Goal: Transaction & Acquisition: Purchase product/service

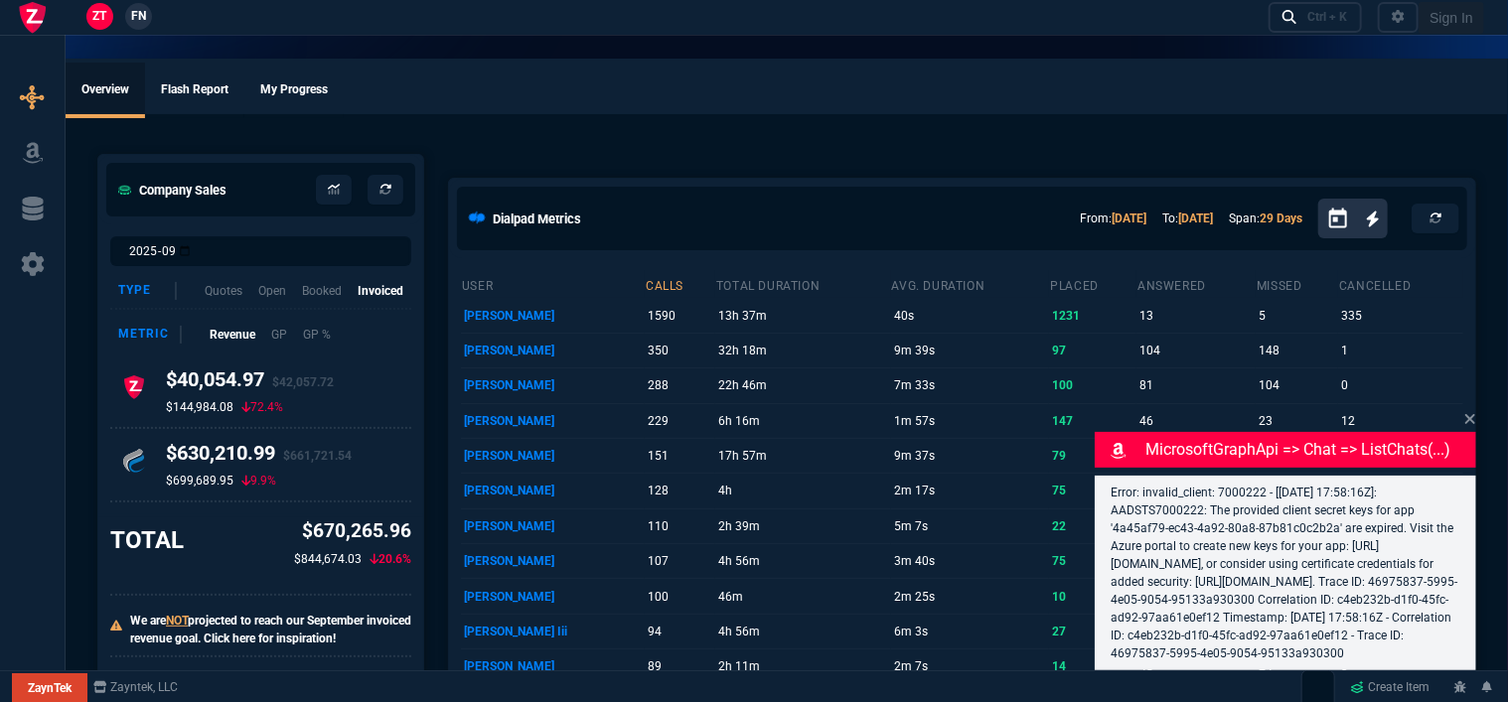
select select "12: [PERSON_NAME]"
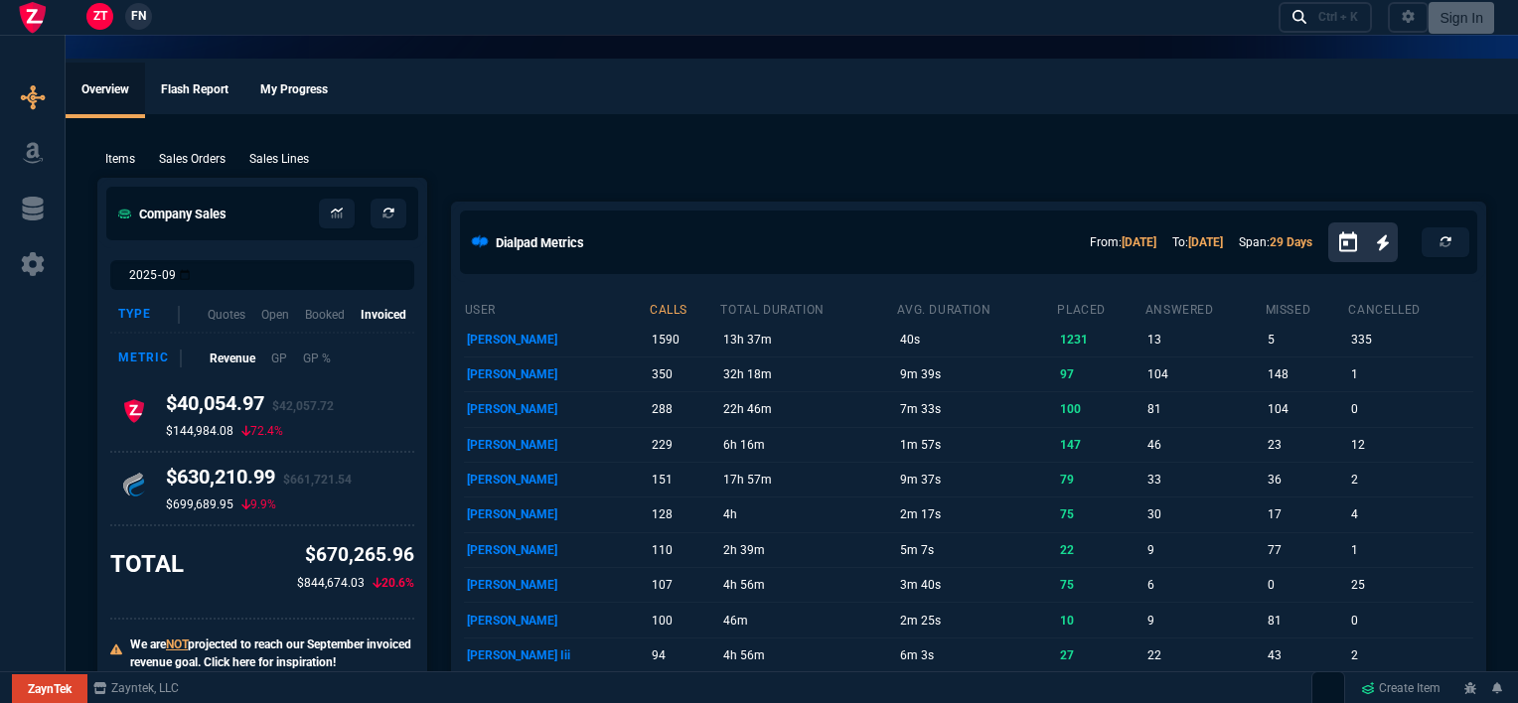
select select "12: [PERSON_NAME]"
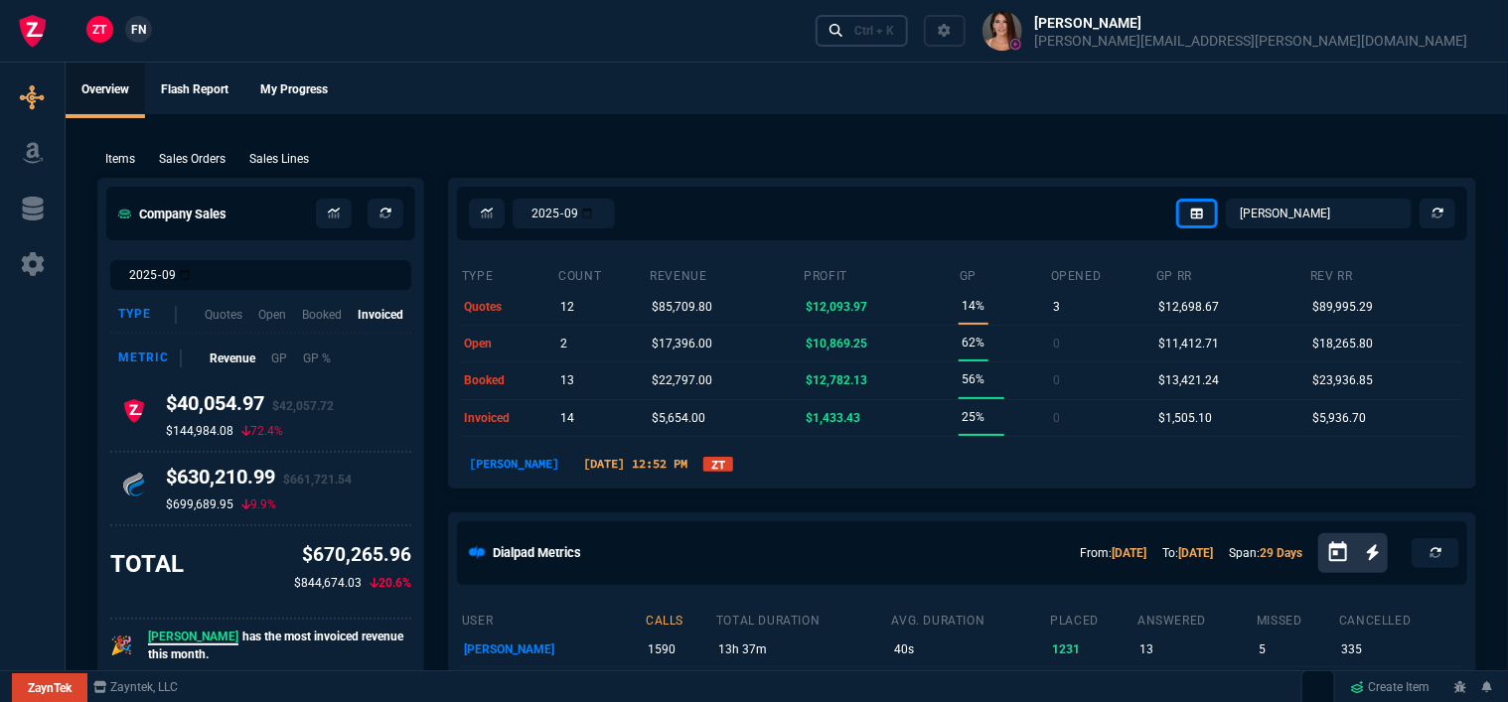
click at [894, 28] on div "Ctrl + K" at bounding box center [874, 31] width 40 height 16
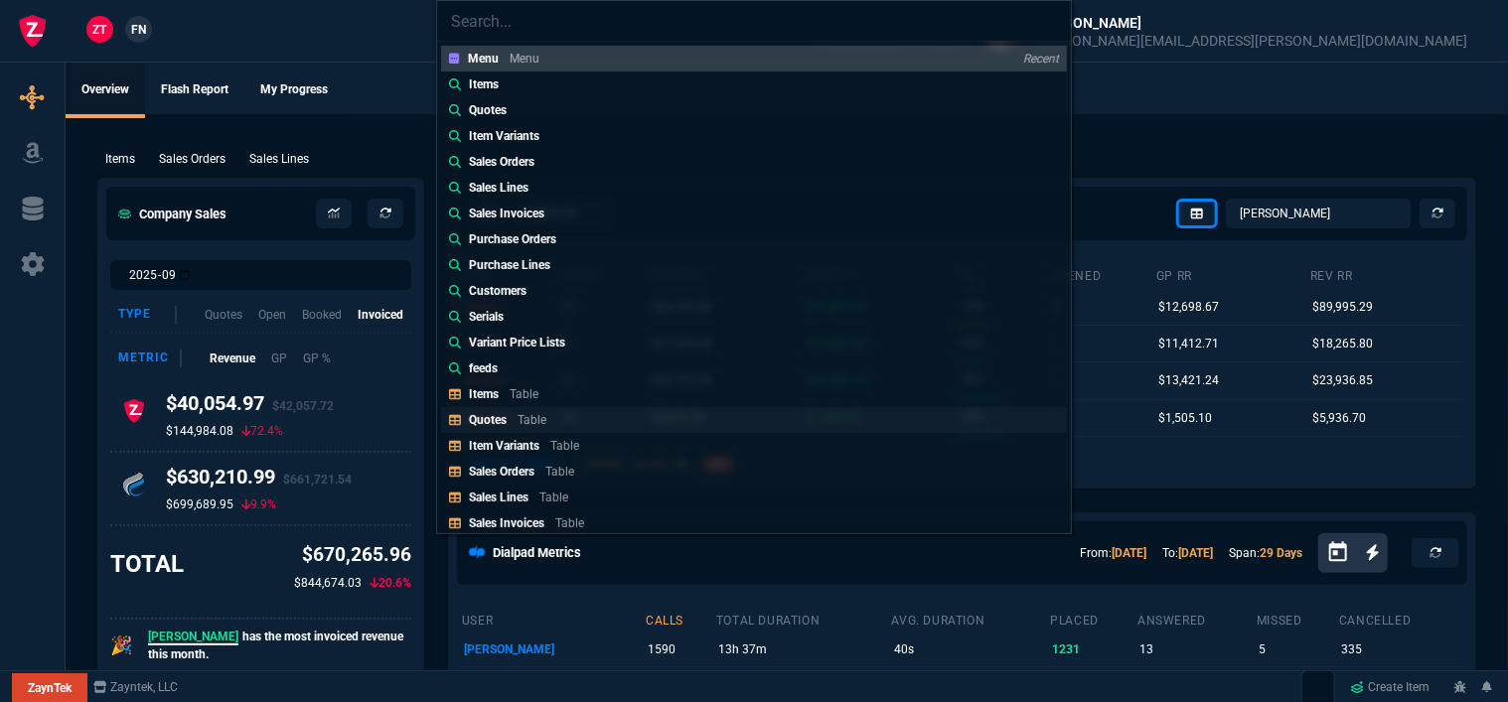
click at [548, 413] on div "Quotes Table" at bounding box center [511, 420] width 85 height 18
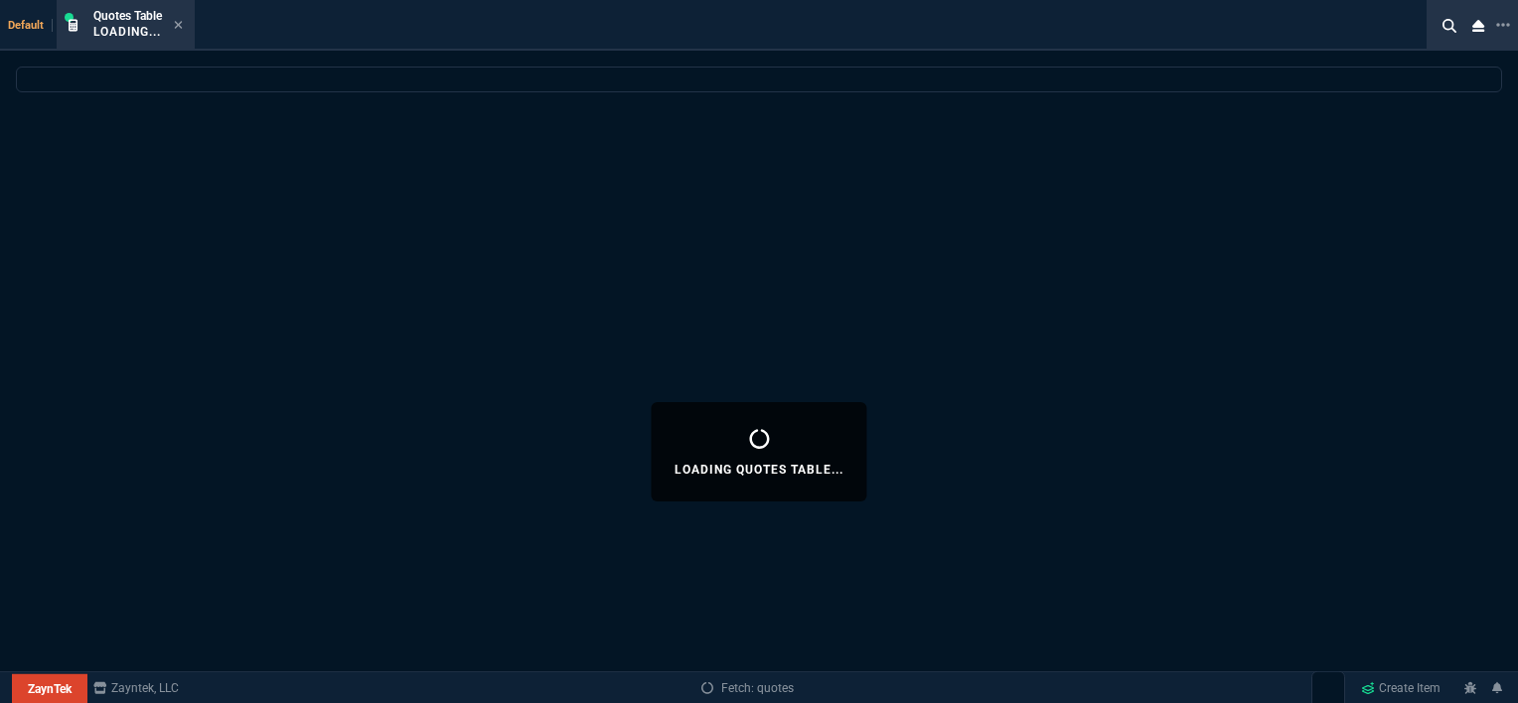
select select
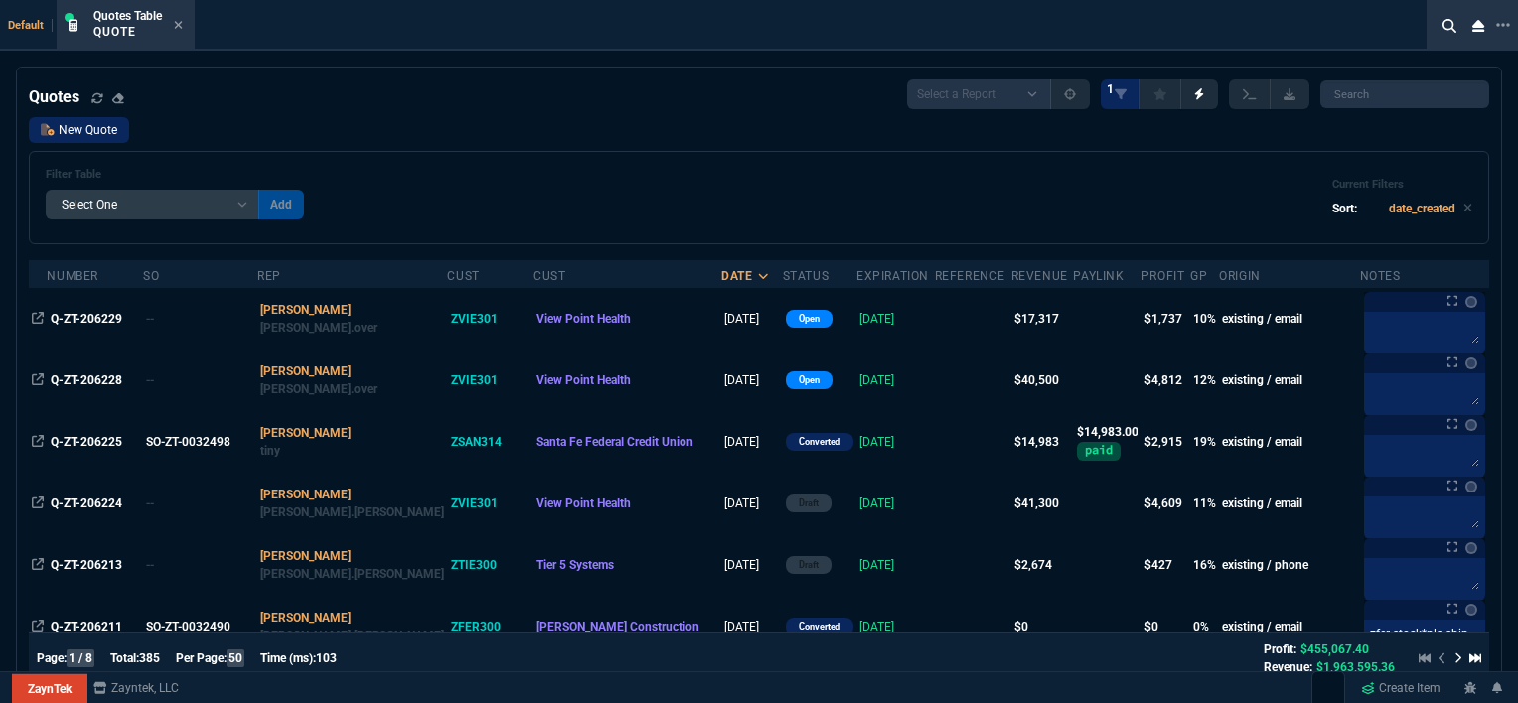
click at [63, 135] on link "New Quote" at bounding box center [79, 130] width 100 height 26
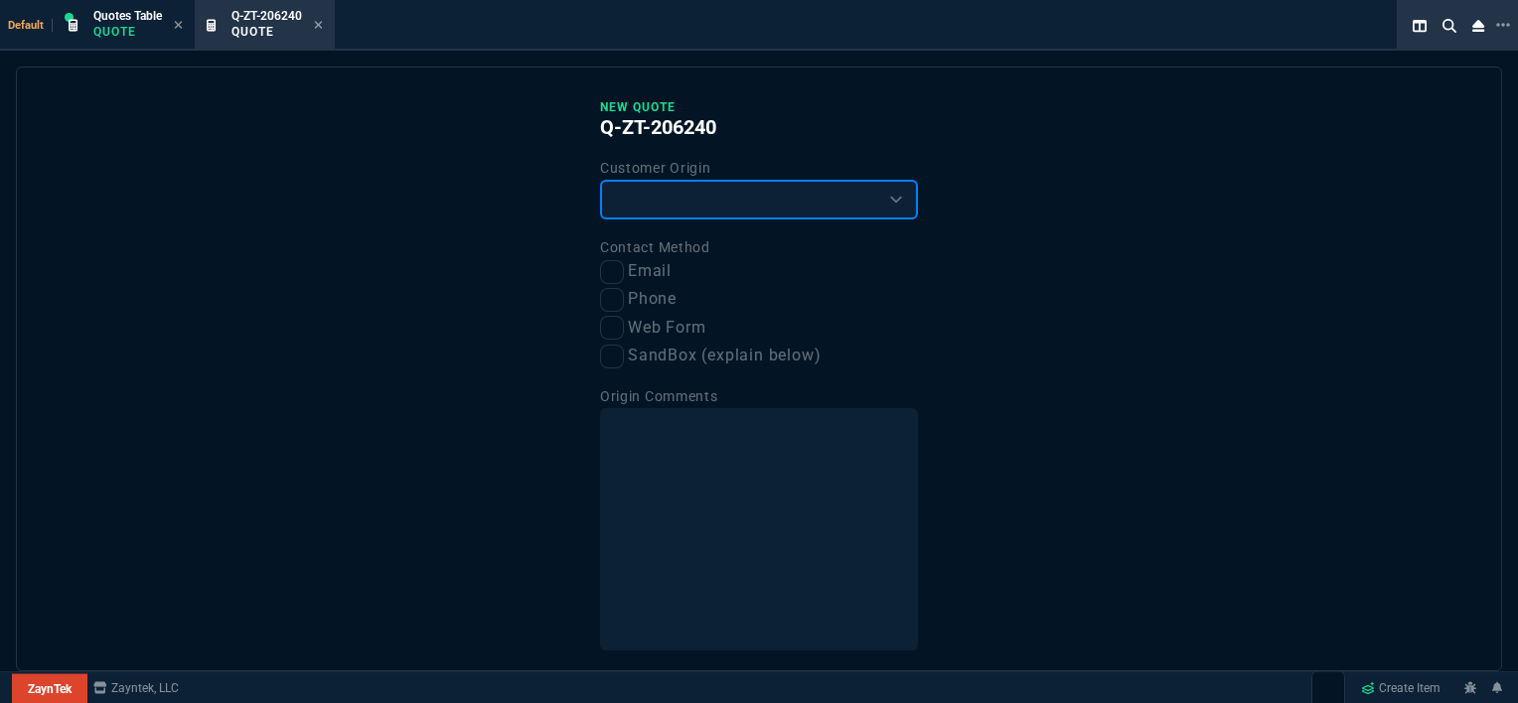
click at [744, 202] on select "Existing Customer Amazon Lead (first order) Website Lead (first order) Called (…" at bounding box center [759, 200] width 318 height 40
select select "existing"
click at [600, 180] on select "Existing Customer Amazon Lead (first order) Website Lead (first order) Called (…" at bounding box center [759, 200] width 318 height 40
click at [616, 269] on input "Email" at bounding box center [612, 272] width 24 height 24
checkbox input "true"
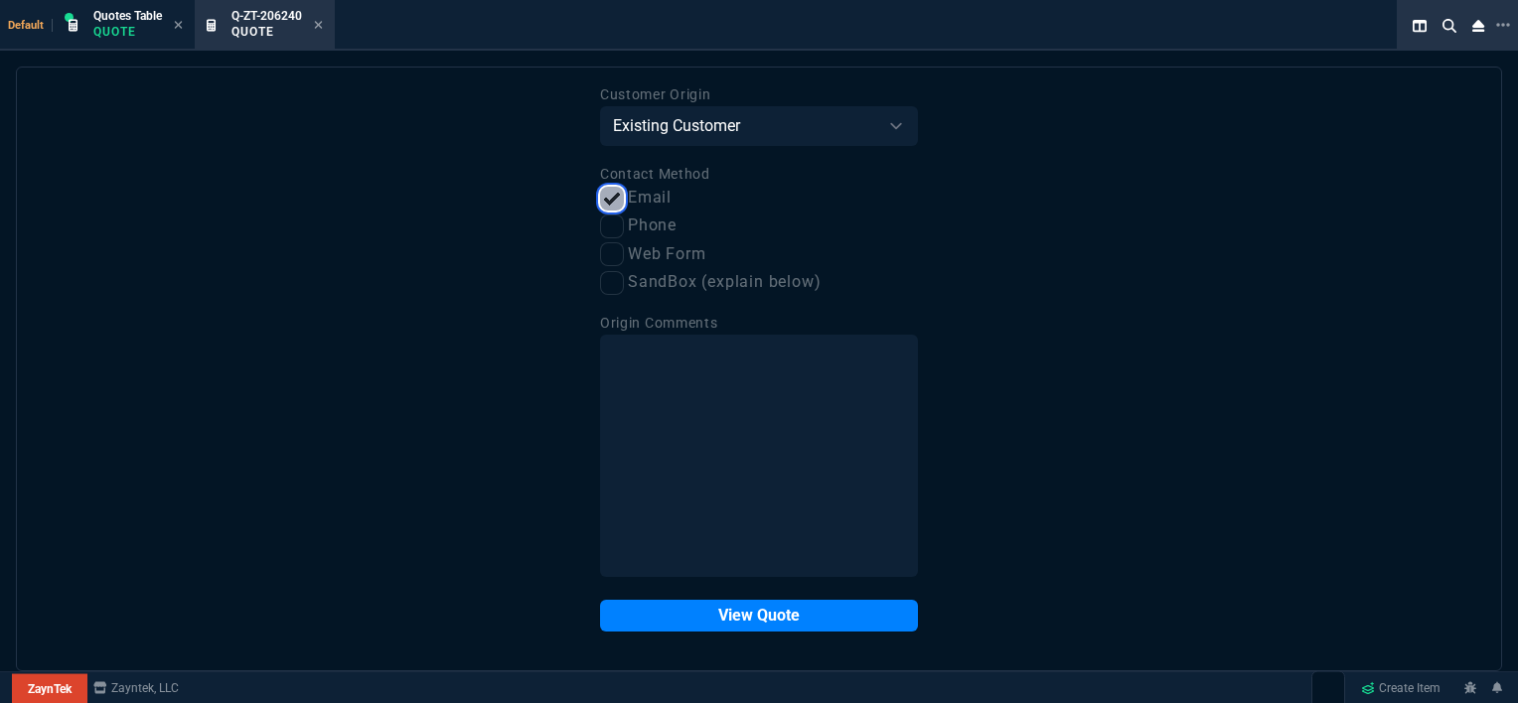
scroll to position [74, 0]
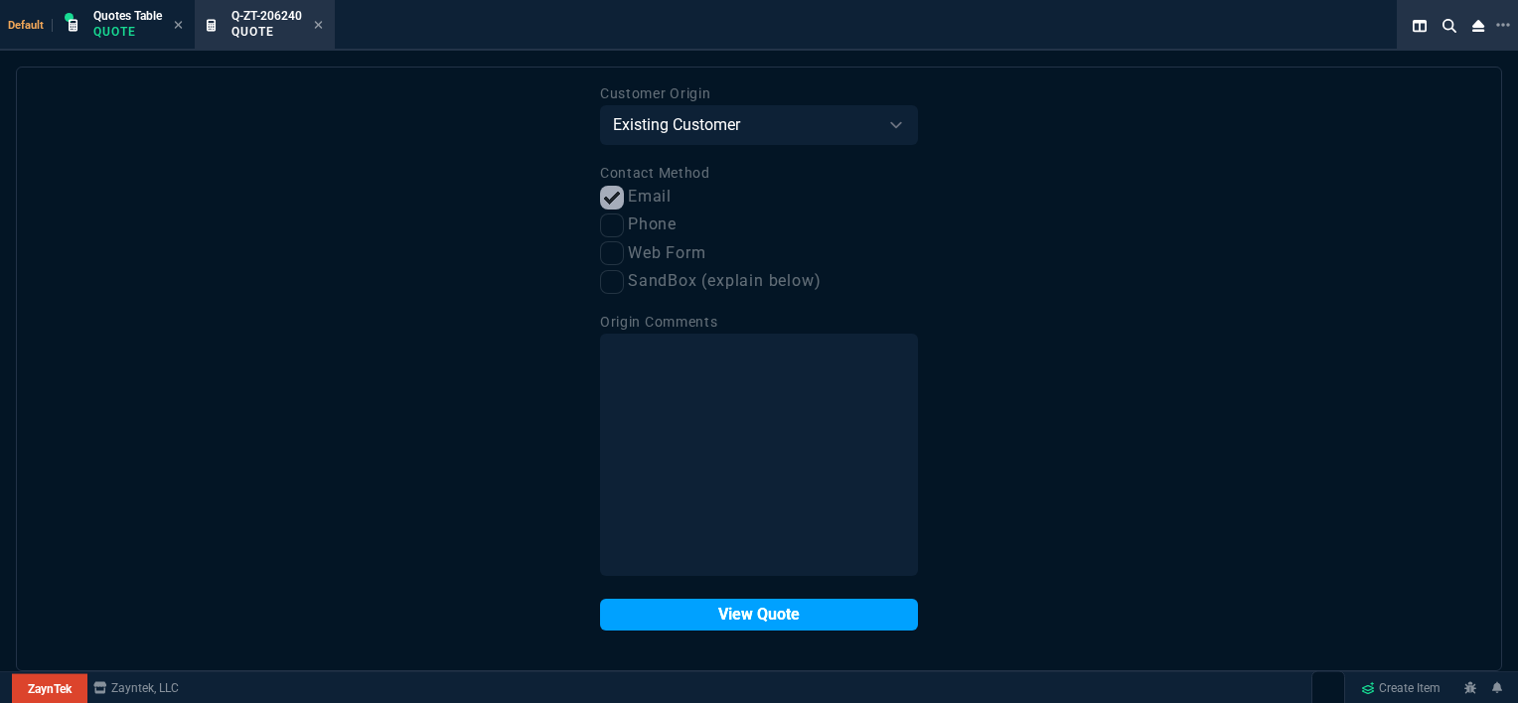
click at [751, 625] on button "View Quote" at bounding box center [759, 615] width 318 height 32
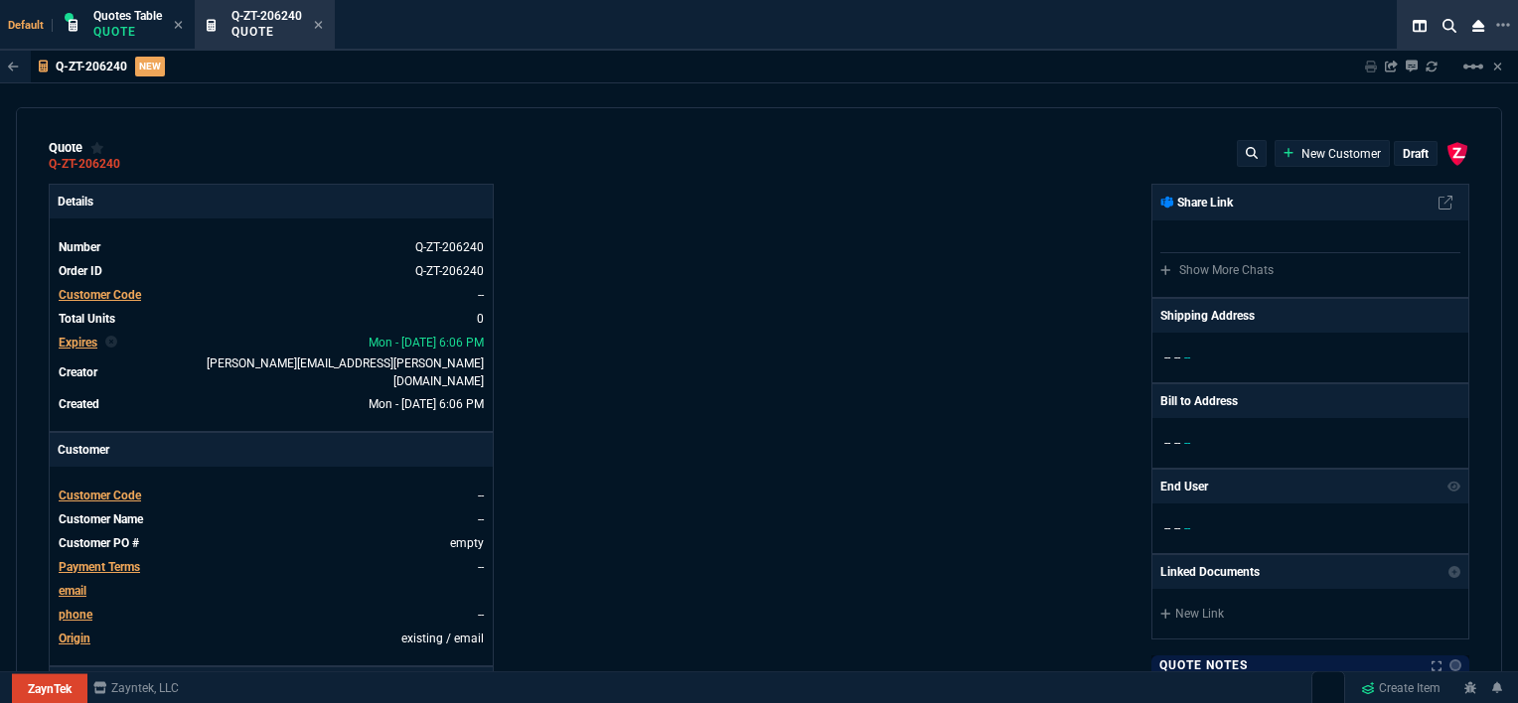
click at [112, 489] on span "Customer Code" at bounding box center [100, 496] width 82 height 14
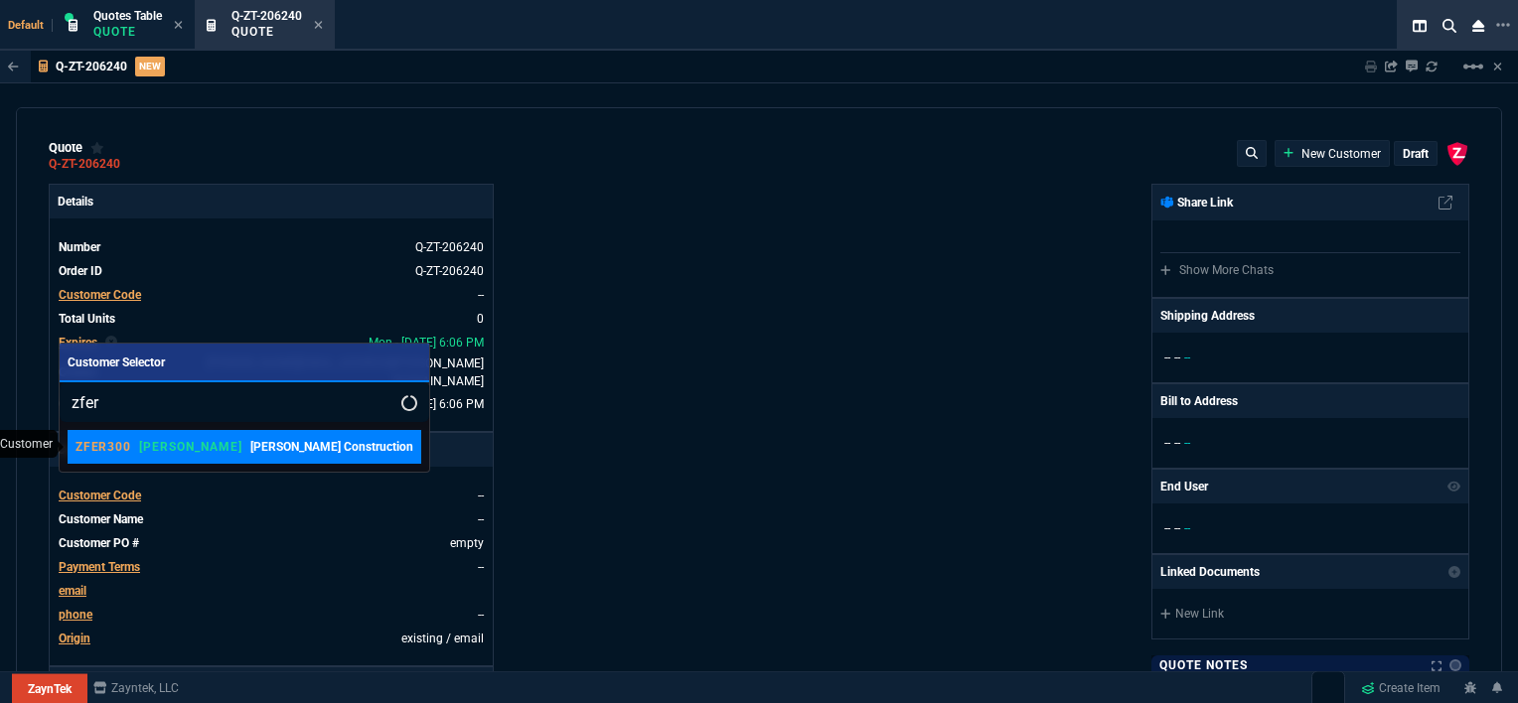
type input "zfer"
click at [250, 453] on p "[PERSON_NAME] Construction" at bounding box center [331, 447] width 163 height 18
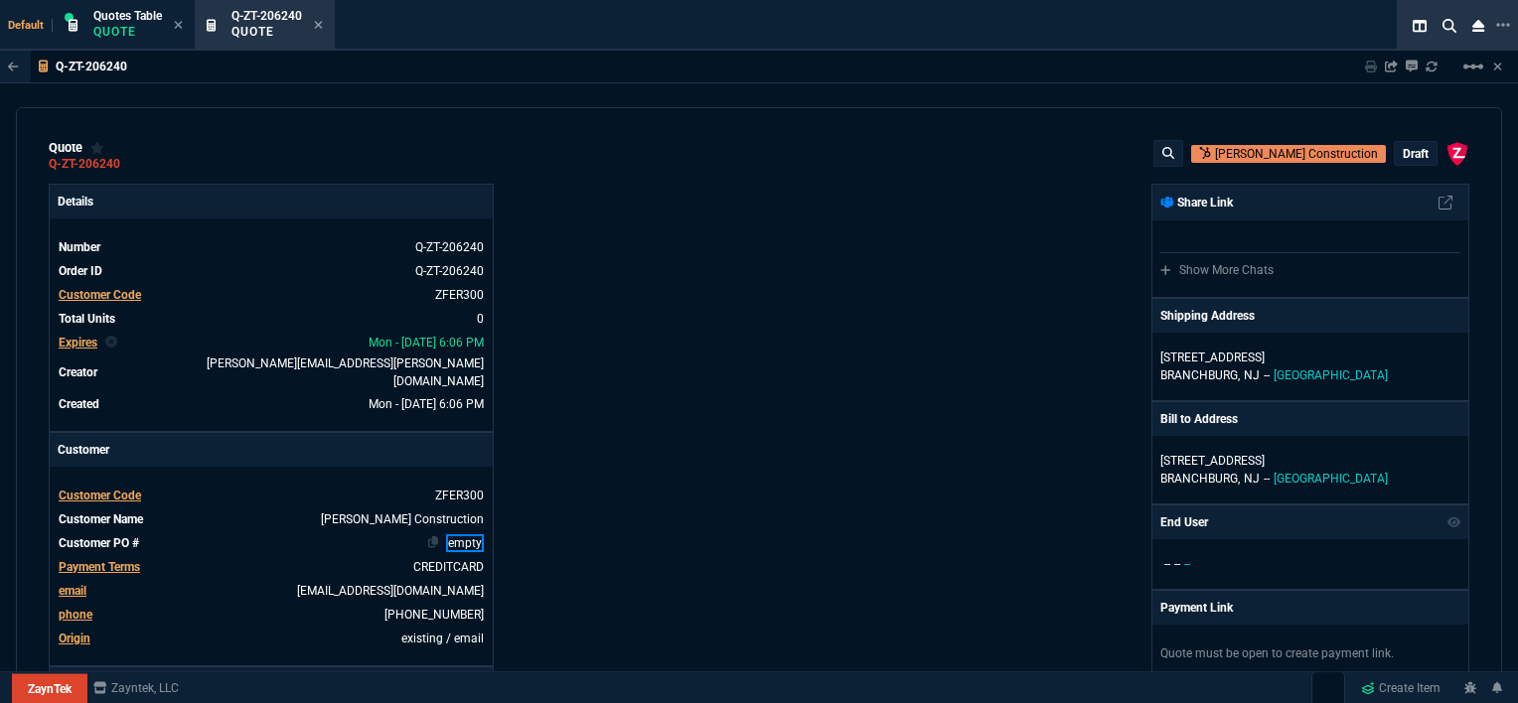
click at [481, 534] on link "empty" at bounding box center [465, 543] width 38 height 18
click at [459, 534] on link "[URL]." at bounding box center [467, 543] width 34 height 18
click at [862, 358] on div "ZaynTek, LLC [STREET_ADDRESS] Share Link Show More Chats Shipping Address [STRE…" at bounding box center [1114, 704] width 710 height 1041
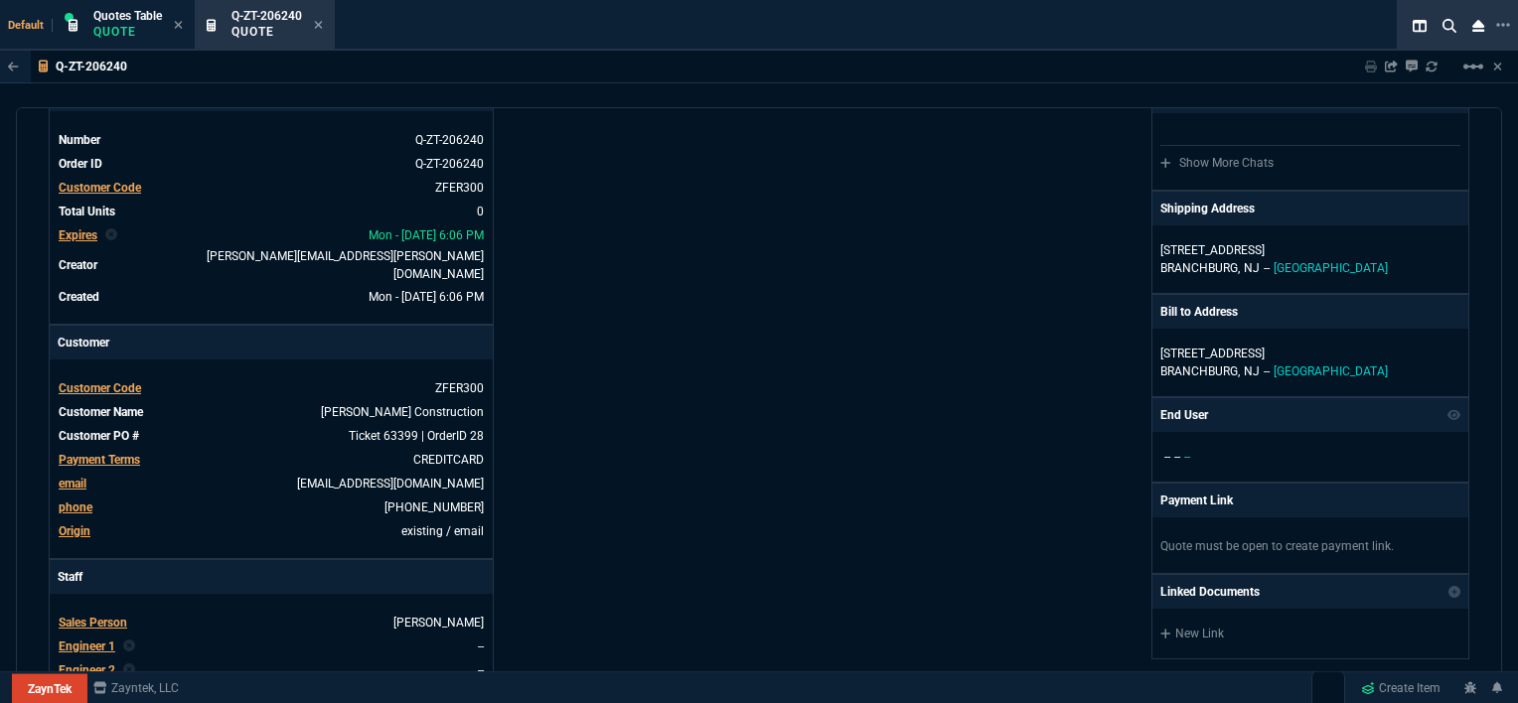
scroll to position [99, 0]
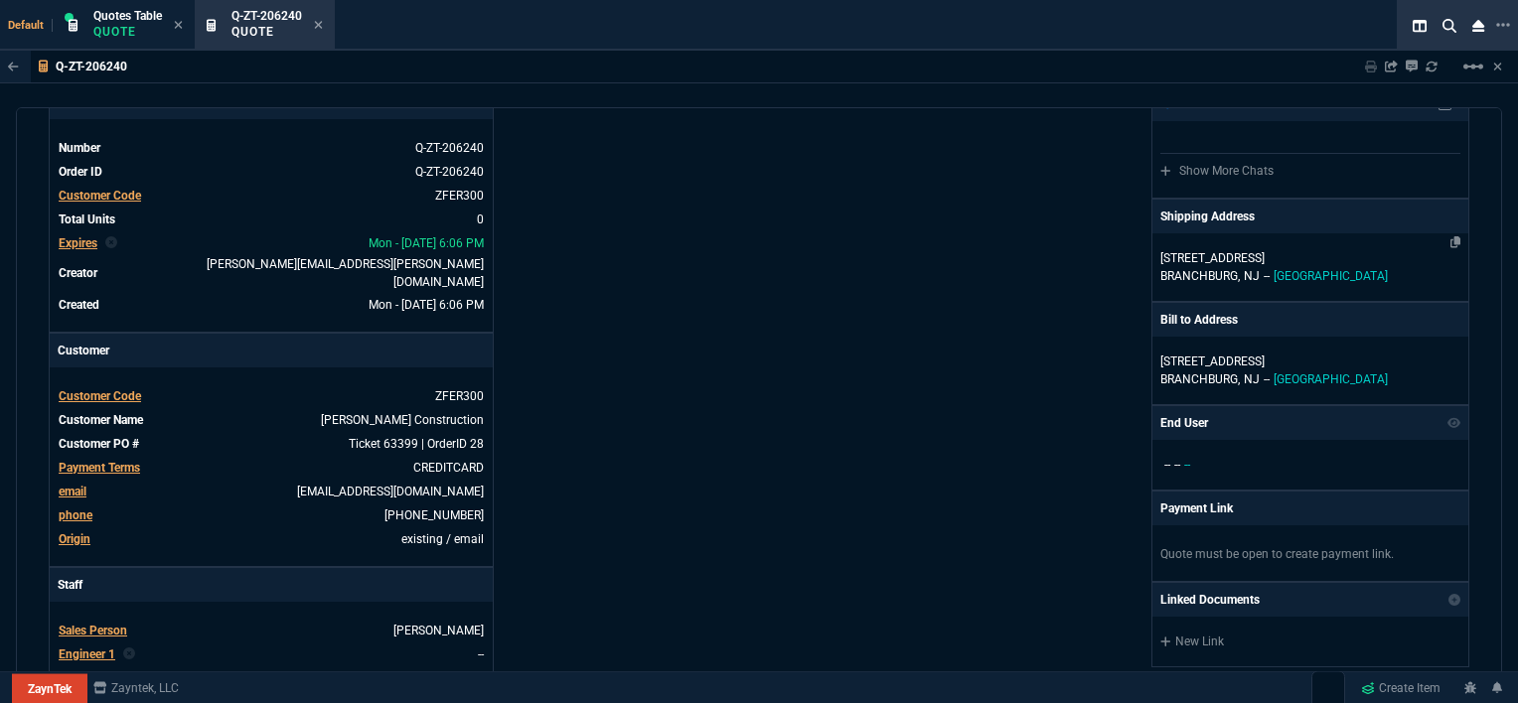
click at [1392, 263] on p "[STREET_ADDRESS]" at bounding box center [1310, 258] width 300 height 18
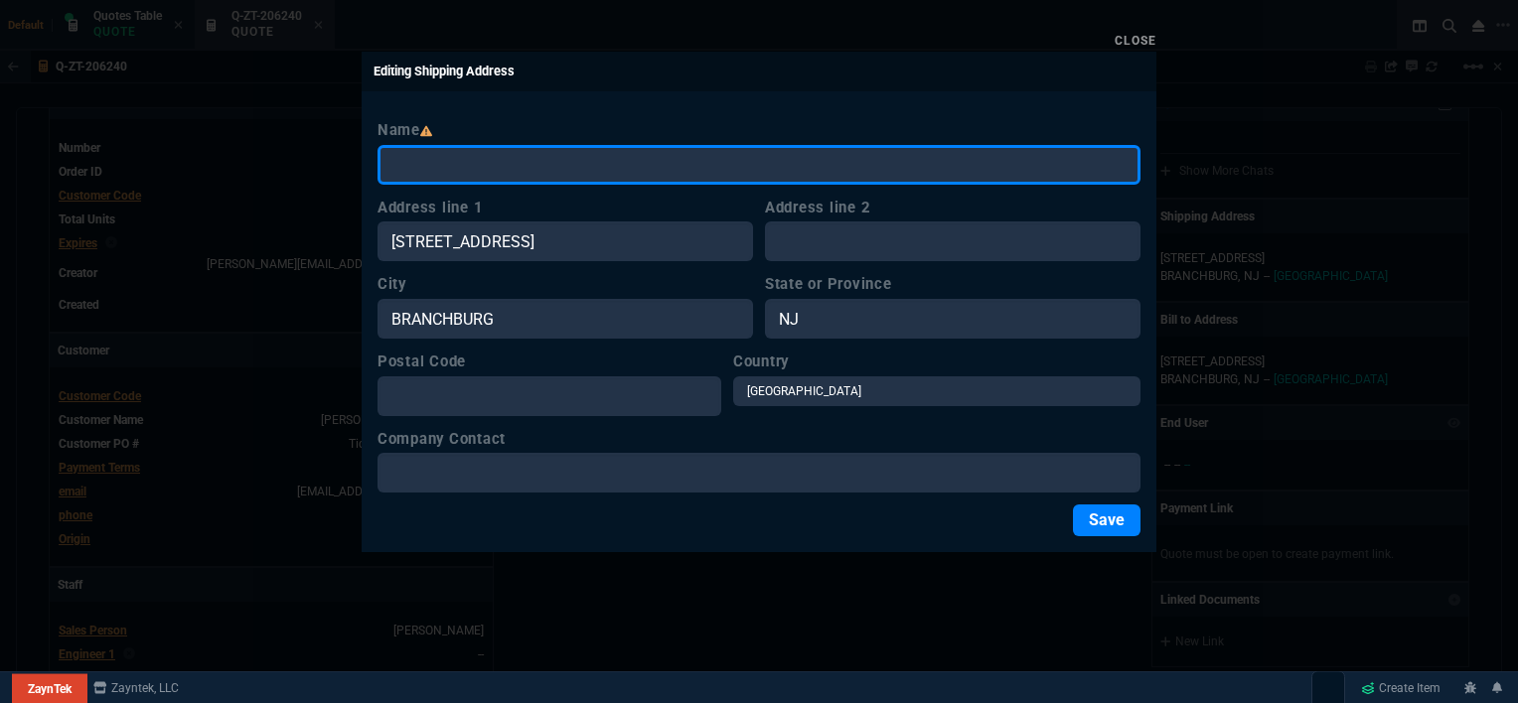
click at [709, 162] on input "Name" at bounding box center [758, 165] width 763 height 40
paste input "[PERSON_NAME] Power West LLC - [DATE][PERSON_NAME] ([PERSON_NAME] Office)"
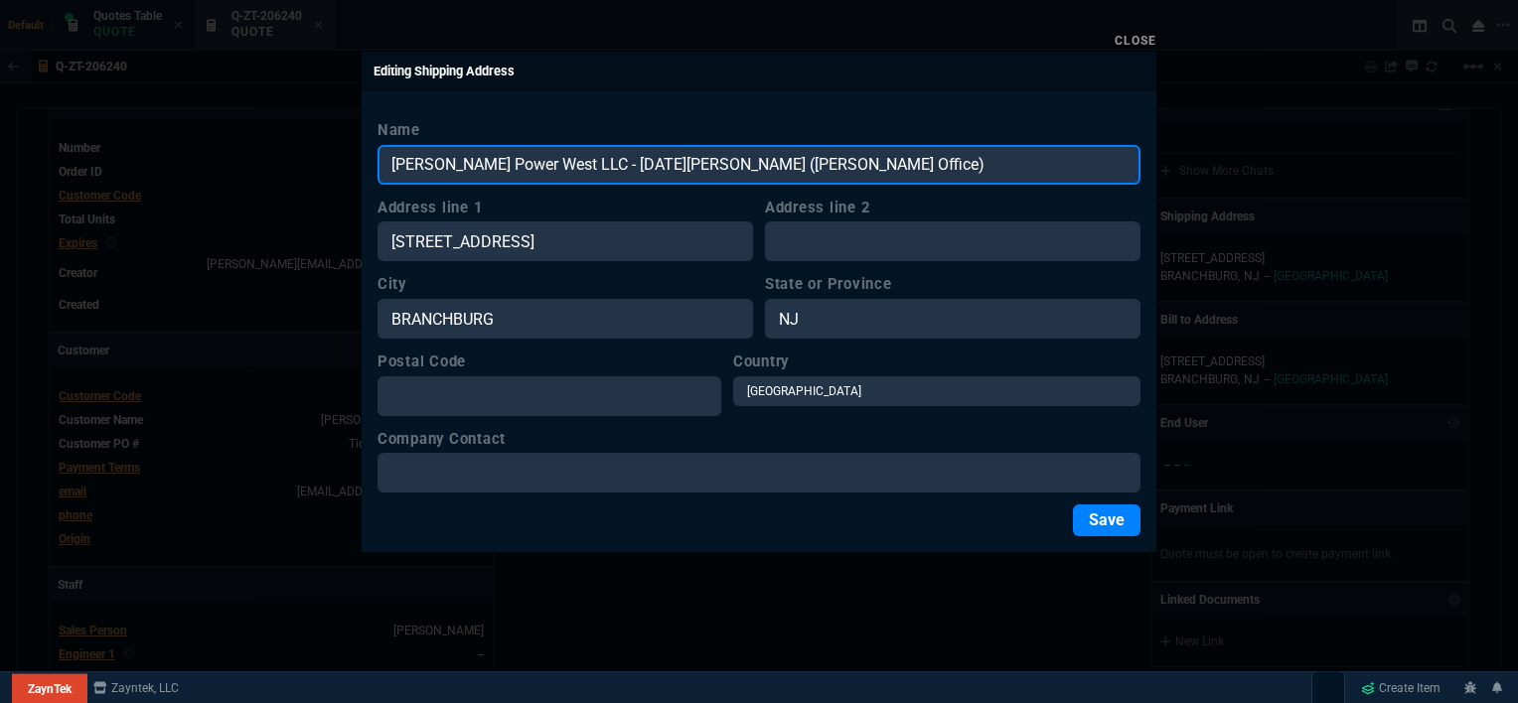
type input "[PERSON_NAME] Power West LLC - [DATE][PERSON_NAME] ([PERSON_NAME] Office)"
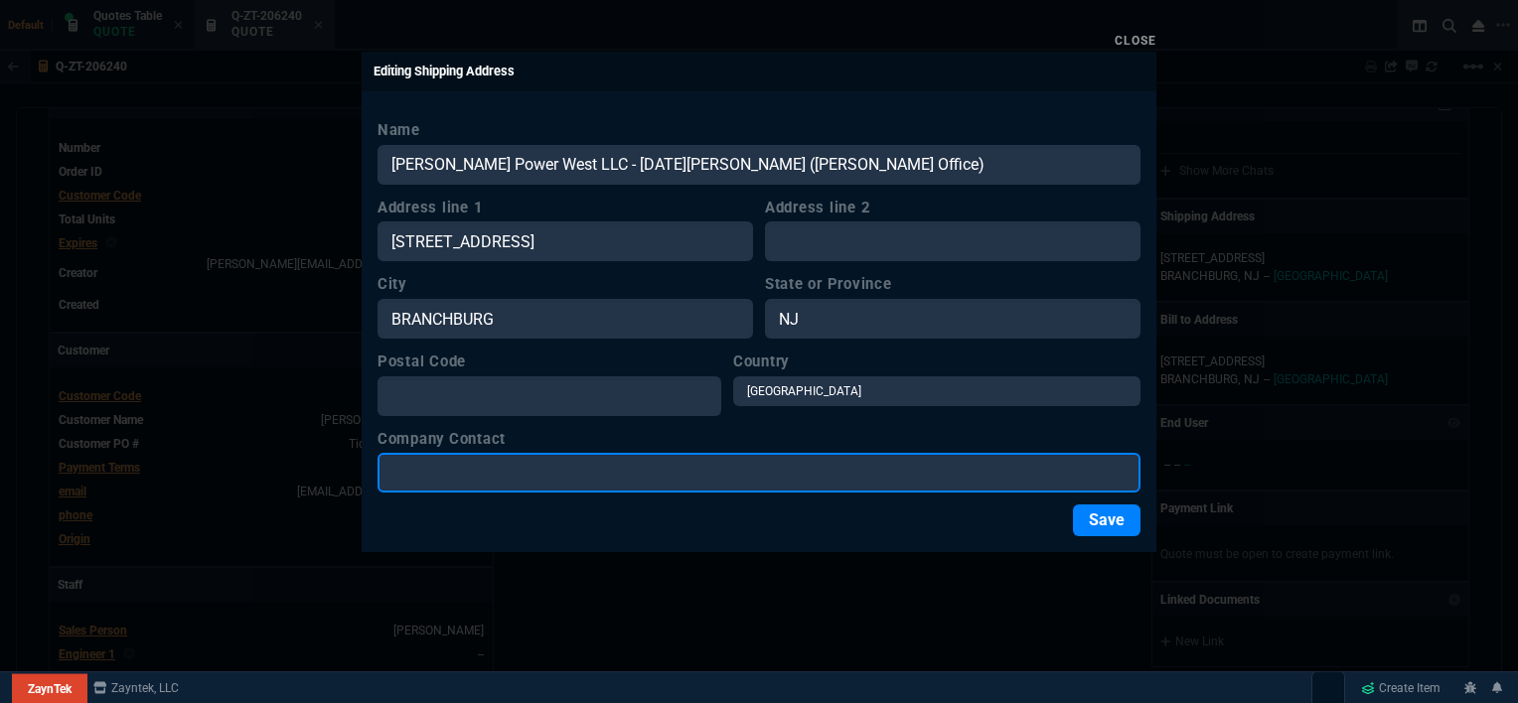
click at [568, 474] on input "Company Contact" at bounding box center [758, 473] width 763 height 40
paste input "[PERSON_NAME] Power West LLC - [DATE][PERSON_NAME] ([PERSON_NAME] Office)"
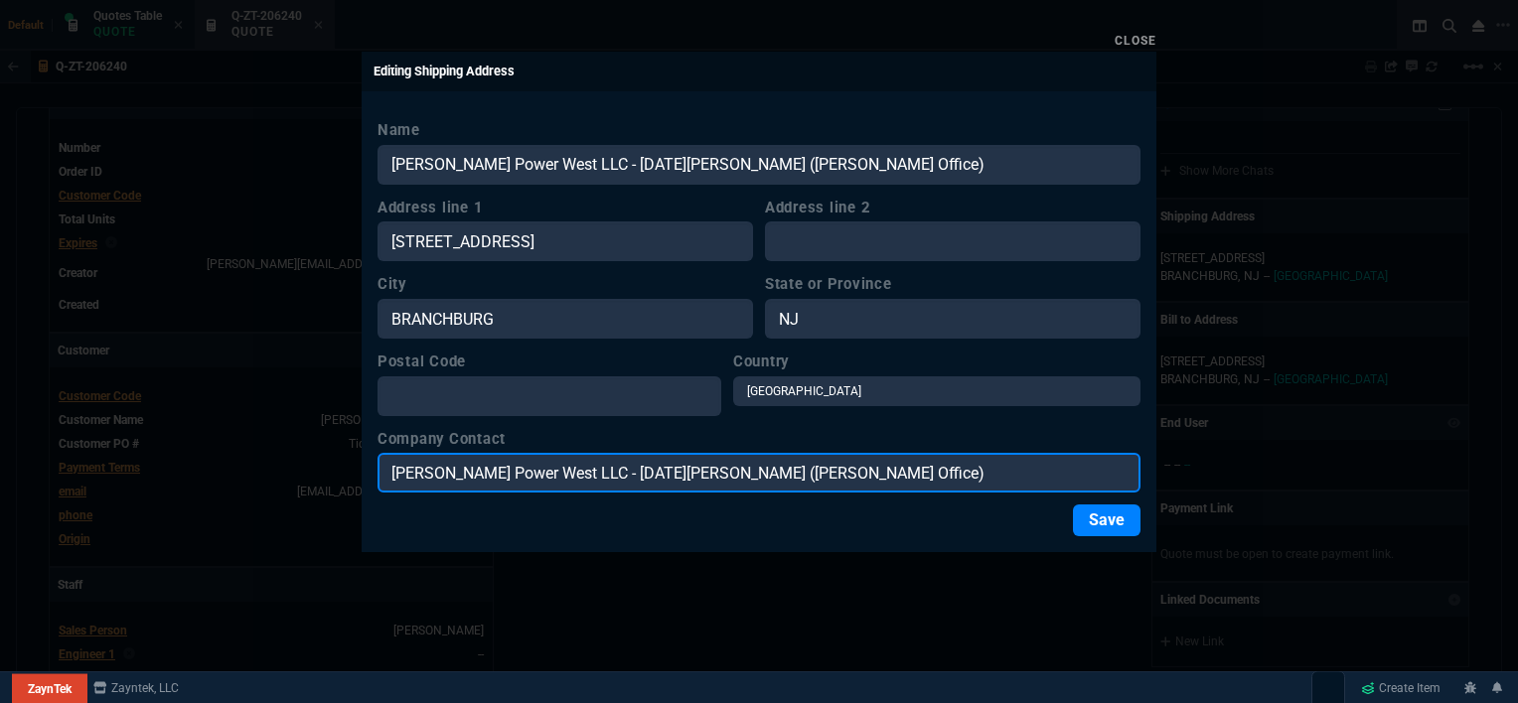
click at [579, 469] on input "[PERSON_NAME] Power West LLC - [DATE][PERSON_NAME] ([PERSON_NAME] Office)" at bounding box center [758, 473] width 763 height 40
type input "[DATE][PERSON_NAME] ([PERSON_NAME] Office)"
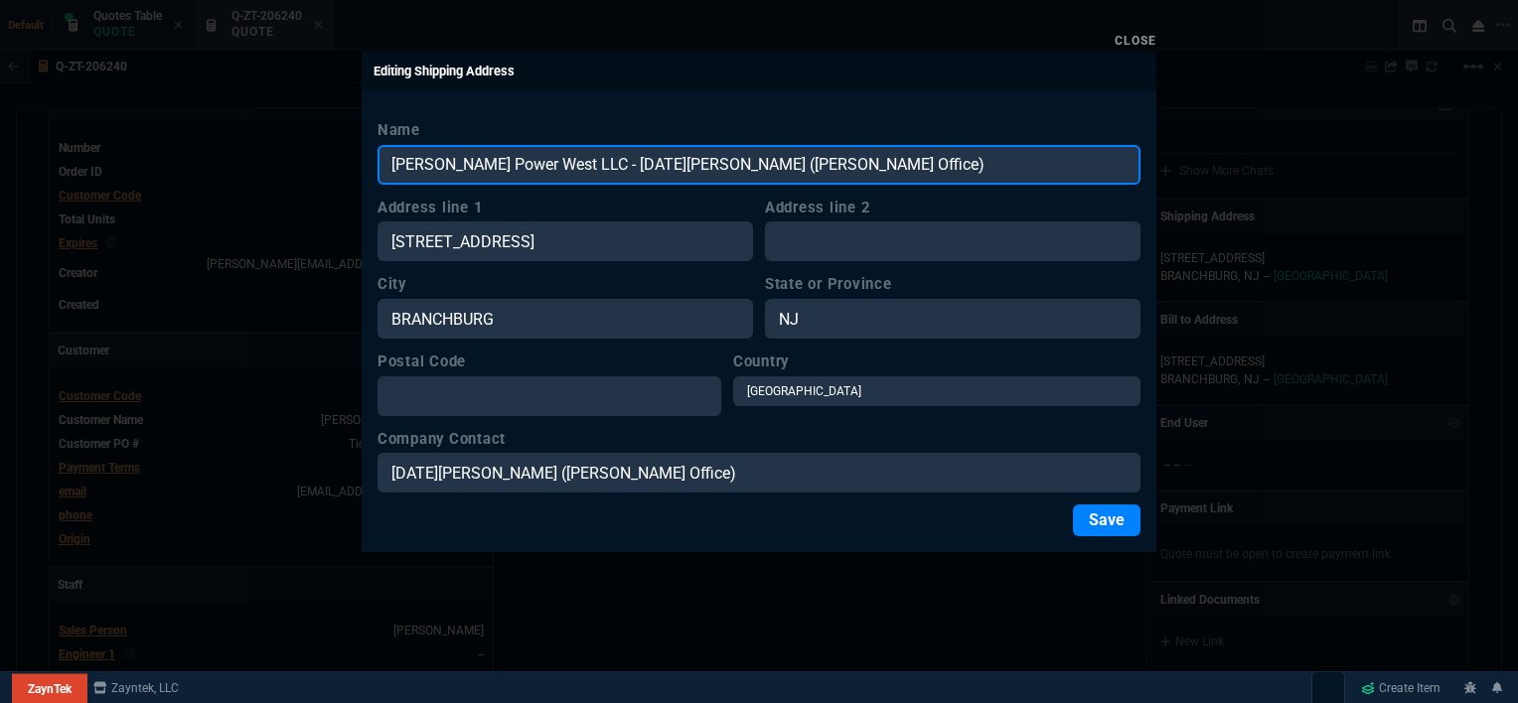
click at [868, 156] on input "[PERSON_NAME] Power West LLC - [DATE][PERSON_NAME] ([PERSON_NAME] Office)" at bounding box center [758, 165] width 763 height 40
type input "[PERSON_NAME] Power West LLC"
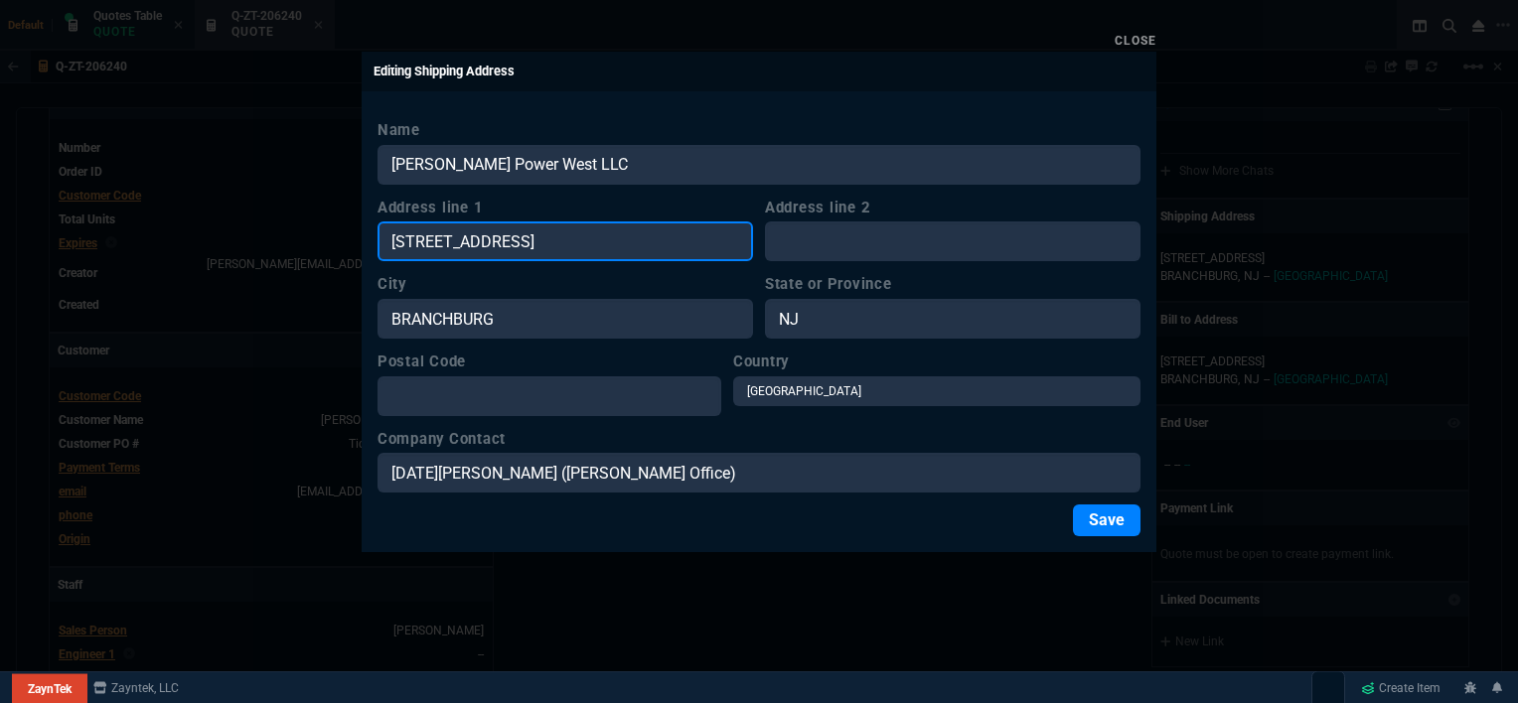
click at [554, 242] on input "[STREET_ADDRESS]" at bounding box center [564, 241] width 375 height 40
drag, startPoint x: 561, startPoint y: 242, endPoint x: 331, endPoint y: 250, distance: 230.5
click at [331, 250] on div "Close Editing Shipping Address Name [PERSON_NAME] Power West LLC Address line […" at bounding box center [759, 351] width 1518 height 703
paste input "[STREET_ADDRESS]"
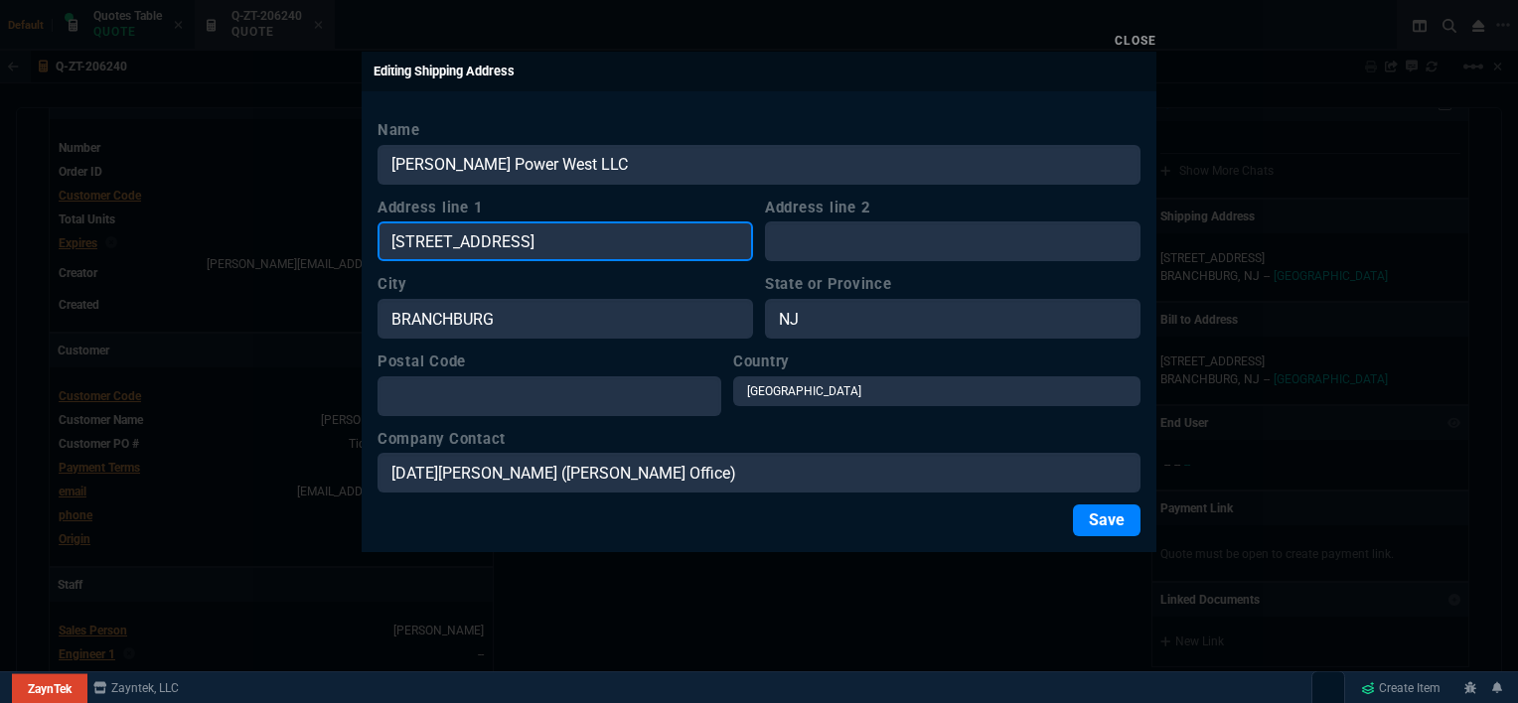
type input "[STREET_ADDRESS]"
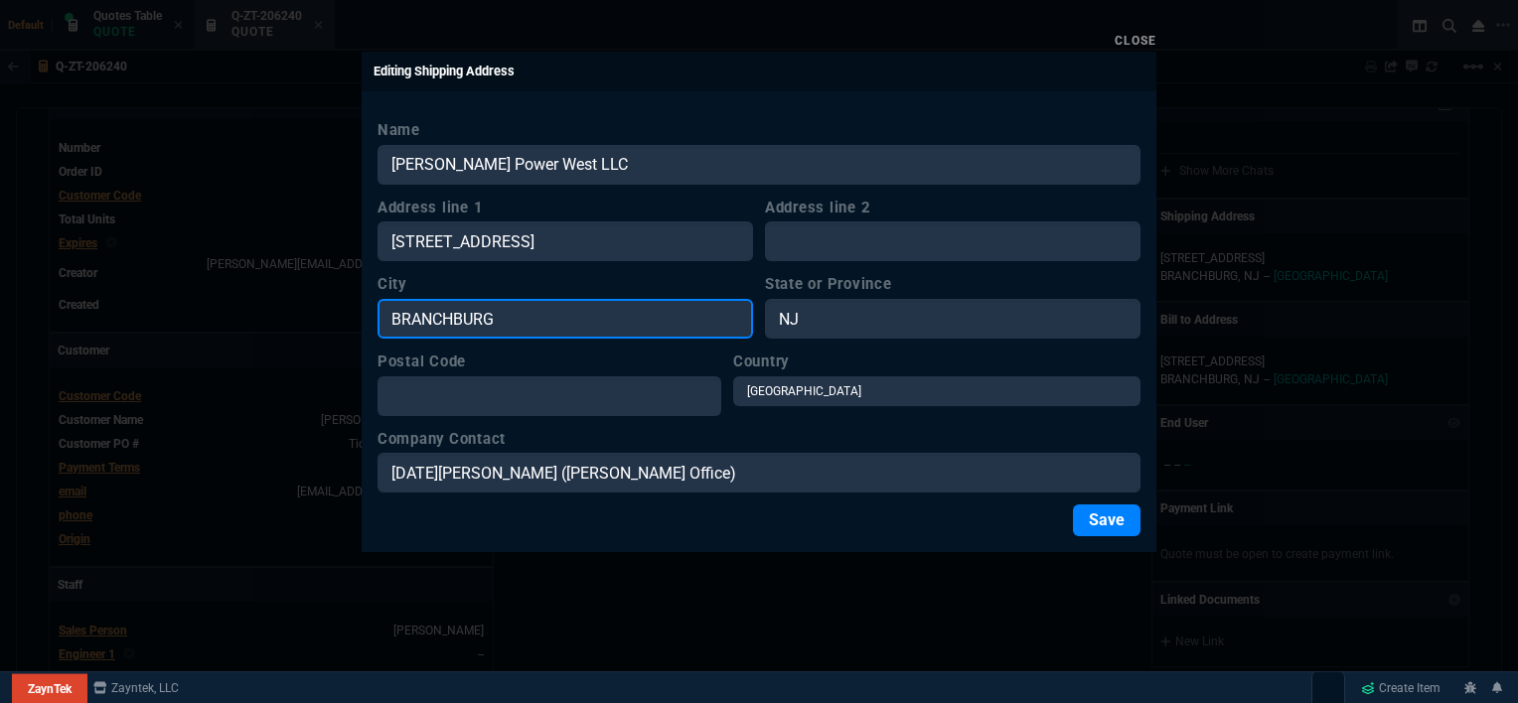
click at [573, 324] on input "BRANCHBURG" at bounding box center [564, 319] width 375 height 40
drag, startPoint x: 573, startPoint y: 324, endPoint x: 362, endPoint y: 324, distance: 211.5
click at [362, 325] on div "Name [PERSON_NAME] Power West LLC Address line [STREET_ADDRESS] Address line 2 …" at bounding box center [759, 327] width 795 height 449
paste input "[STREET_ADDRESS]"
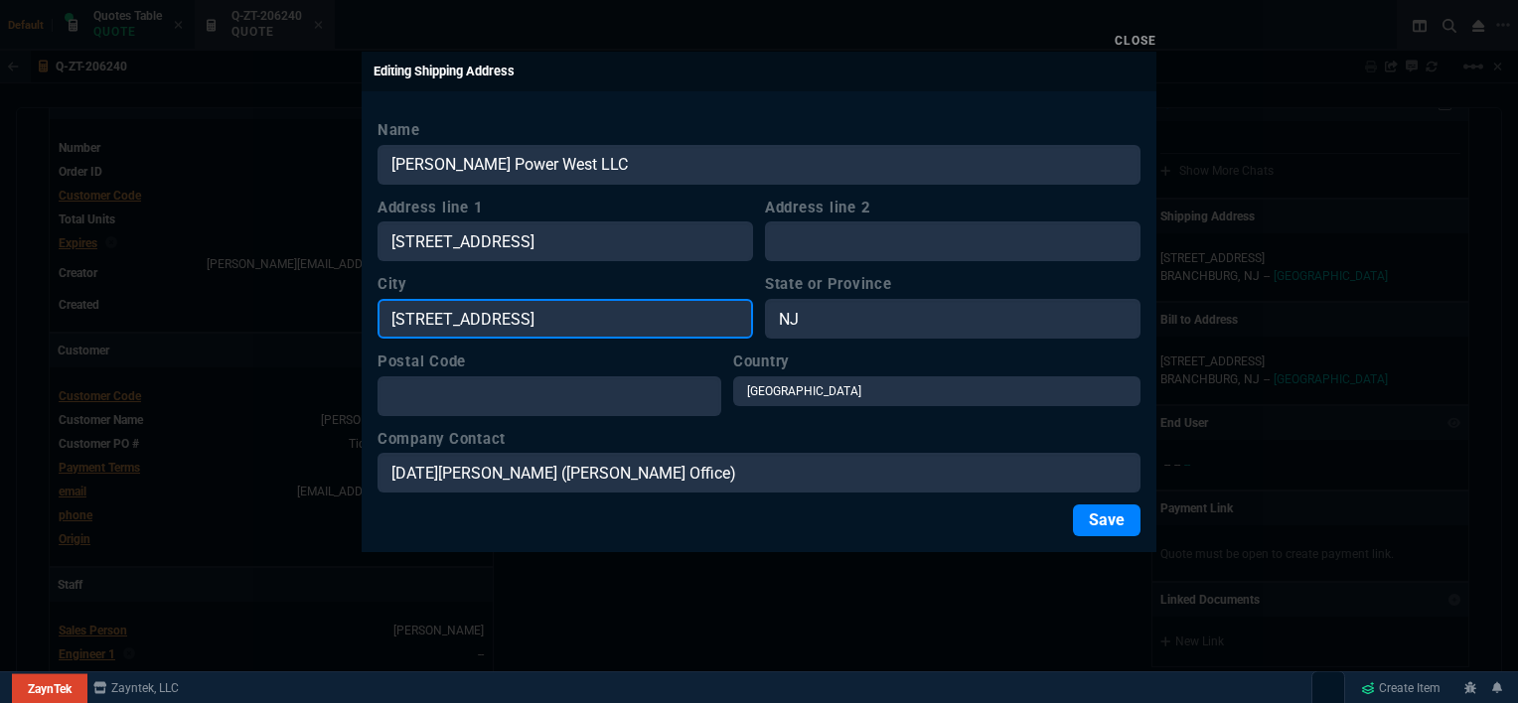
scroll to position [0, 14]
type input "[STREET_ADDRESS]"
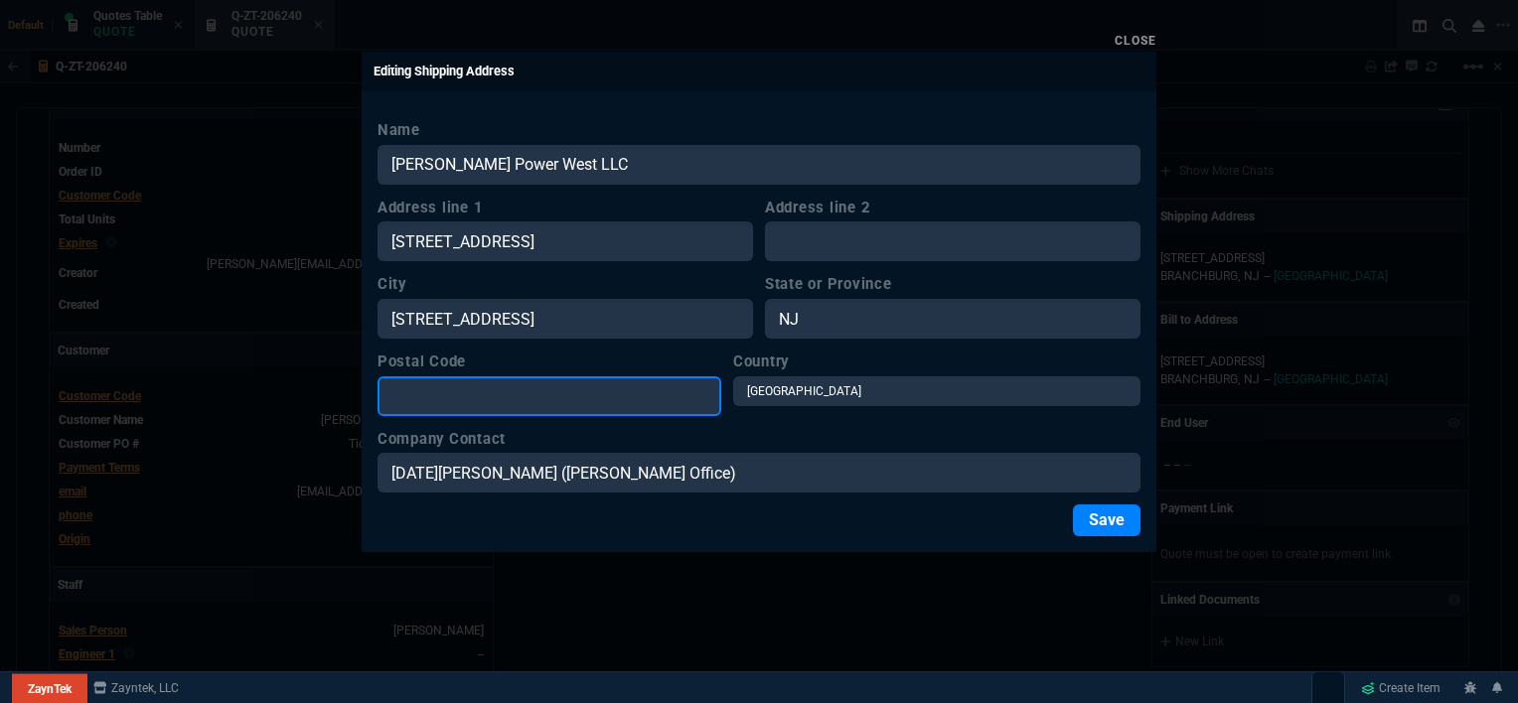
scroll to position [0, 0]
click at [495, 397] on input "Postal Code" at bounding box center [549, 396] width 344 height 40
paste input "[STREET_ADDRESS]"
type input "[STREET_ADDRESS]"
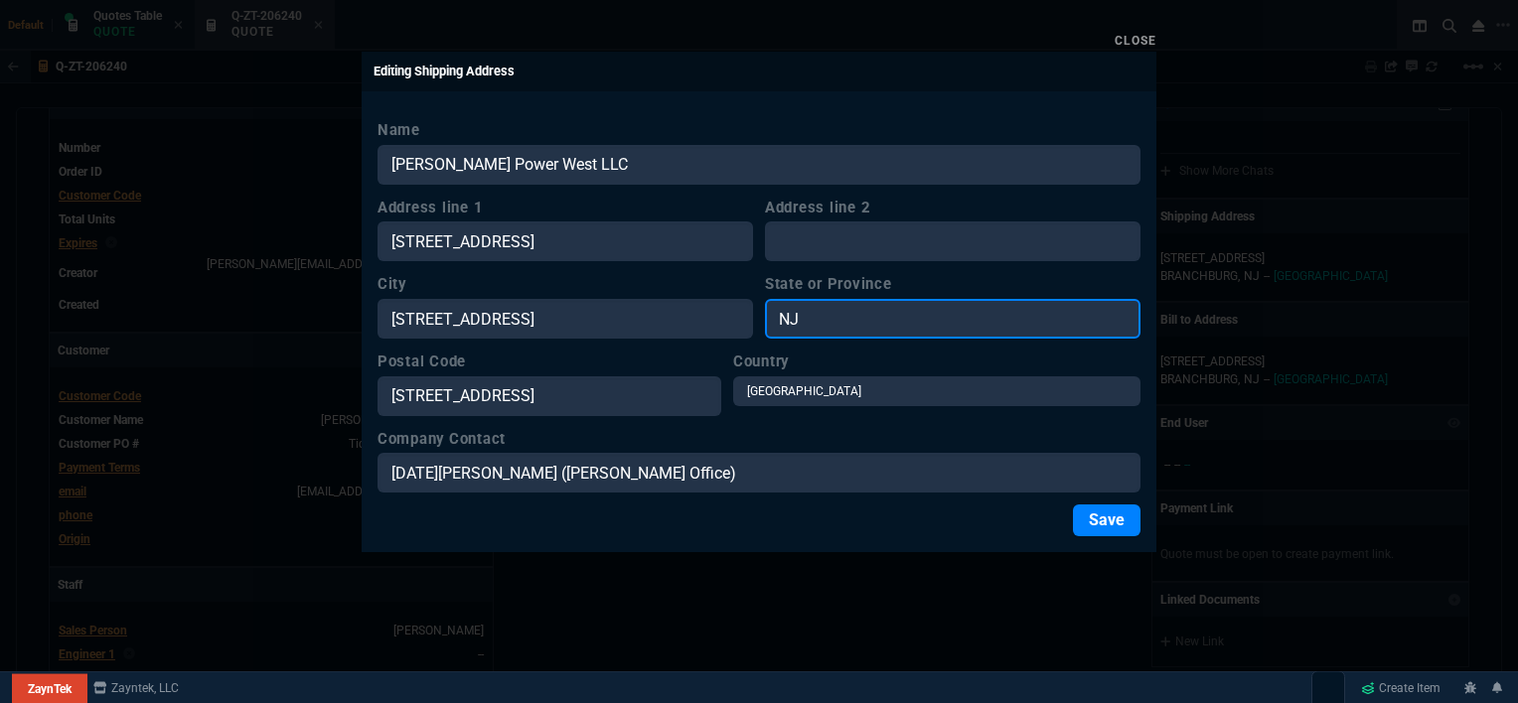
scroll to position [0, 0]
drag, startPoint x: 864, startPoint y: 316, endPoint x: 723, endPoint y: 319, distance: 141.1
click at [723, 319] on div "City [STREET_ADDRESS]" at bounding box center [758, 306] width 763 height 66
type input "CA"
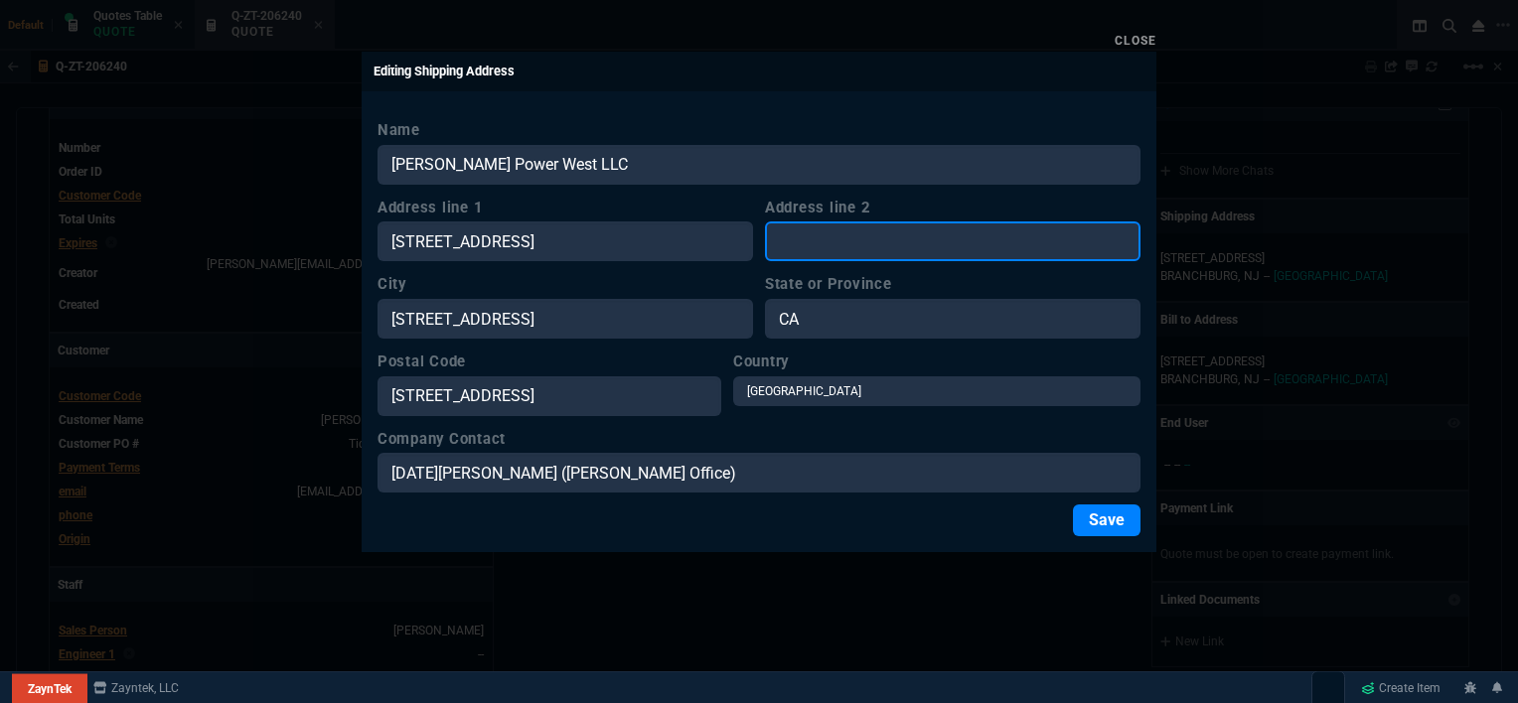
click at [809, 243] on input "Address line 2" at bounding box center [952, 241] width 375 height 40
paste input "[STREET_ADDRESS]"
click at [922, 242] on input "[STREET_ADDRESS]" at bounding box center [952, 241] width 375 height 40
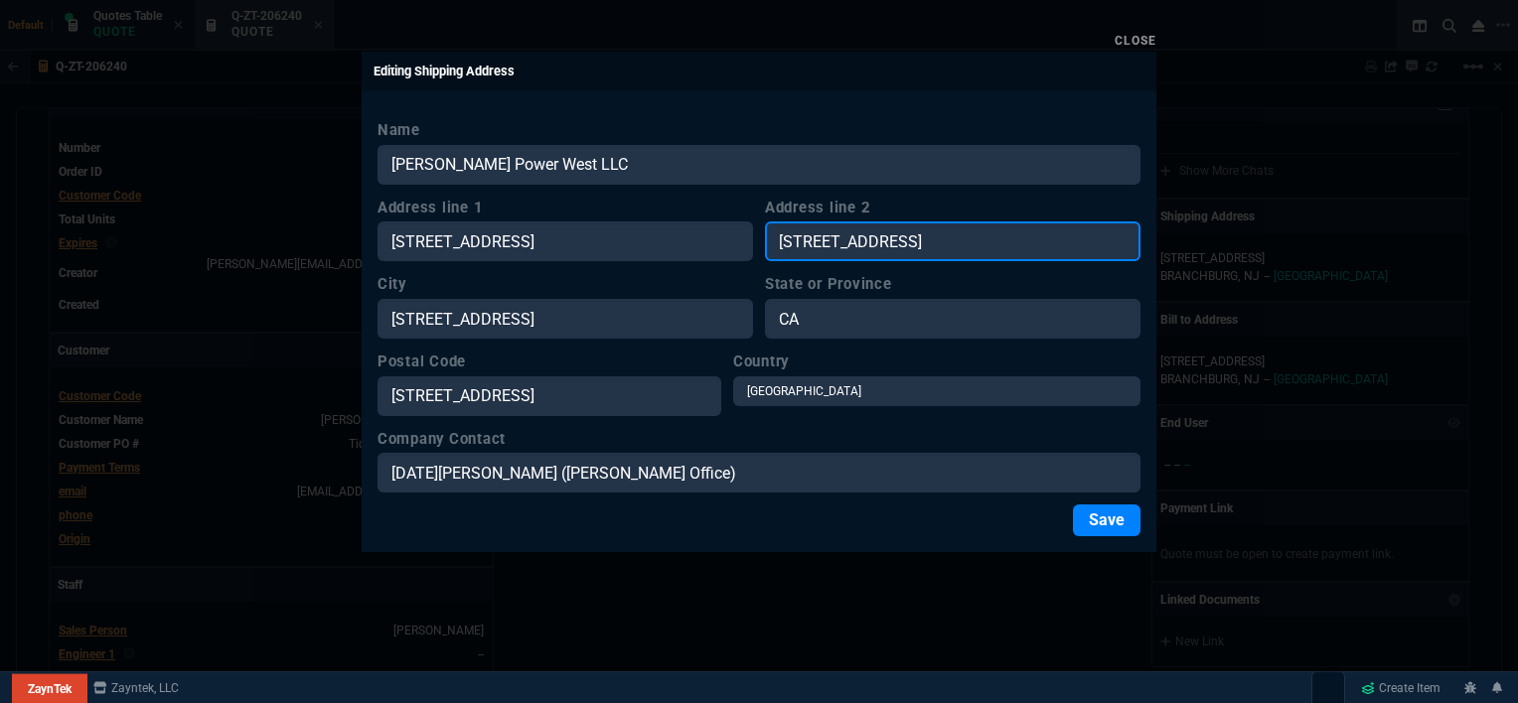
click at [1026, 238] on input "[STREET_ADDRESS]" at bounding box center [952, 241] width 375 height 40
type input "SUITE 125"
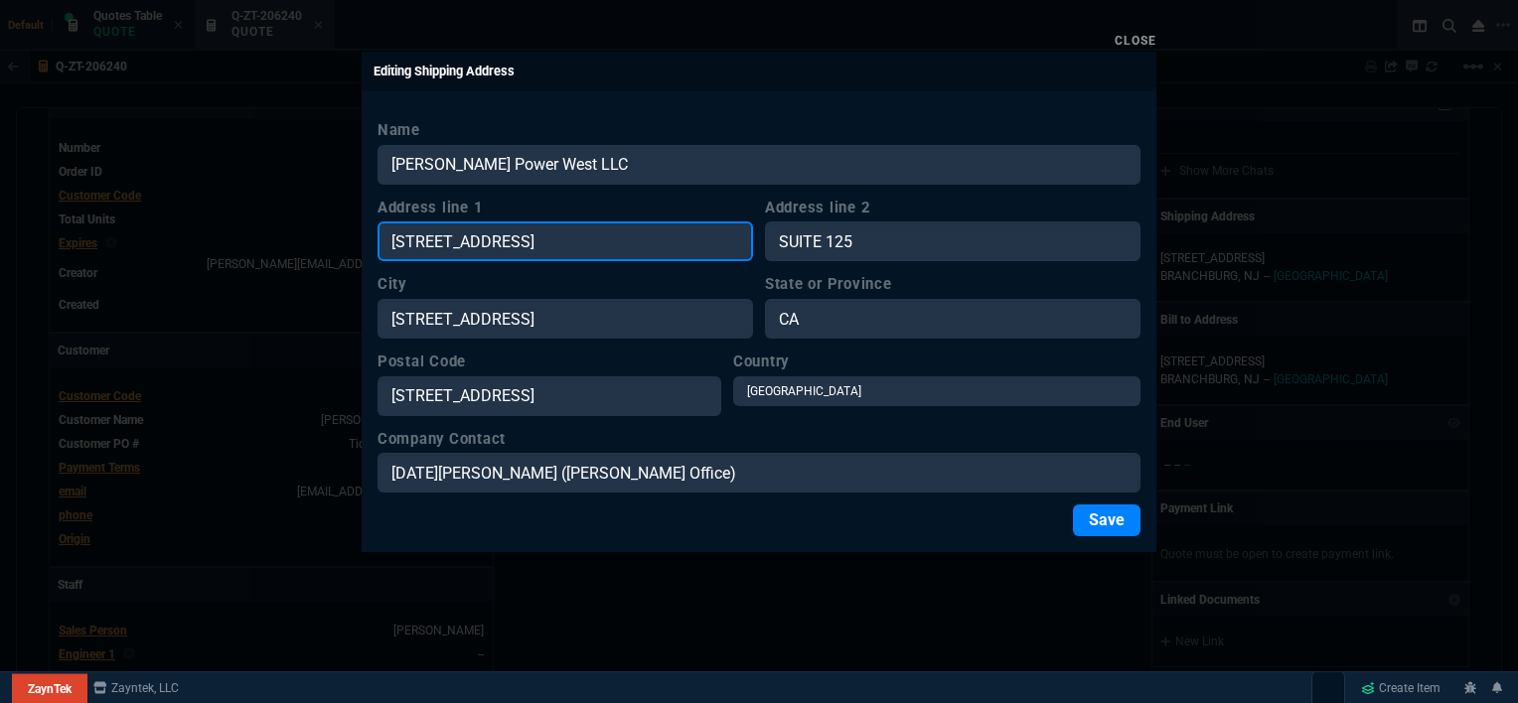
click at [749, 237] on input "[STREET_ADDRESS]" at bounding box center [564, 241] width 375 height 40
click at [732, 242] on input "[STREET_ADDRESS]" at bounding box center [564, 241] width 375 height 40
type input "2 EXECUTIVE CIRCLE"
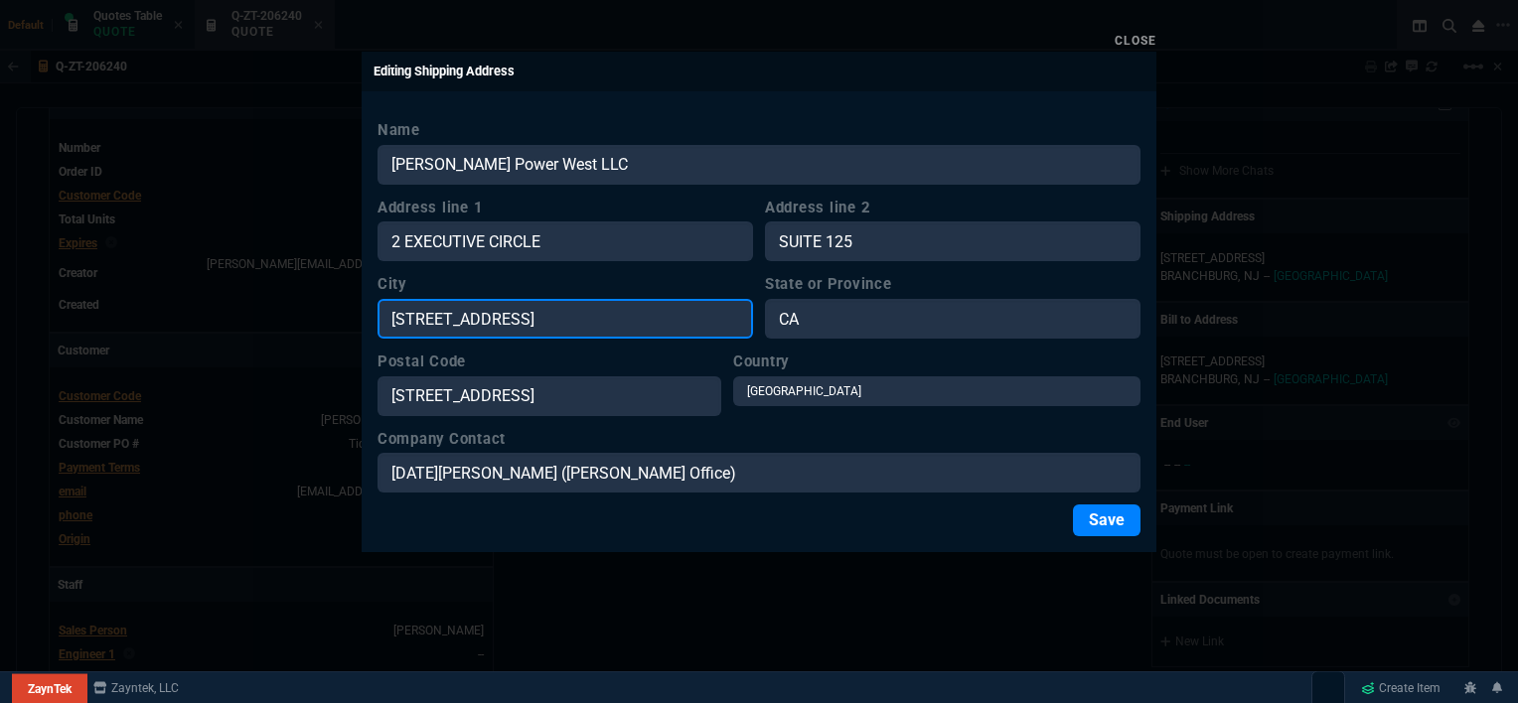
click at [397, 313] on input "[STREET_ADDRESS]" at bounding box center [564, 319] width 375 height 40
click at [634, 319] on input "[STREET_ADDRESS]" at bounding box center [564, 319] width 375 height 40
click at [567, 323] on input "[GEOGRAPHIC_DATA]" at bounding box center [564, 319] width 375 height 40
type input "IRVINE"
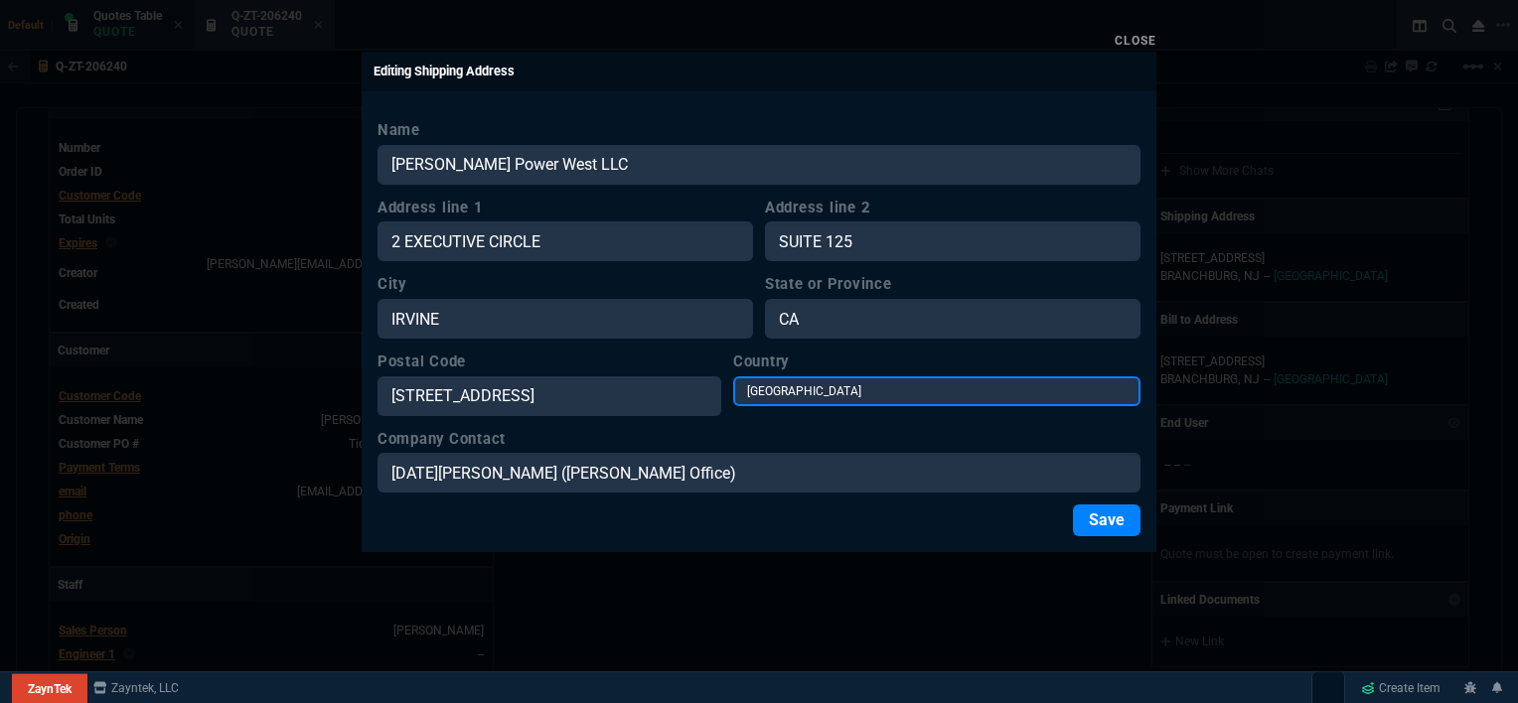
click at [807, 385] on select "[GEOGRAPHIC_DATA] [GEOGRAPHIC_DATA] [GEOGRAPHIC_DATA] [GEOGRAPHIC_DATA] [GEOGRA…" at bounding box center [936, 391] width 407 height 30
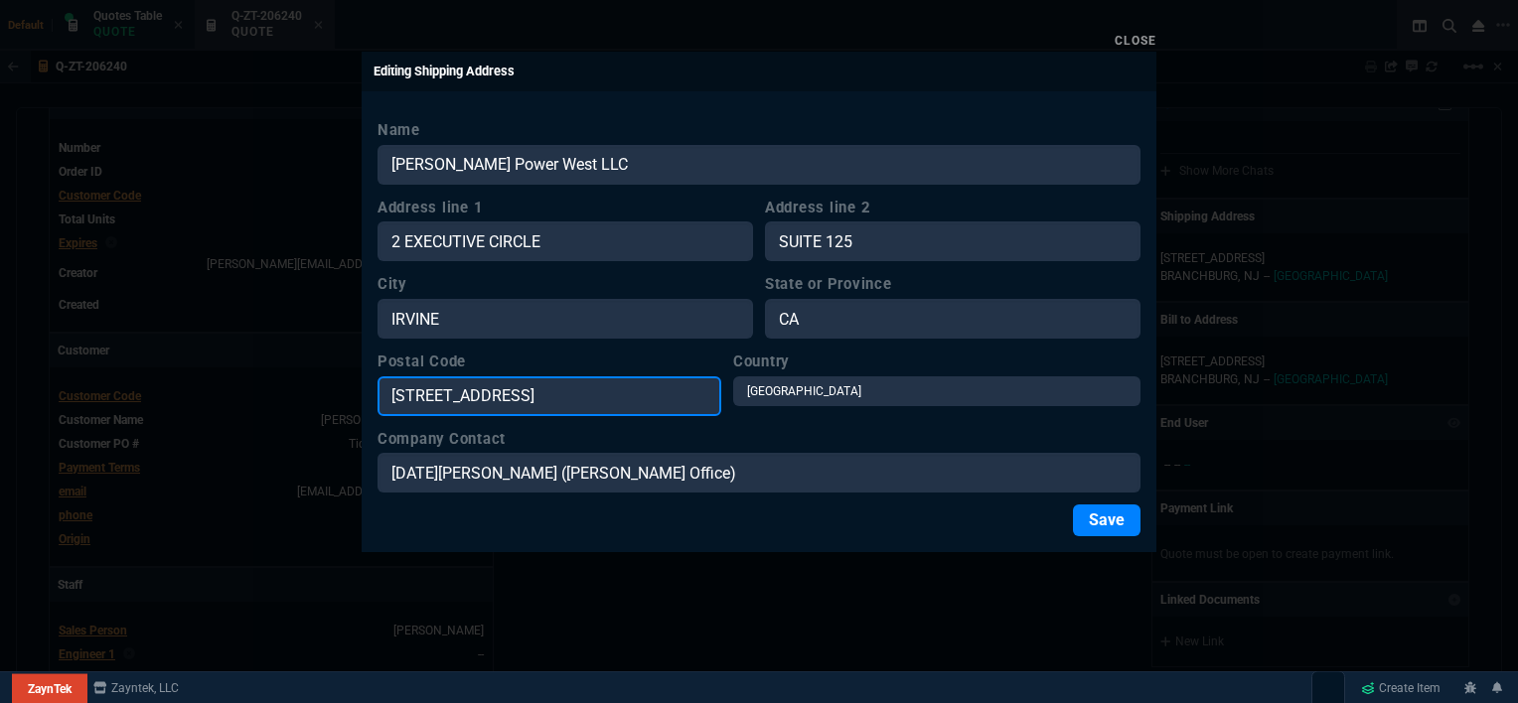
click at [687, 396] on input "[STREET_ADDRESS]" at bounding box center [549, 396] width 344 height 40
drag, startPoint x: 684, startPoint y: 397, endPoint x: 612, endPoint y: 397, distance: 72.5
click at [612, 397] on input "[STREET_ADDRESS]" at bounding box center [549, 396] width 344 height 40
click at [636, 391] on input "[STREET_ADDRESS]" at bounding box center [549, 396] width 344 height 40
type input "92614"
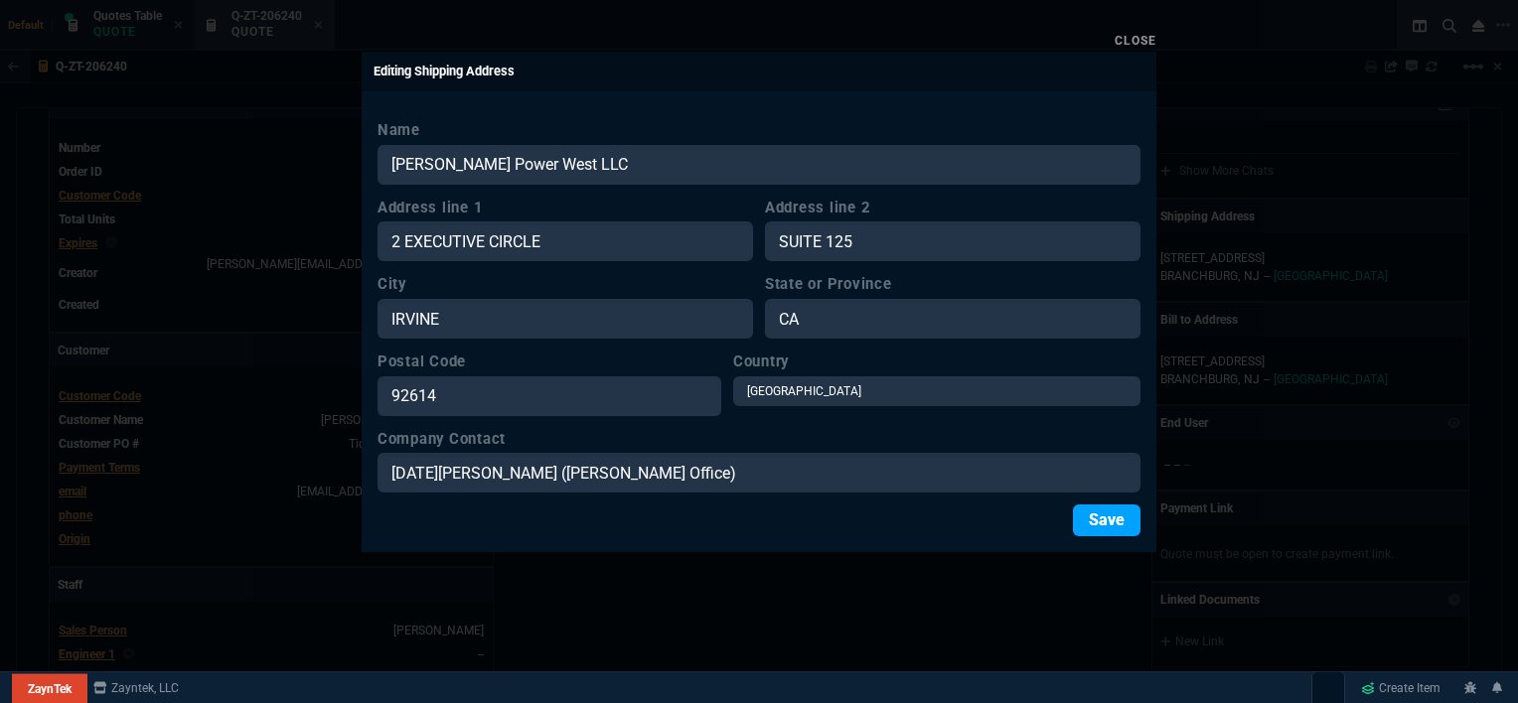
click at [1106, 520] on button "Save" at bounding box center [1107, 521] width 68 height 32
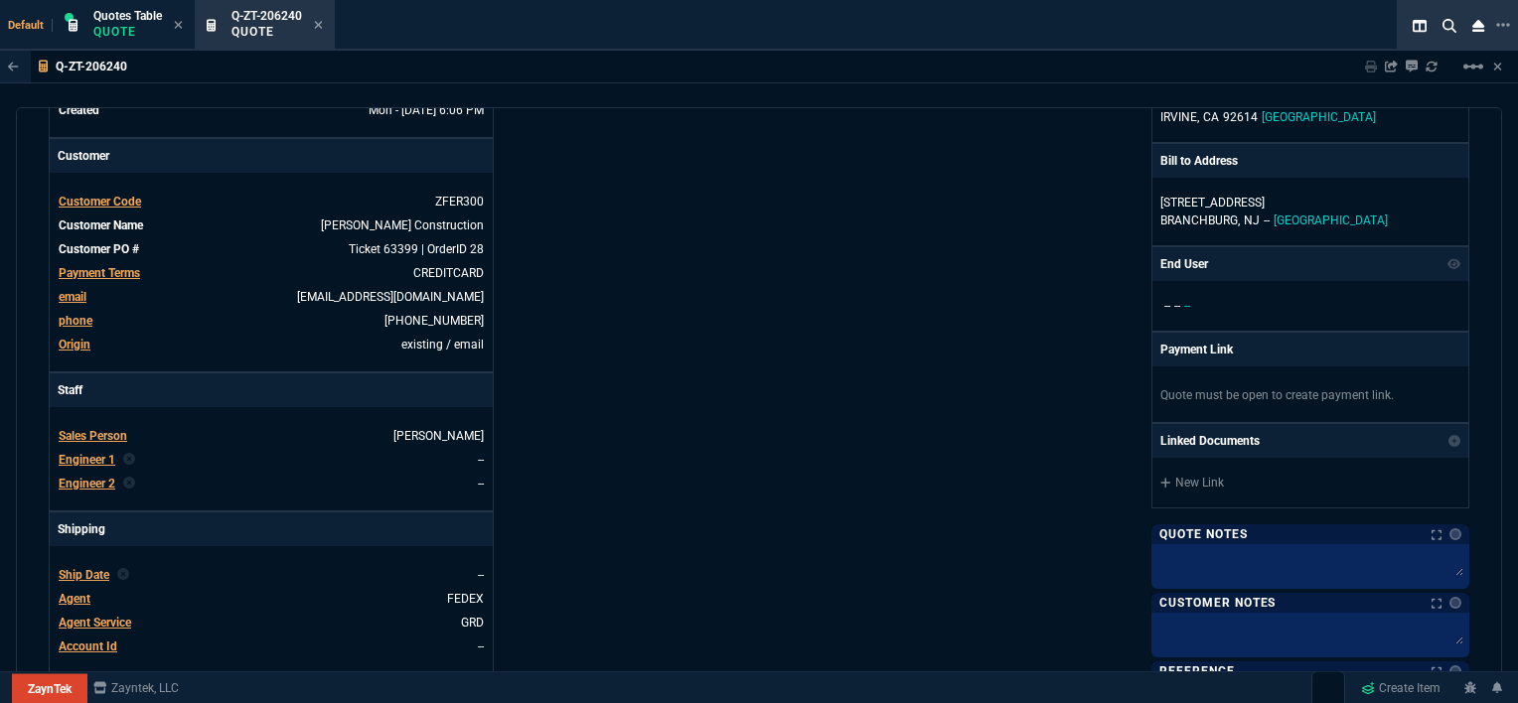
scroll to position [298, 0]
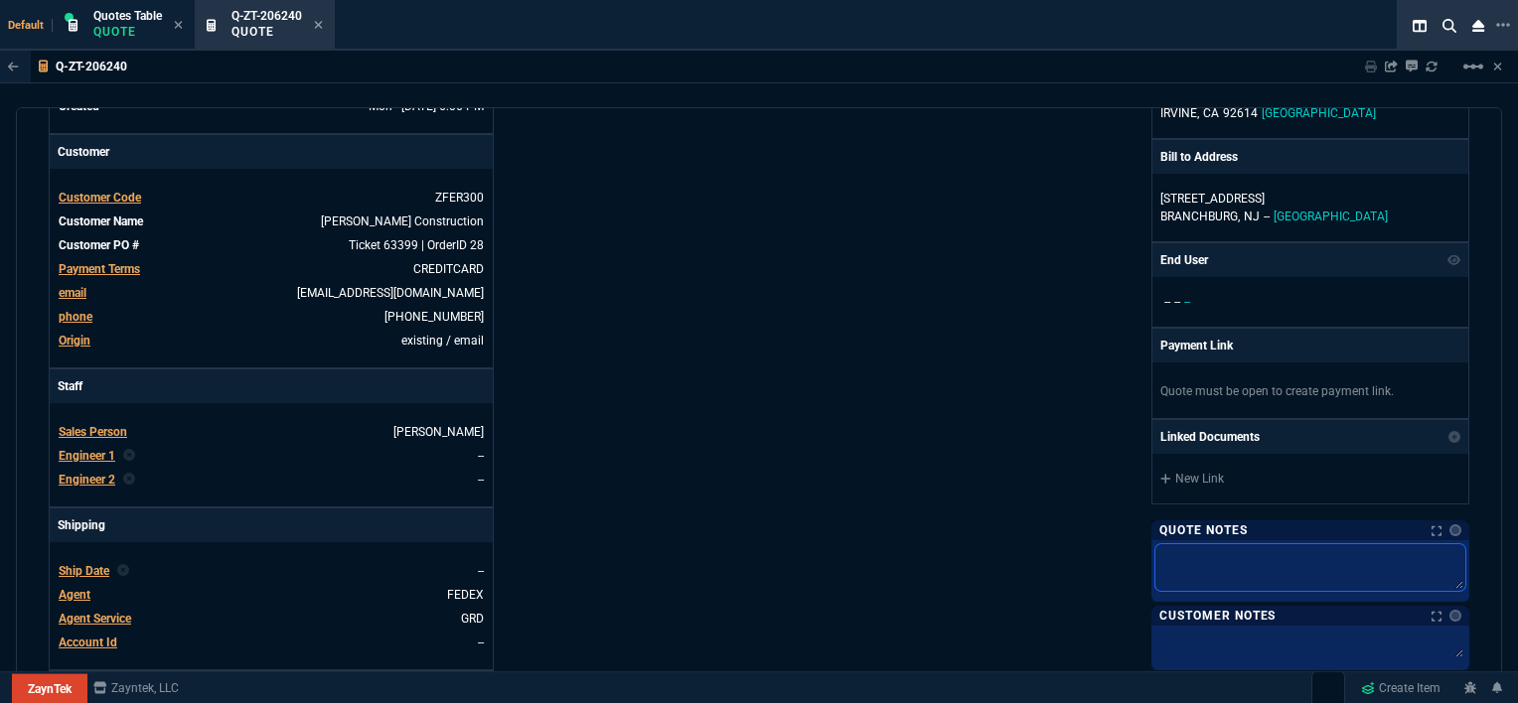
click at [1214, 562] on textarea at bounding box center [1310, 567] width 310 height 47
type textarea "Z"
type textarea "z"
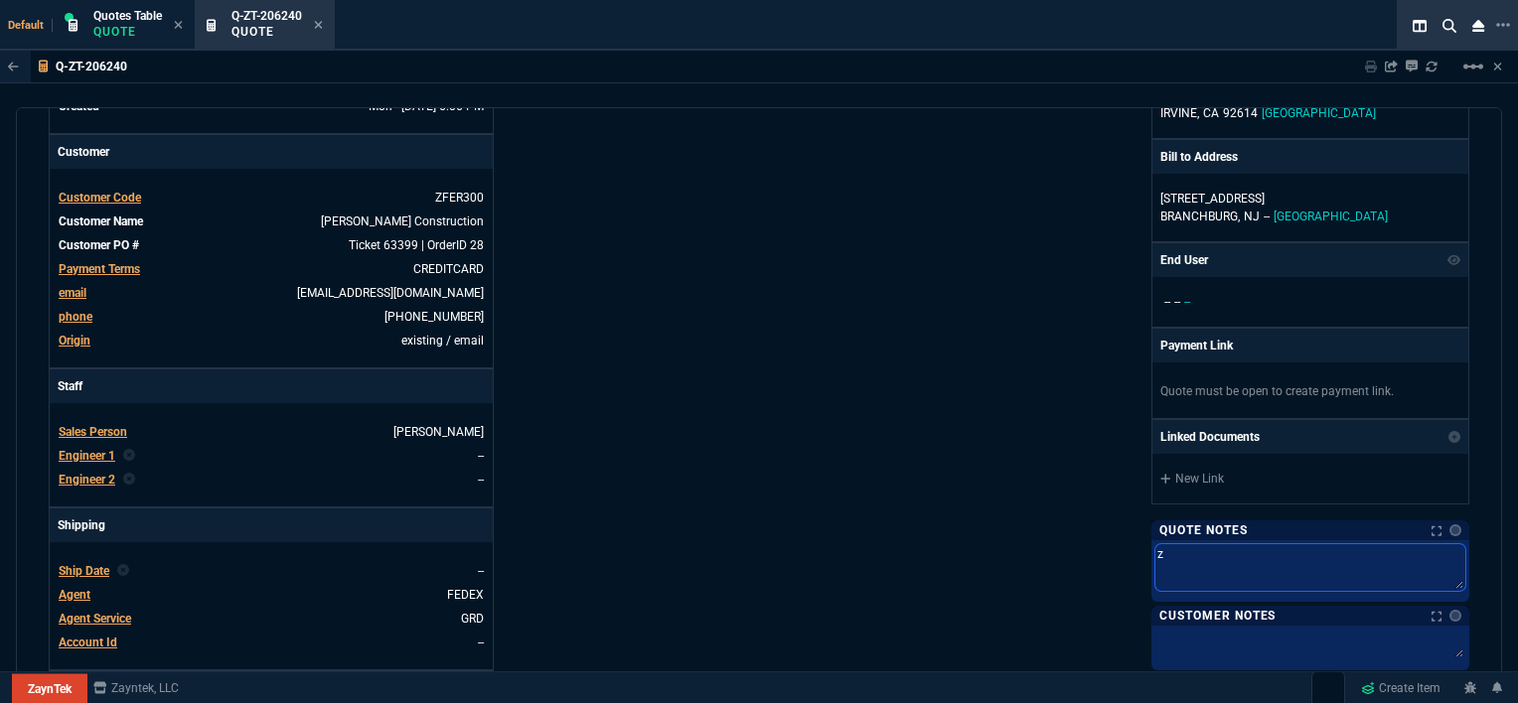
type textarea "zf"
type textarea "zfe"
type textarea "zfer"
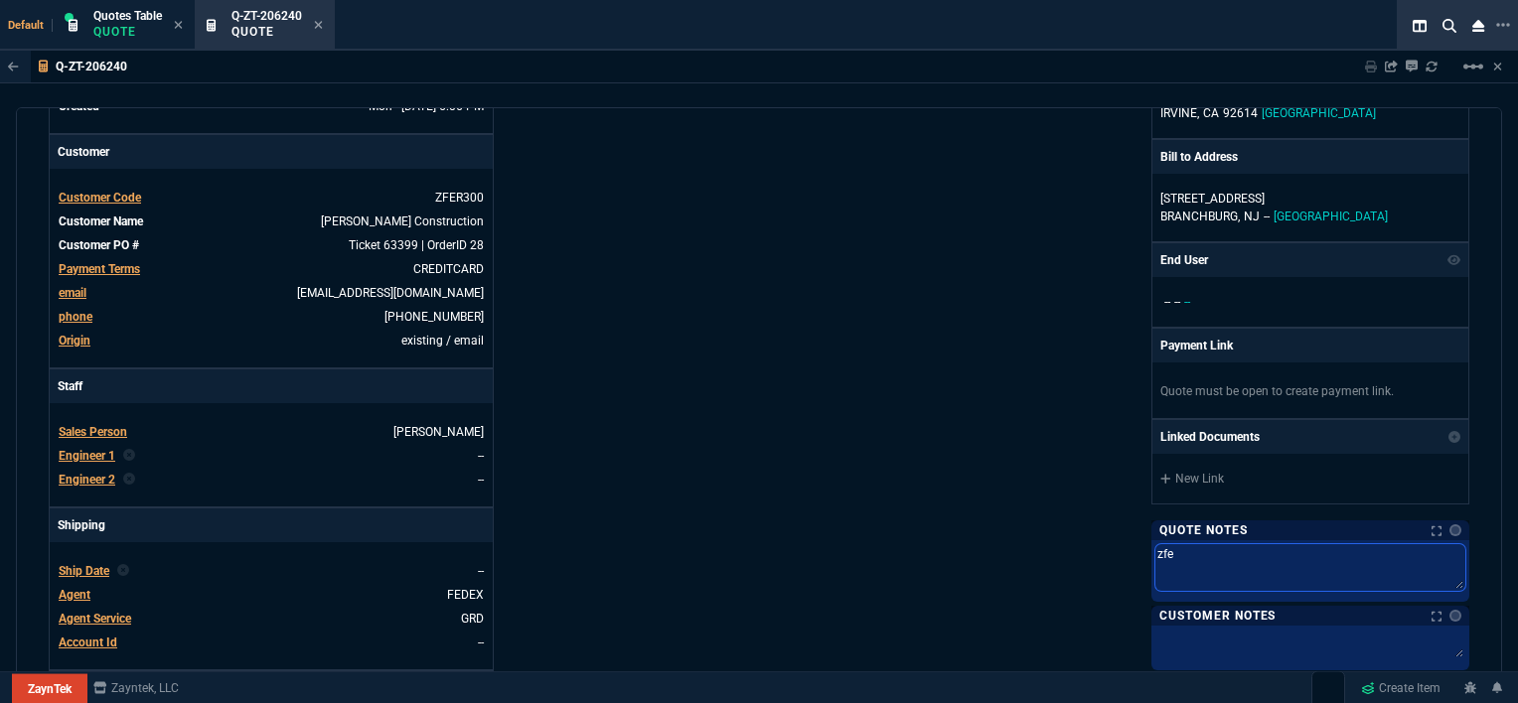
type textarea "zfer"
type textarea "zfer s"
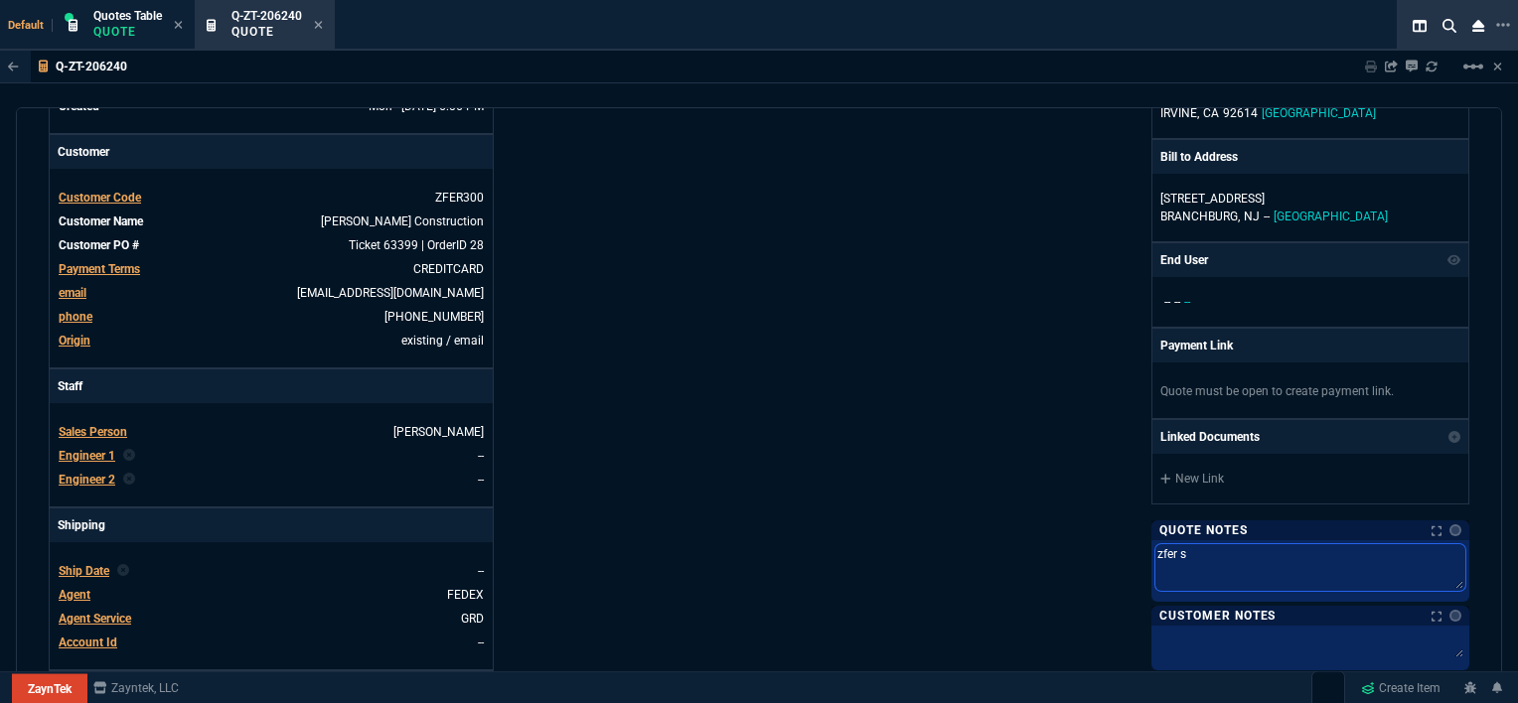
type textarea "zfer st"
type textarea "zfer sto"
type textarea "zfer stoc"
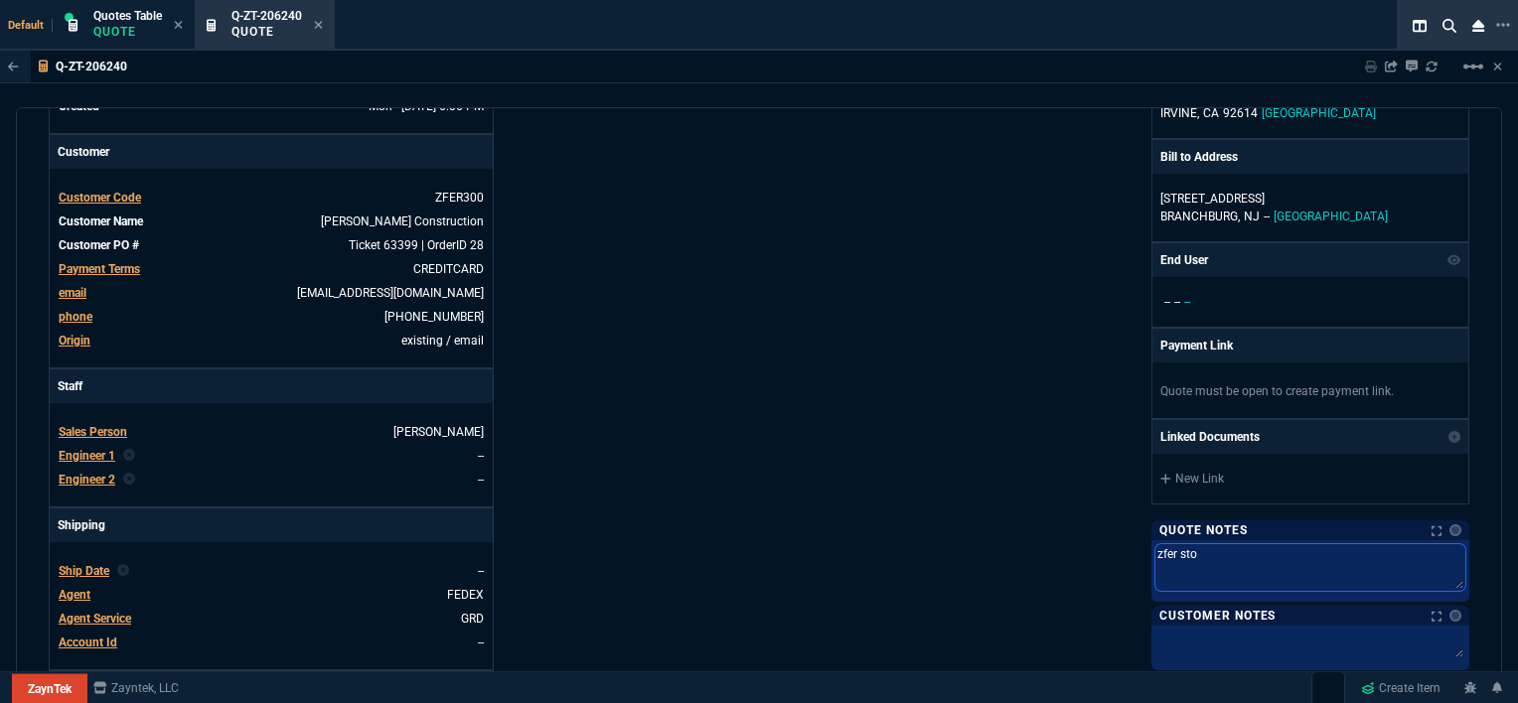
type textarea "zfer stoc"
type textarea "zfer stock"
click at [879, 324] on div "ZaynTek, LLC [STREET_ADDRESS] Share Link Show More Chats Shipping Address [PERS…" at bounding box center [1114, 405] width 710 height 1039
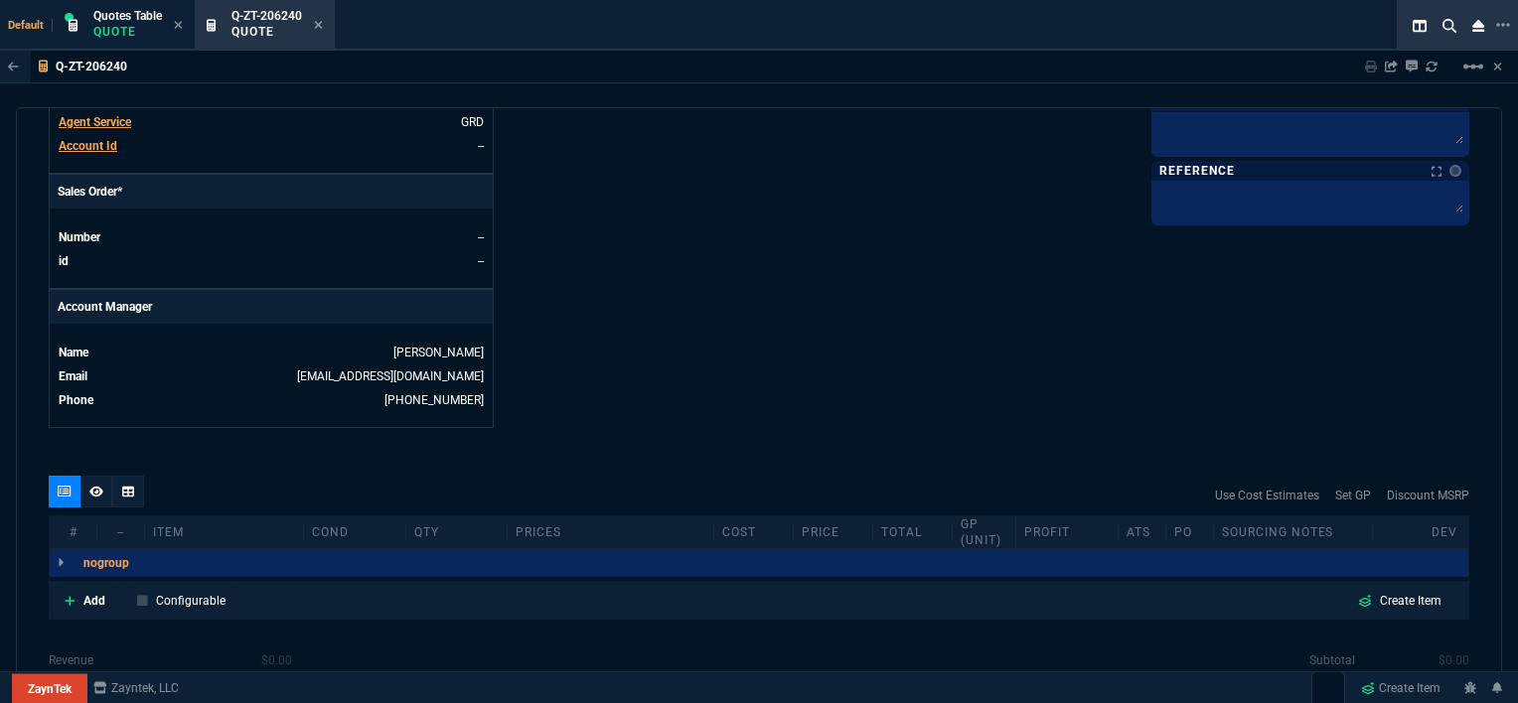
scroll to position [894, 0]
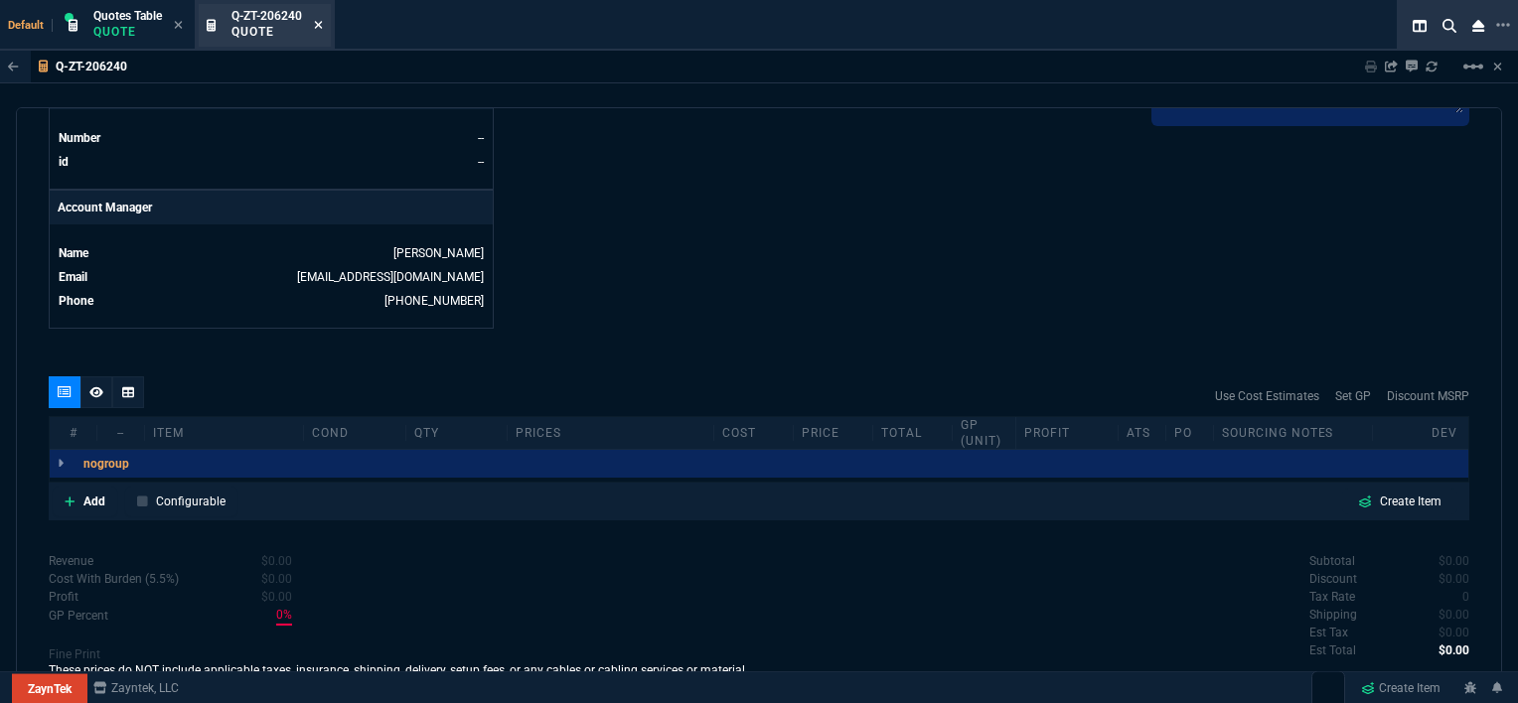
click at [319, 26] on icon at bounding box center [319, 25] width 8 height 8
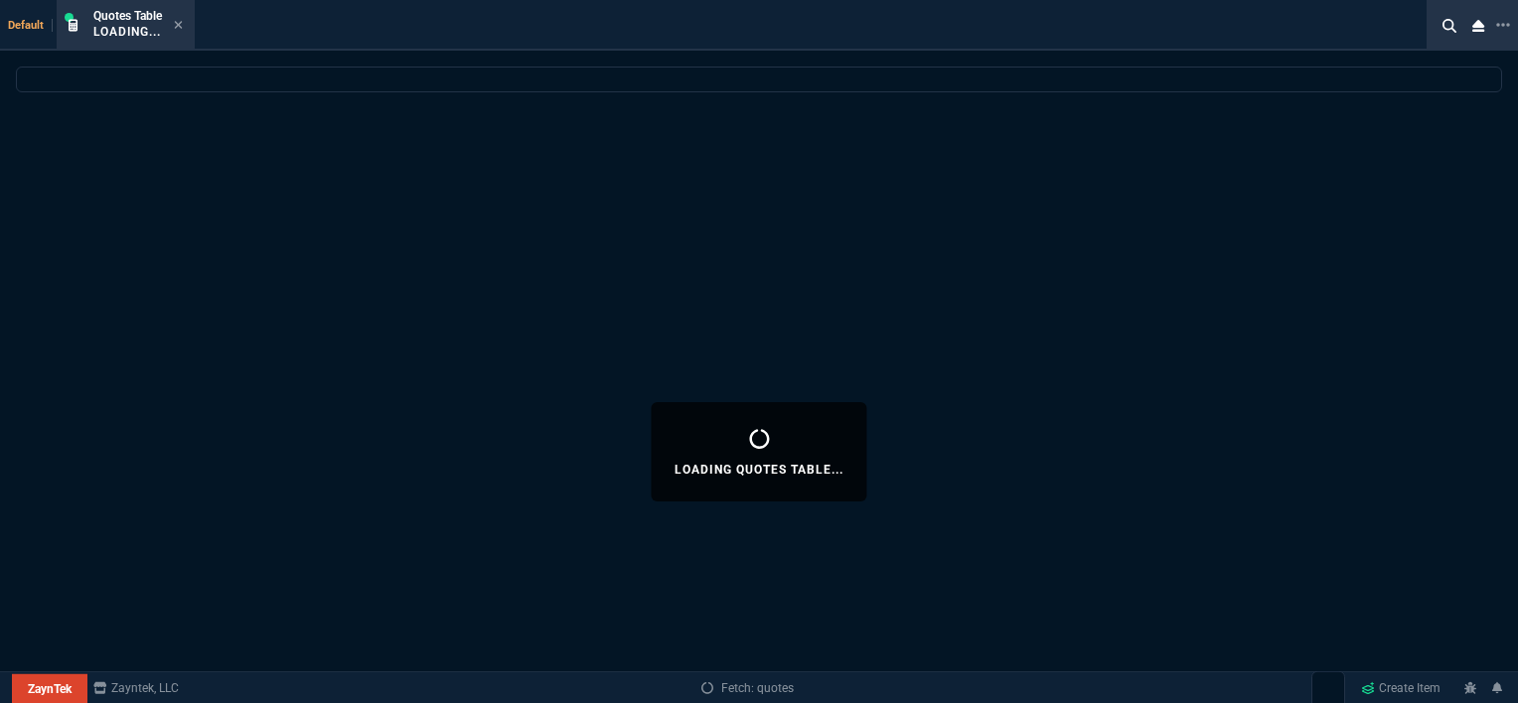
select select
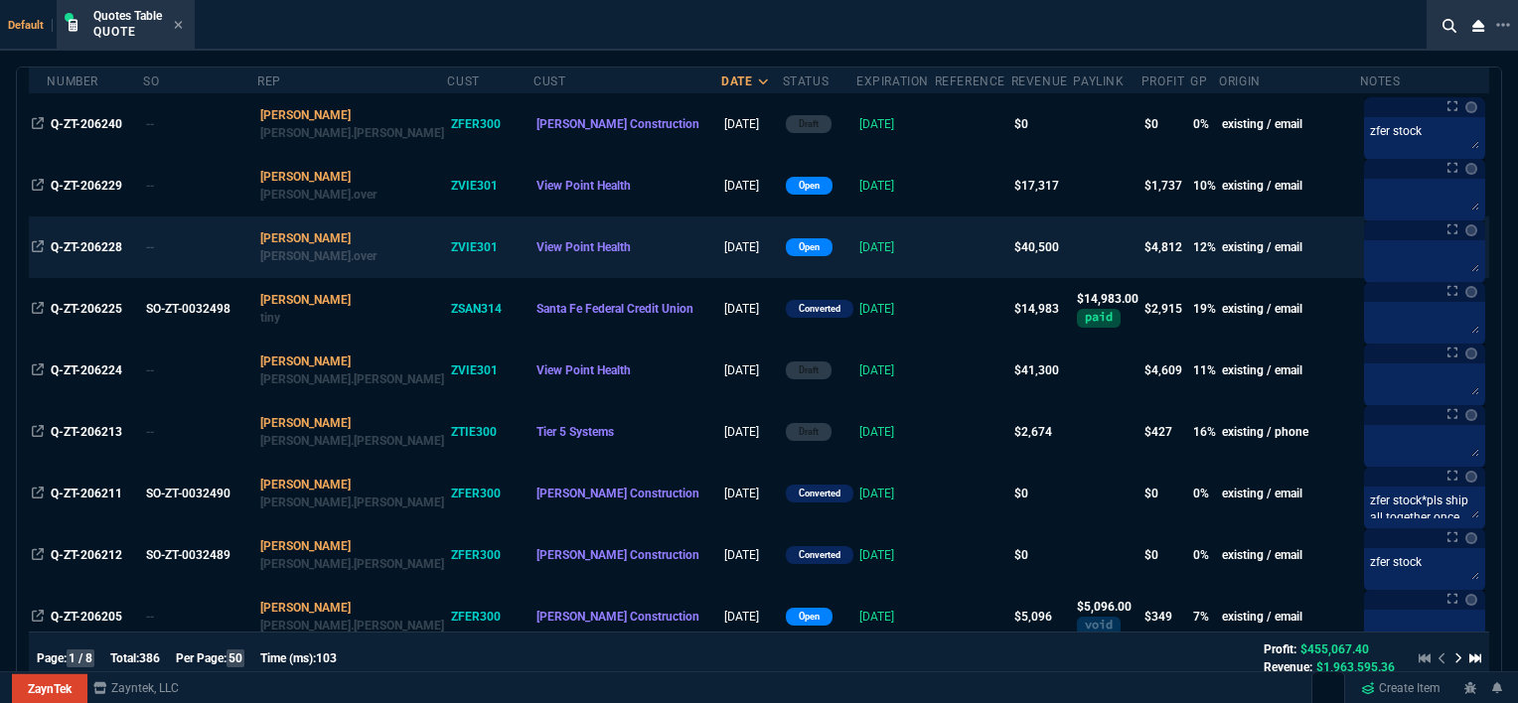
scroll to position [199, 0]
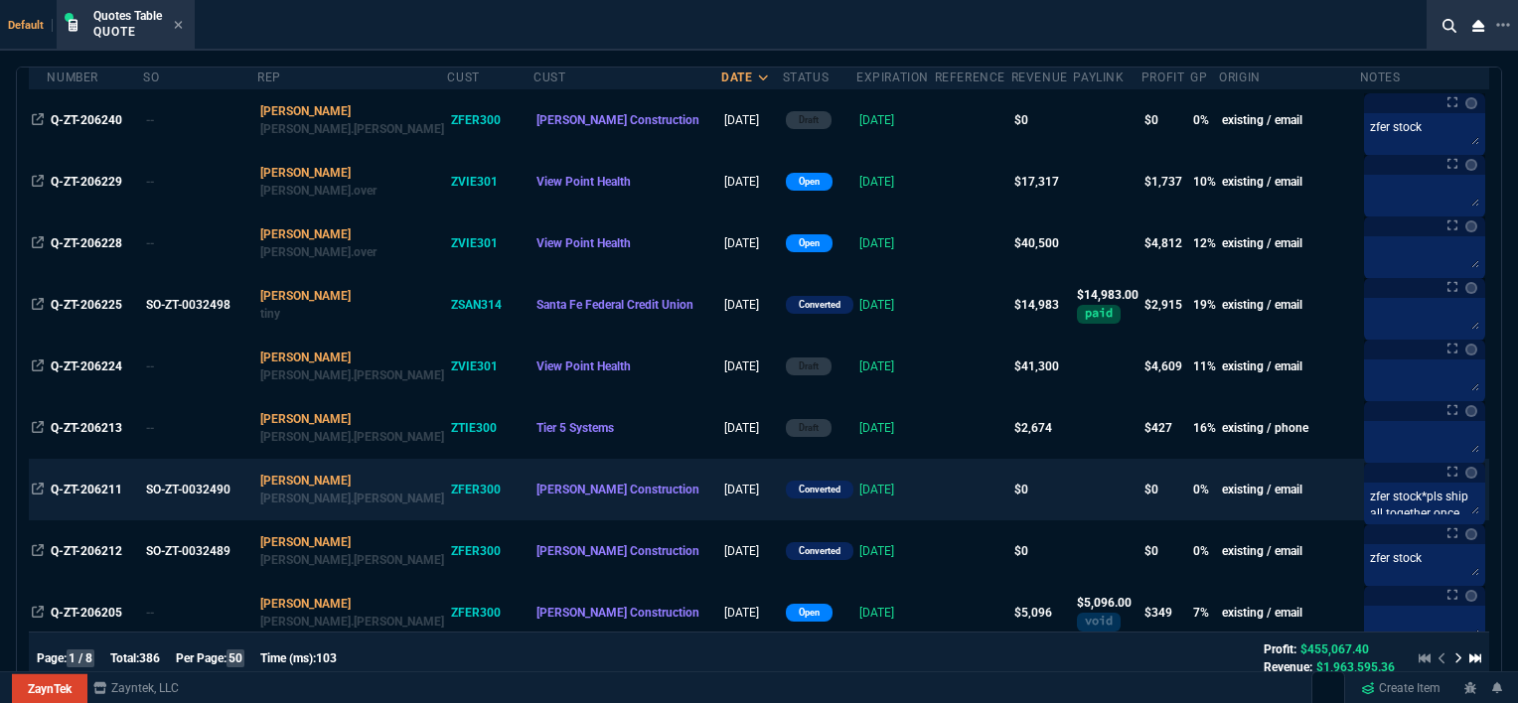
click at [935, 503] on td at bounding box center [973, 490] width 76 height 62
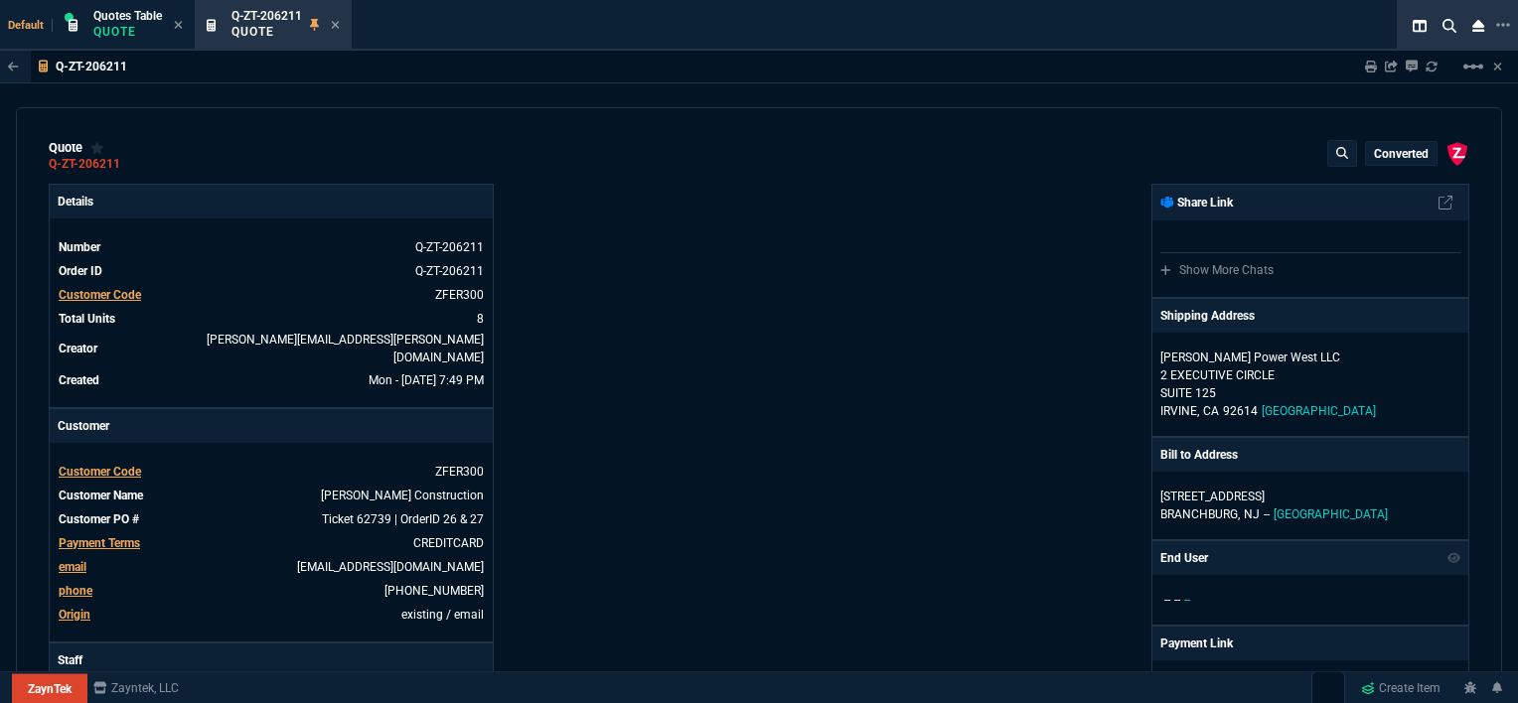
type input "0"
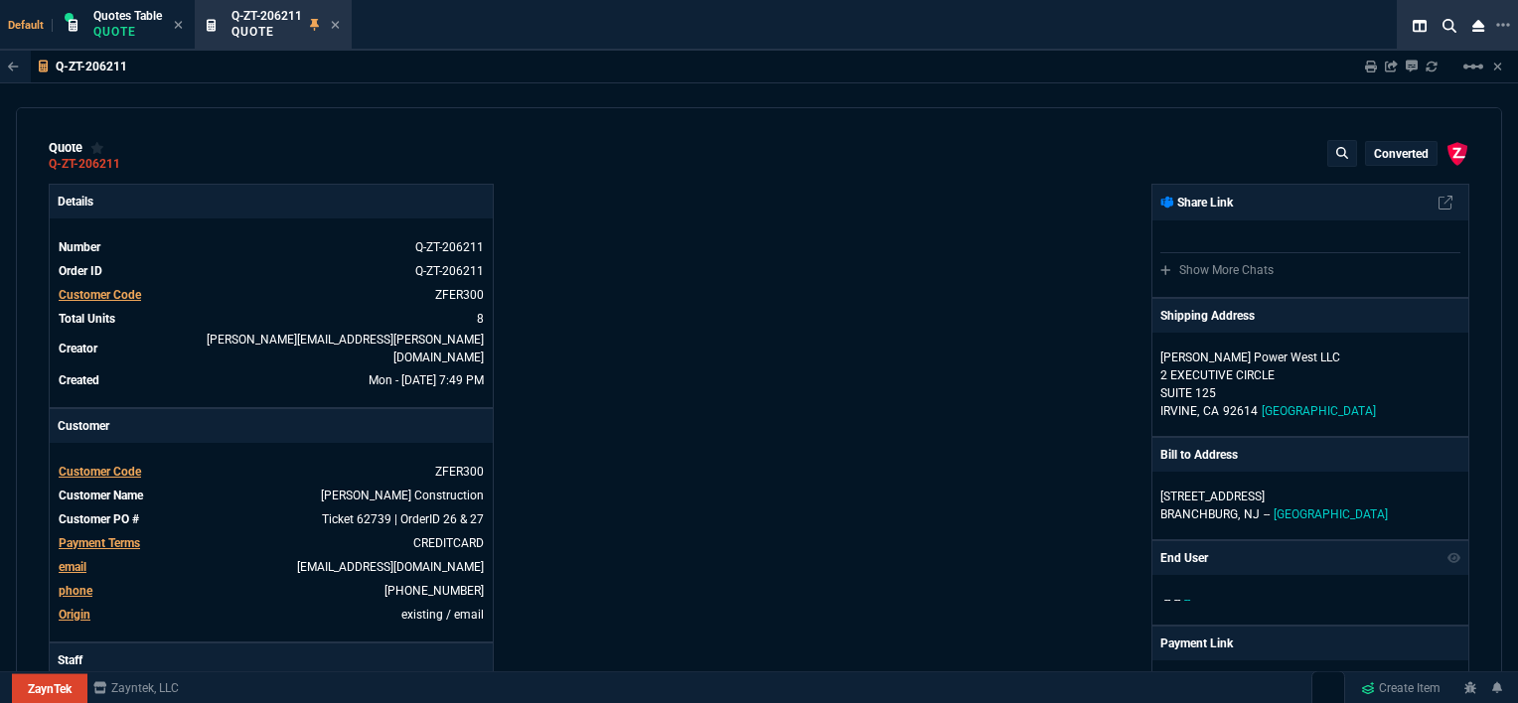
type input "0"
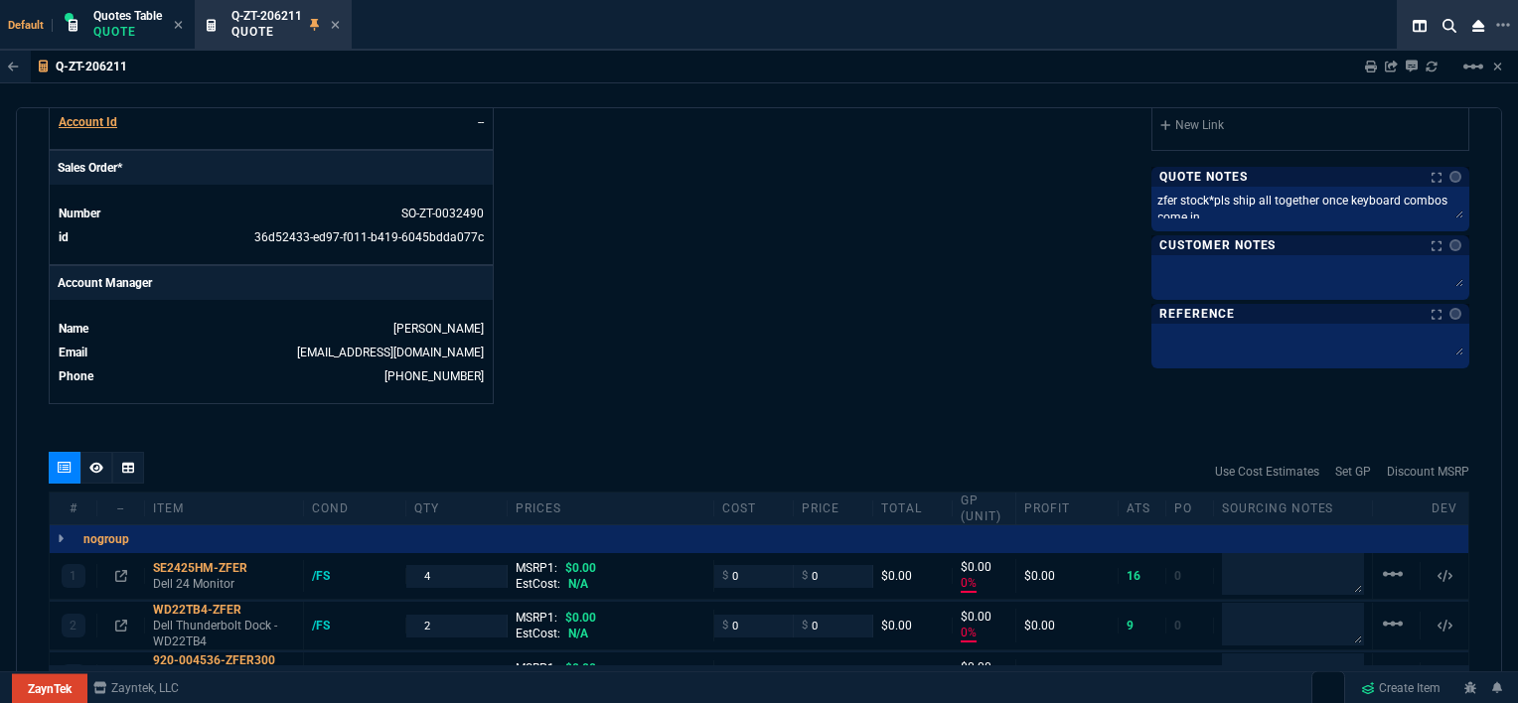
scroll to position [993, 0]
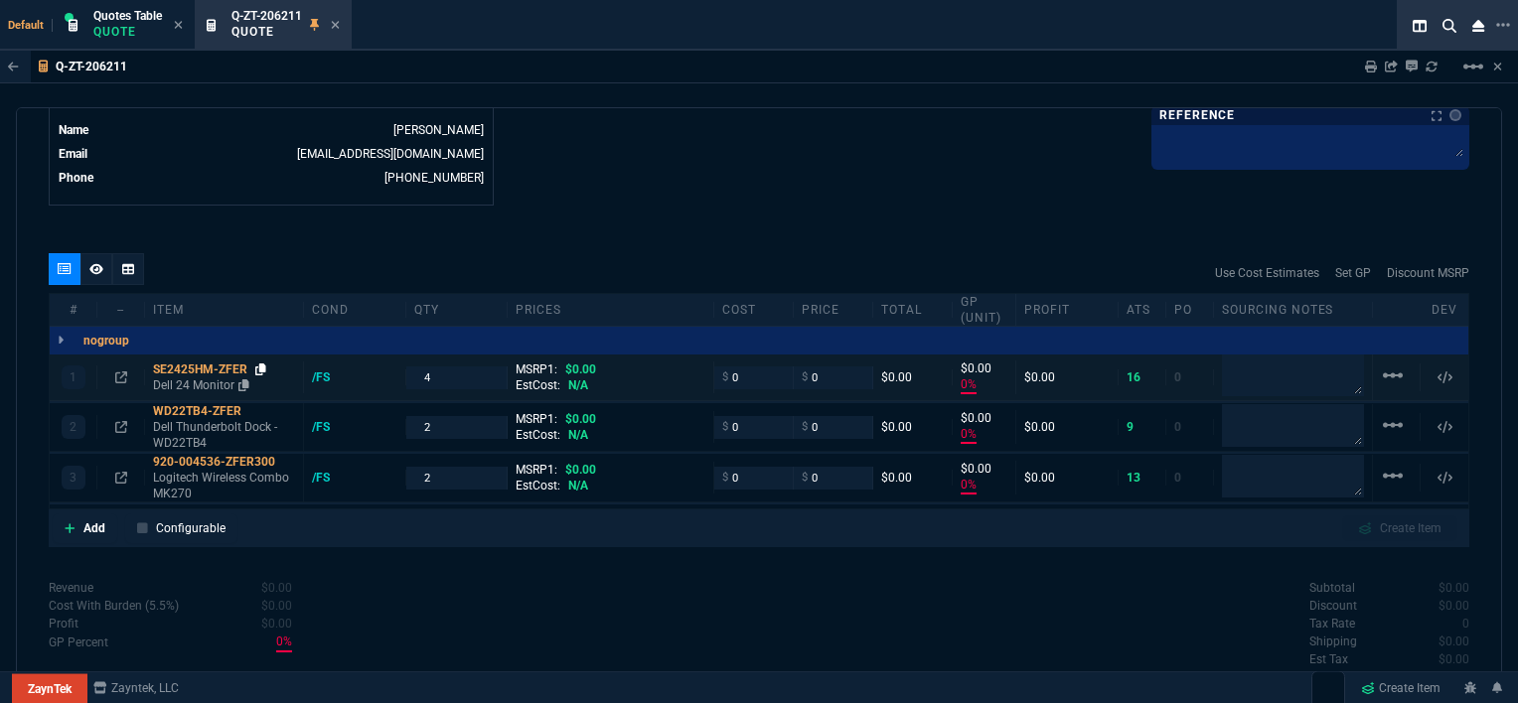
click at [261, 362] on fa-icon at bounding box center [260, 369] width 11 height 14
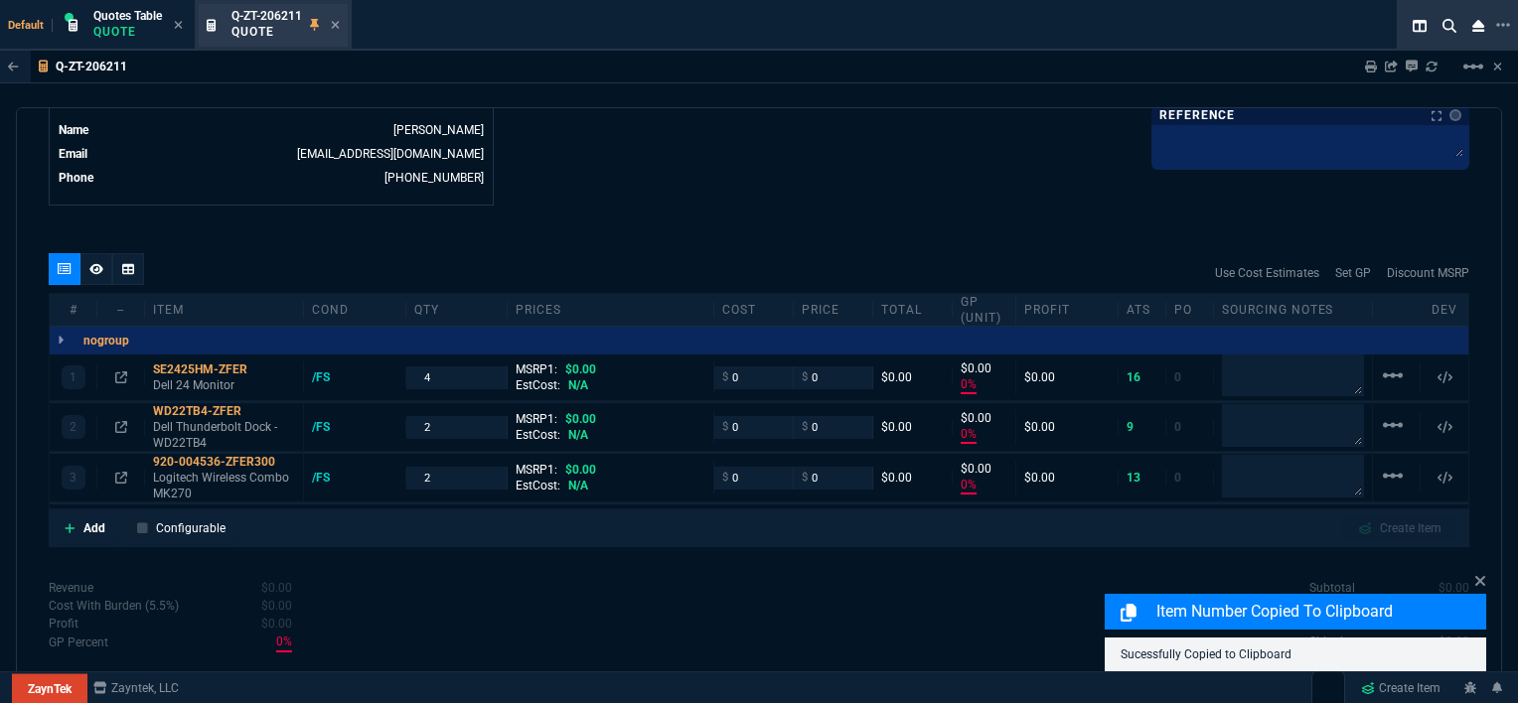
click at [331, 22] on div "Q-ZT-206211 Quote" at bounding box center [285, 25] width 108 height 35
click at [344, 27] on div "Q-ZT-206211 Quote" at bounding box center [273, 25] width 149 height 43
click at [333, 24] on icon at bounding box center [335, 25] width 9 height 12
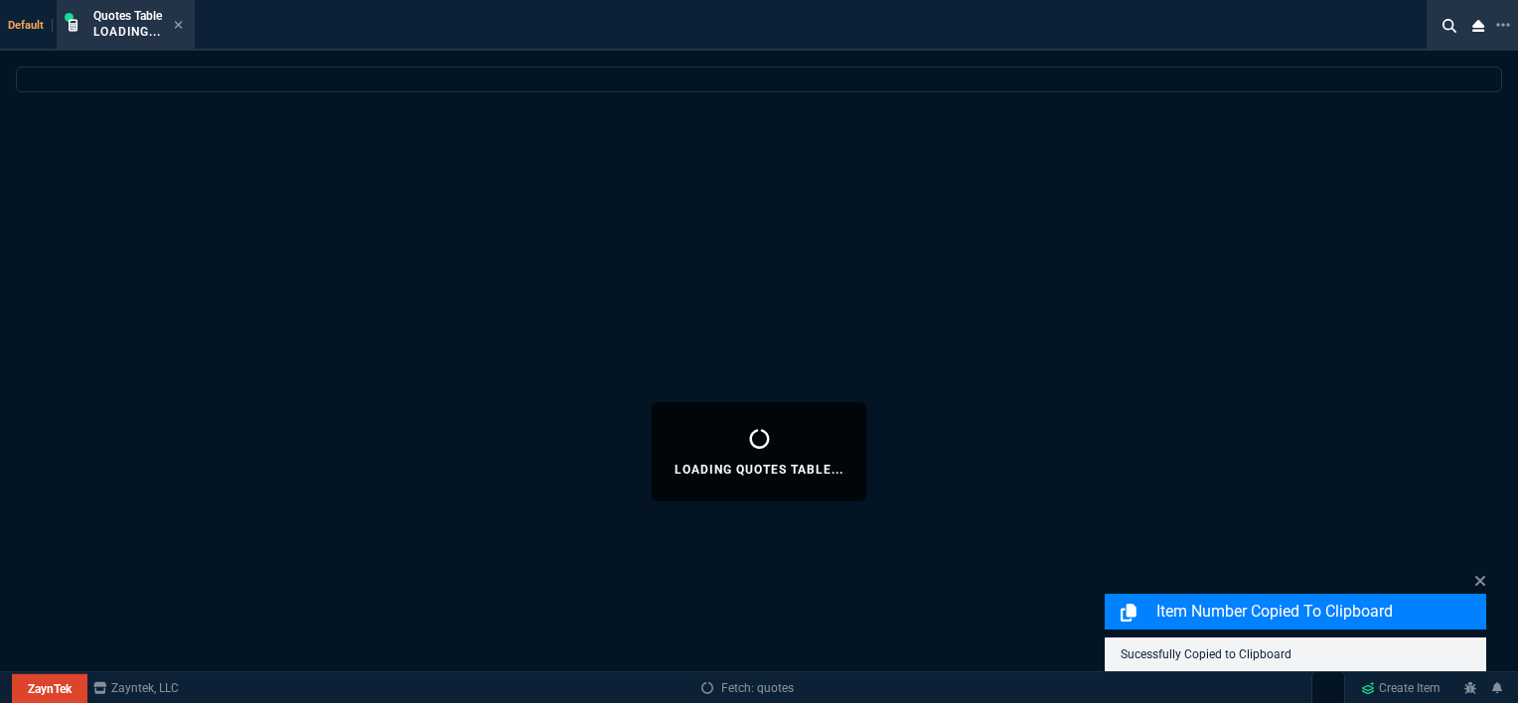
select select
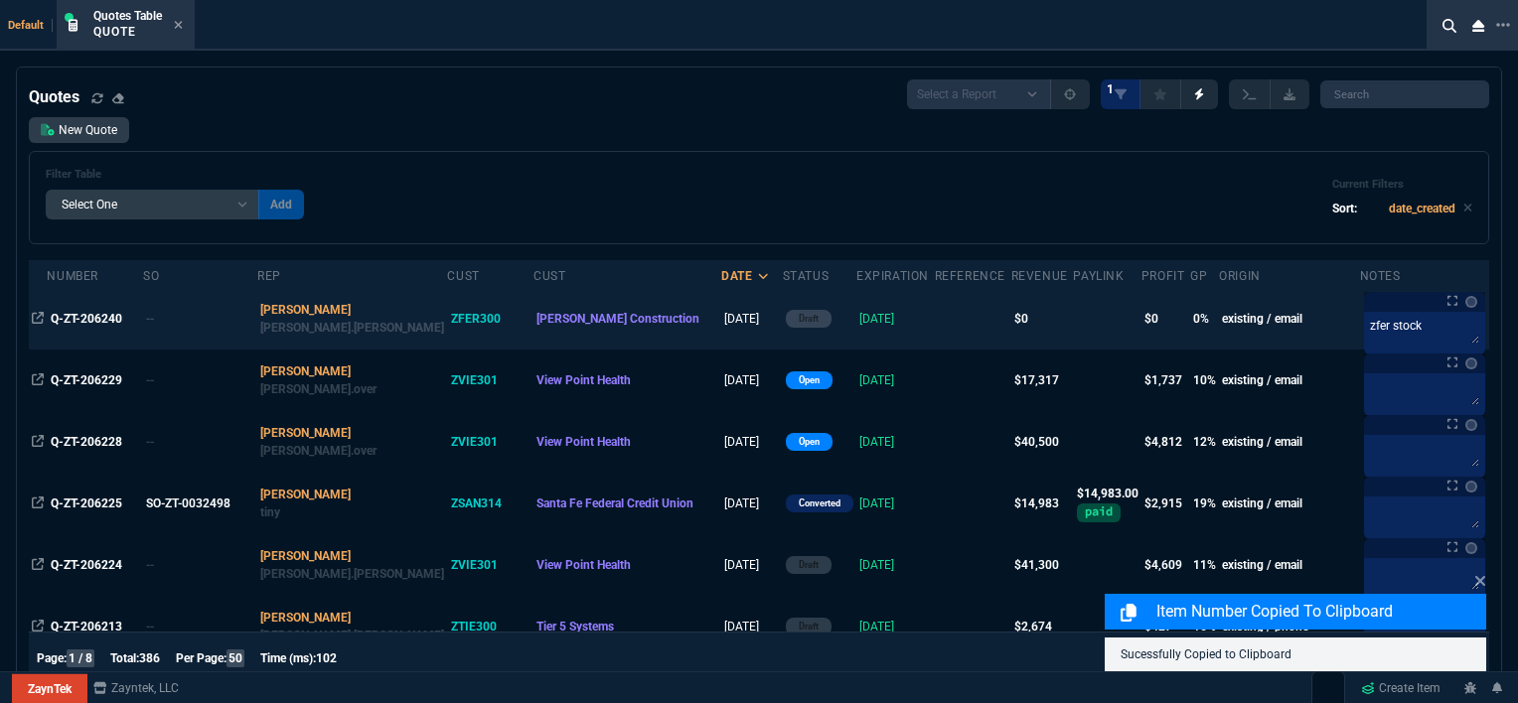
click at [935, 330] on td at bounding box center [973, 319] width 76 height 62
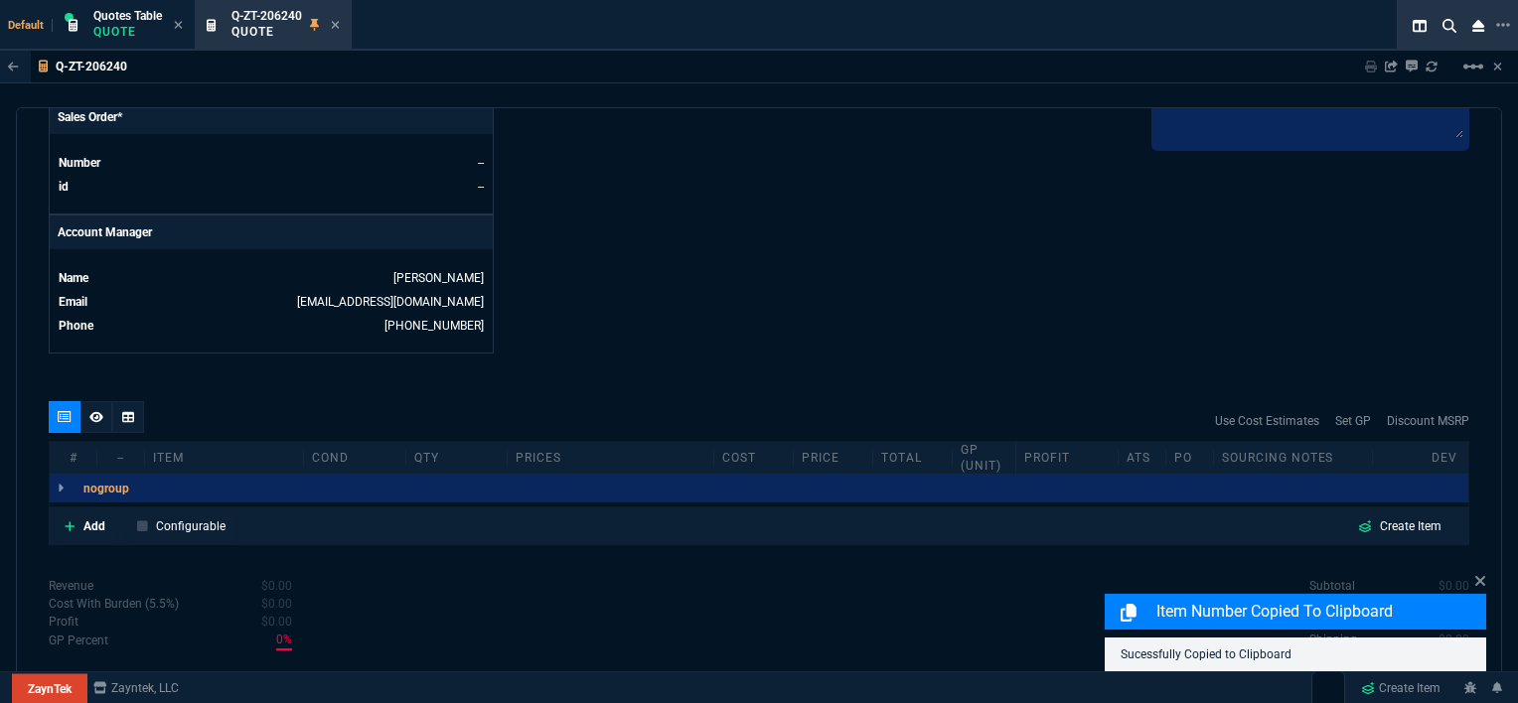
scroll to position [926, 0]
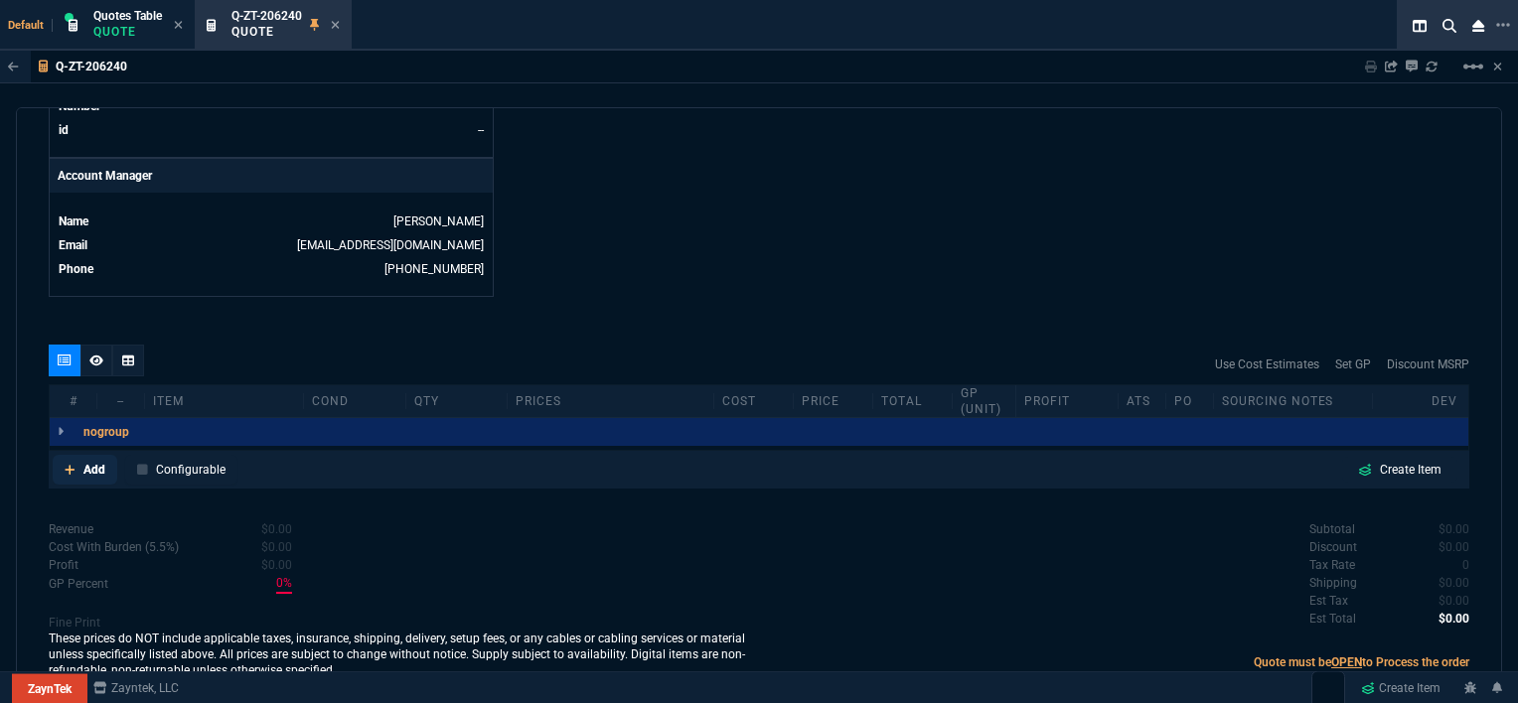
click at [67, 464] on icon at bounding box center [70, 470] width 11 height 12
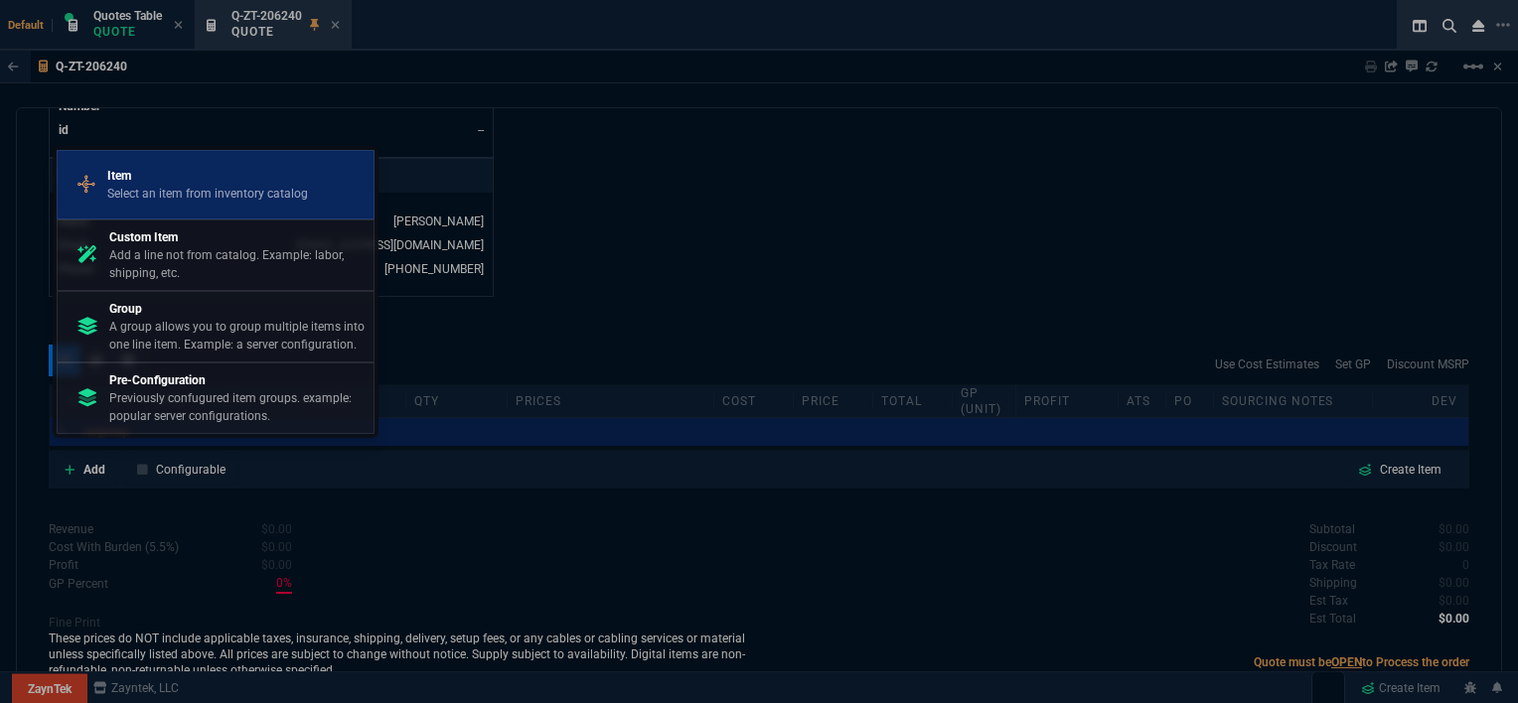
click at [211, 201] on p "Select an item from inventory catalog" at bounding box center [207, 194] width 201 height 18
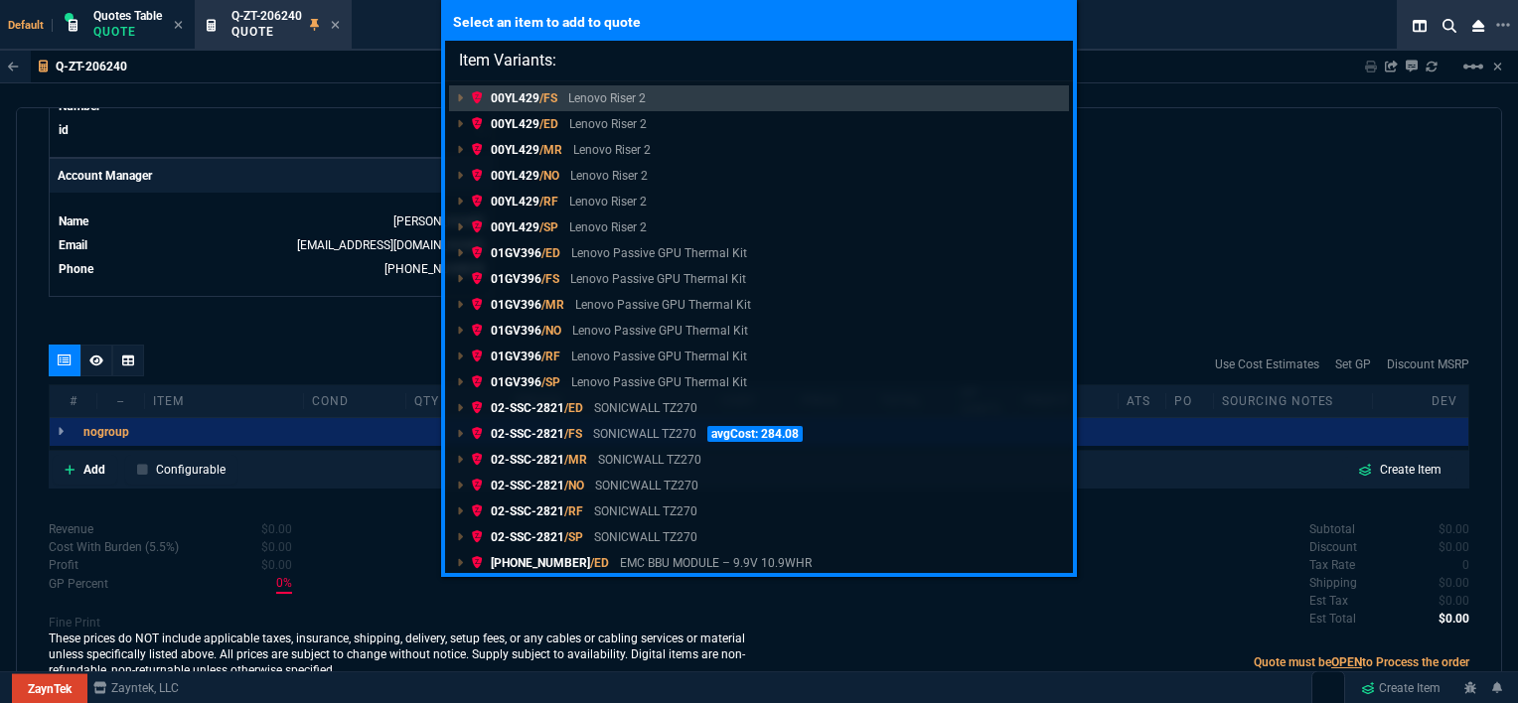
click at [734, 193] on link "00YL429 /RF Lenovo Riser 2" at bounding box center [759, 202] width 620 height 26
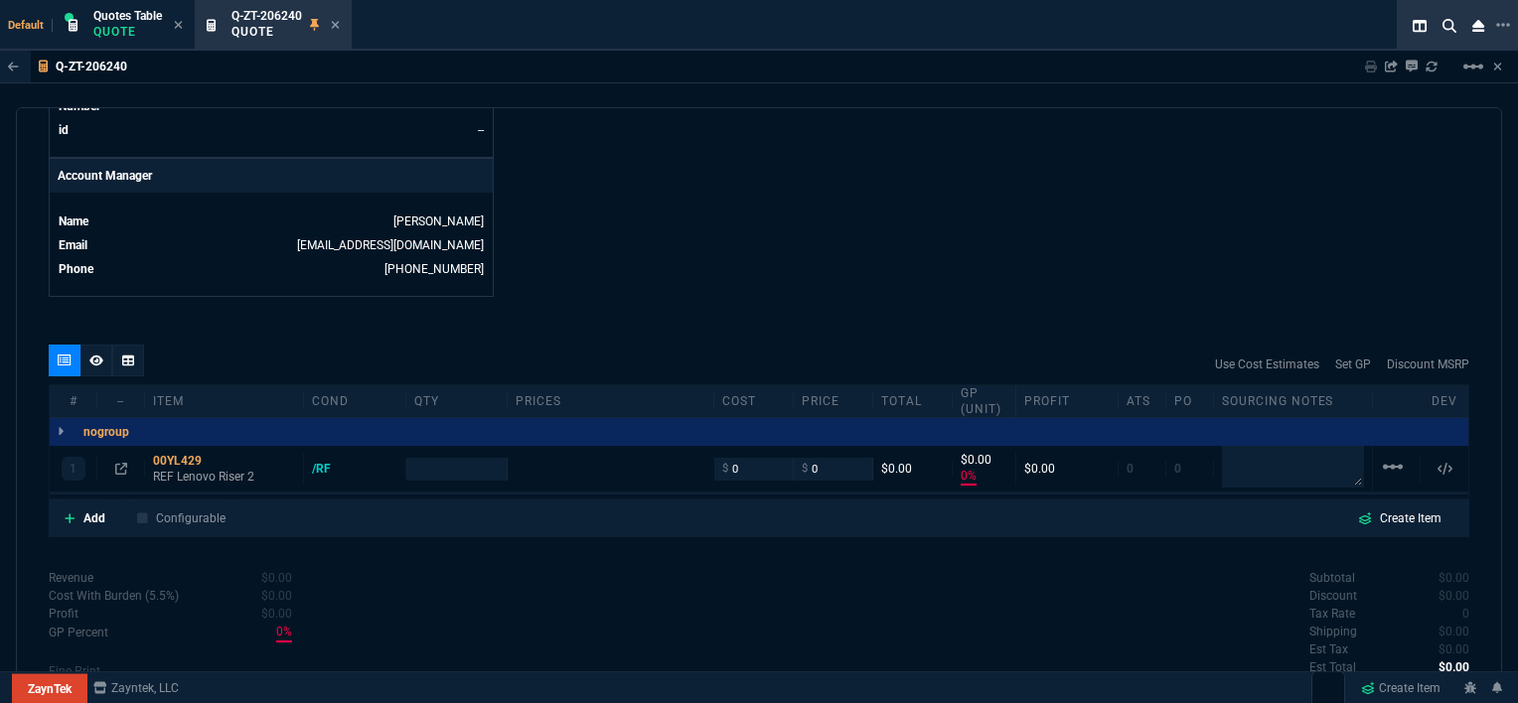
scroll to position [922, 0]
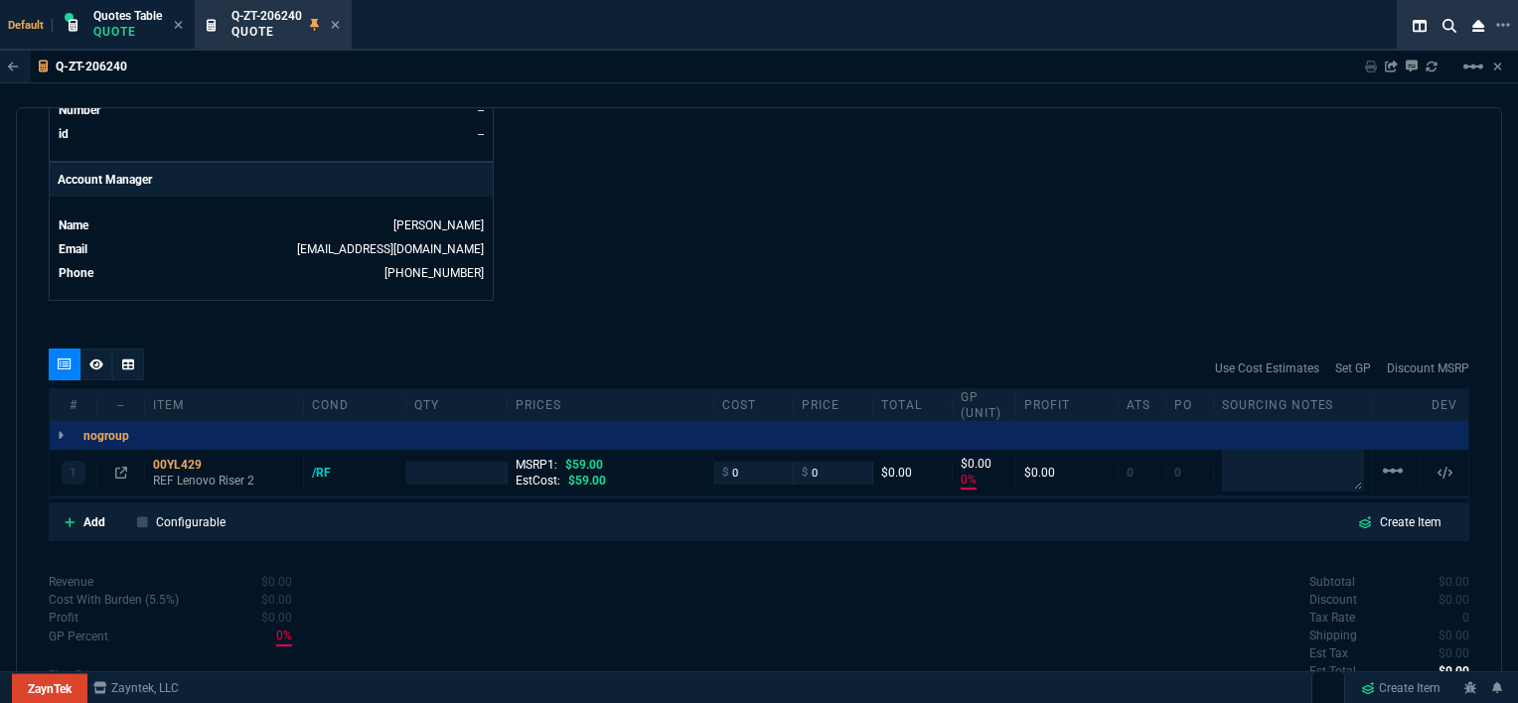
type input "0"
type input "100"
click at [1389, 459] on mat-icon "linear_scale" at bounding box center [1392, 471] width 24 height 24
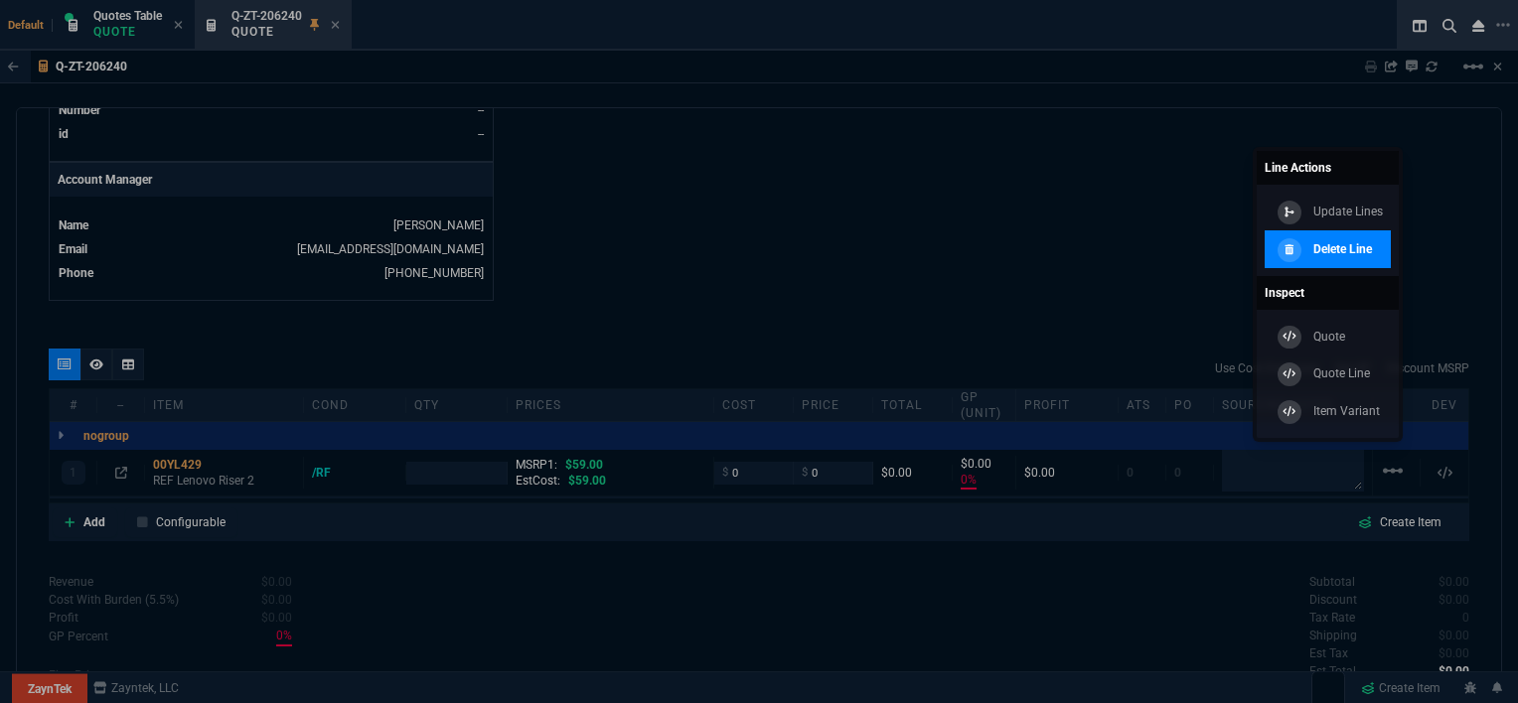
click at [1350, 262] on link "Delete Line" at bounding box center [1327, 249] width 126 height 38
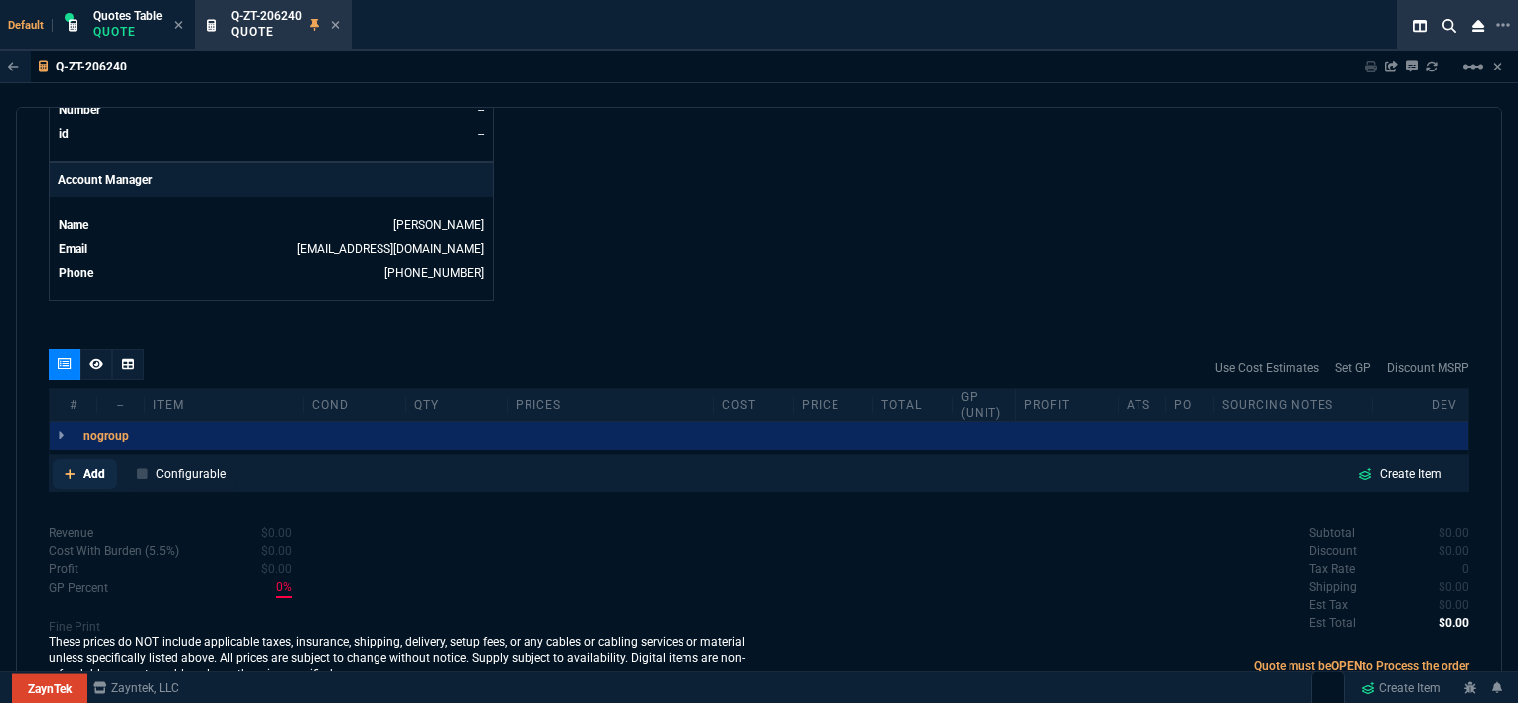
click at [64, 459] on link "Add" at bounding box center [85, 474] width 65 height 30
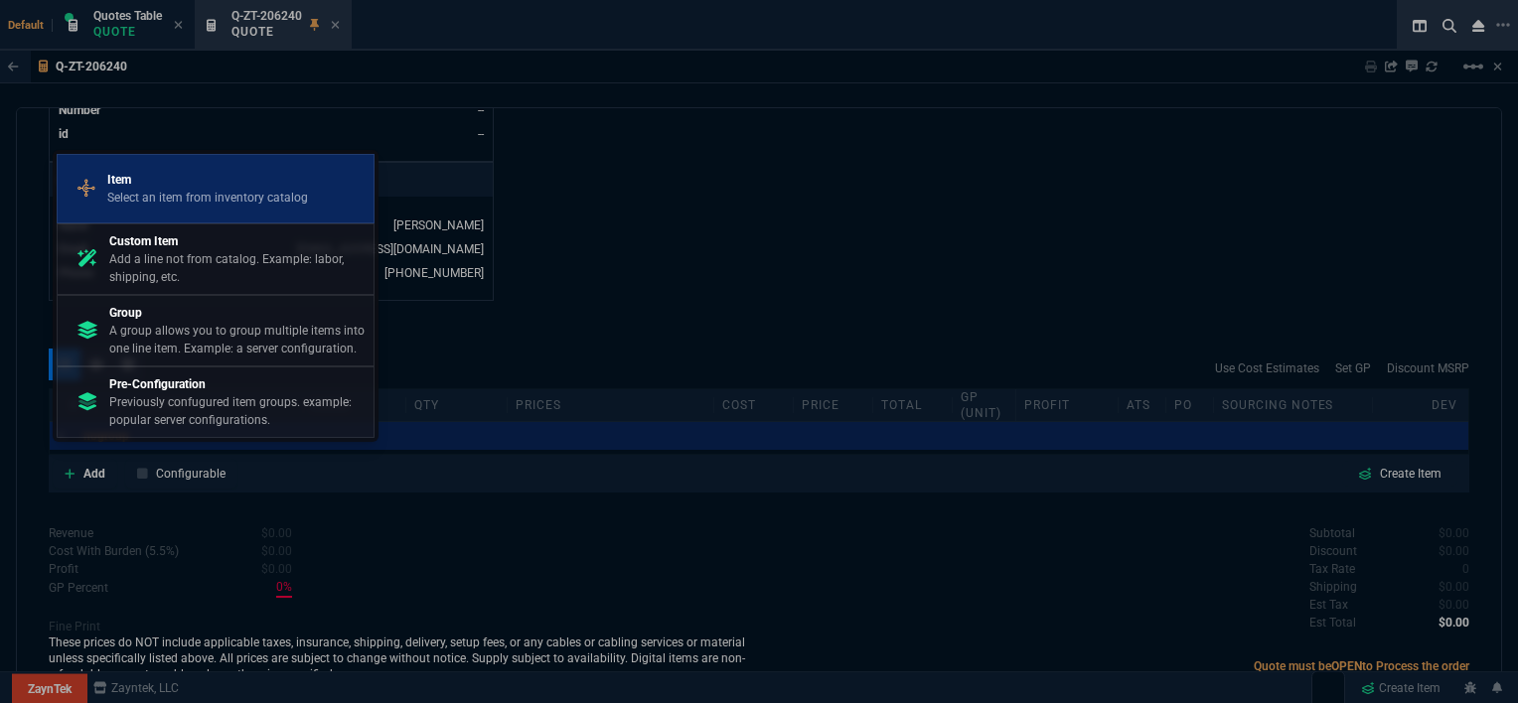
click at [201, 204] on p "Select an item from inventory catalog" at bounding box center [207, 198] width 201 height 18
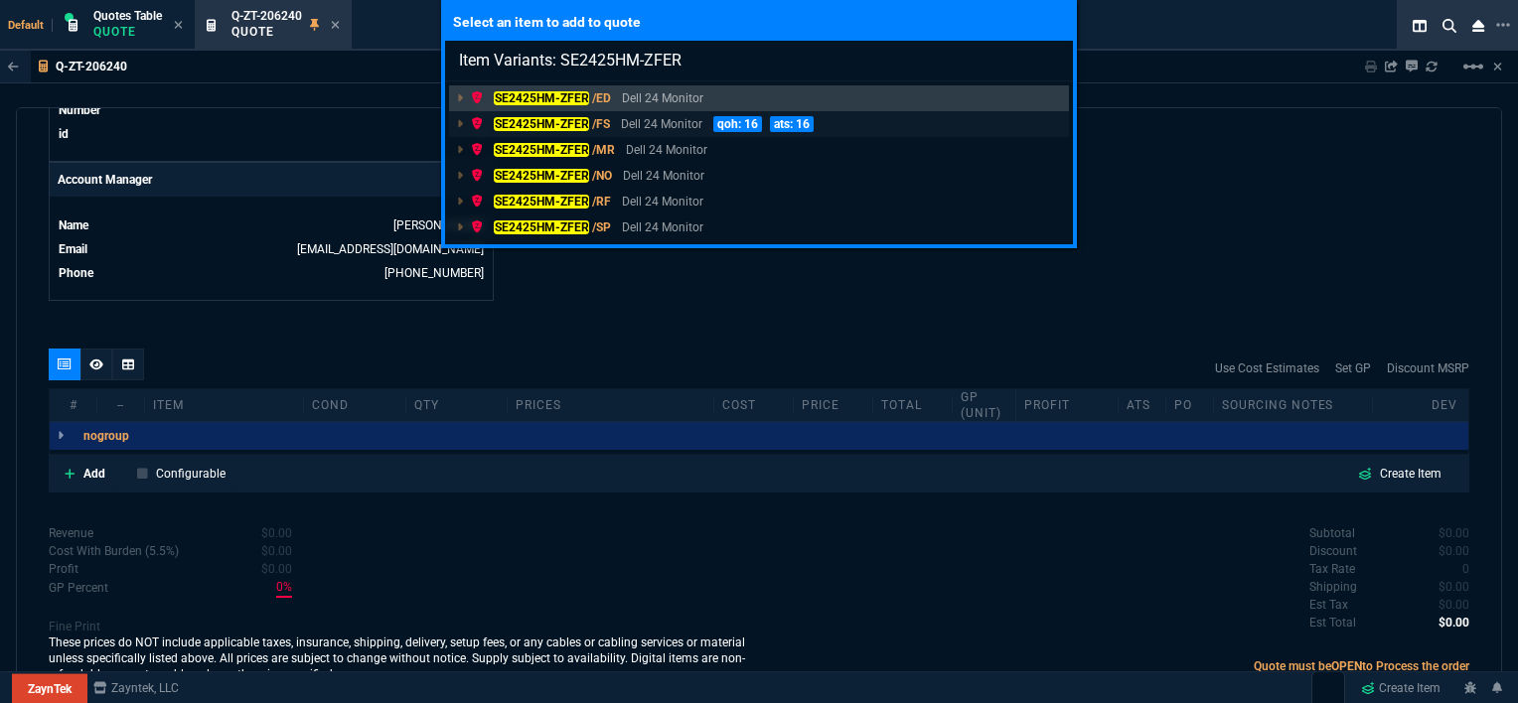
type input "Item Variants: SE2425HM-ZFER"
click at [667, 127] on p "Dell 24 Monitor" at bounding box center [661, 124] width 81 height 18
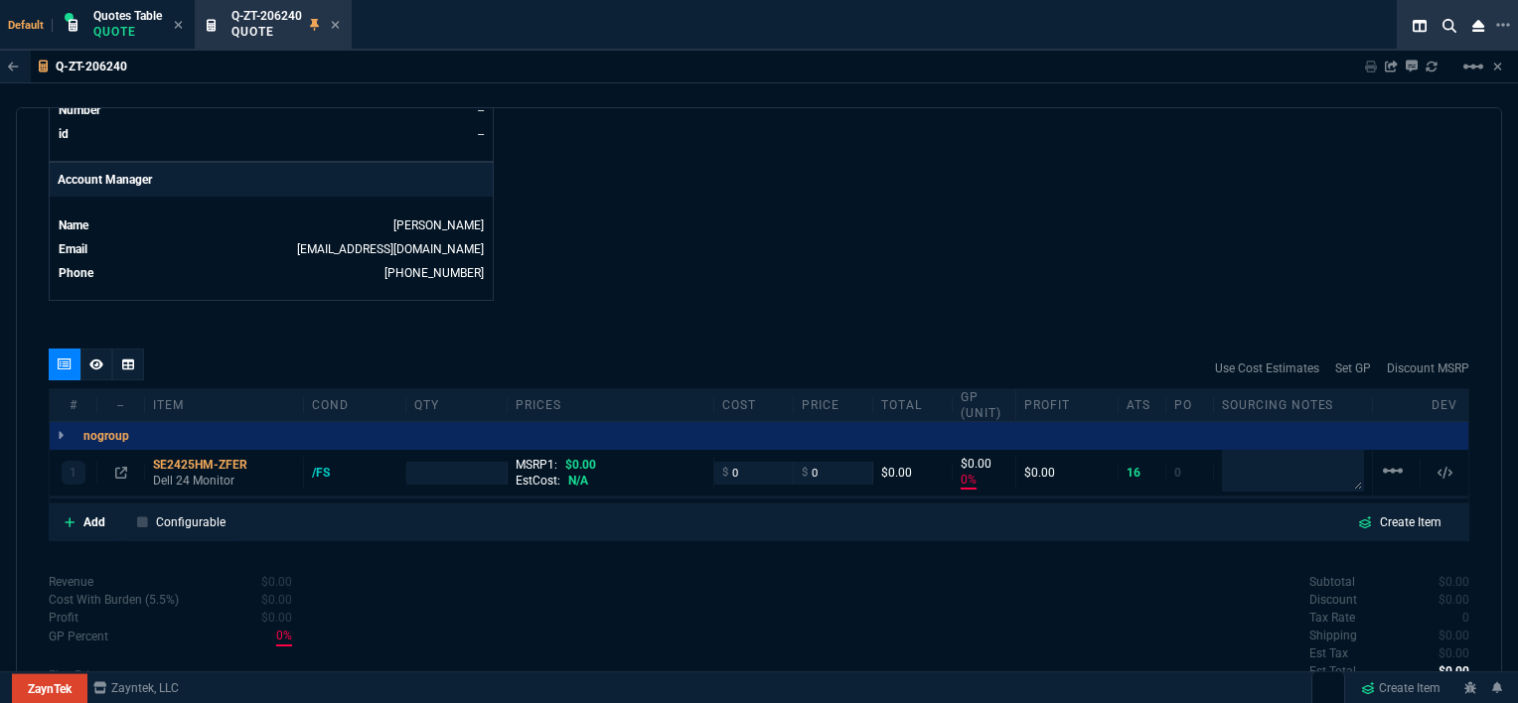
type input "0"
click at [429, 462] on input "number" at bounding box center [456, 473] width 85 height 23
type input "2"
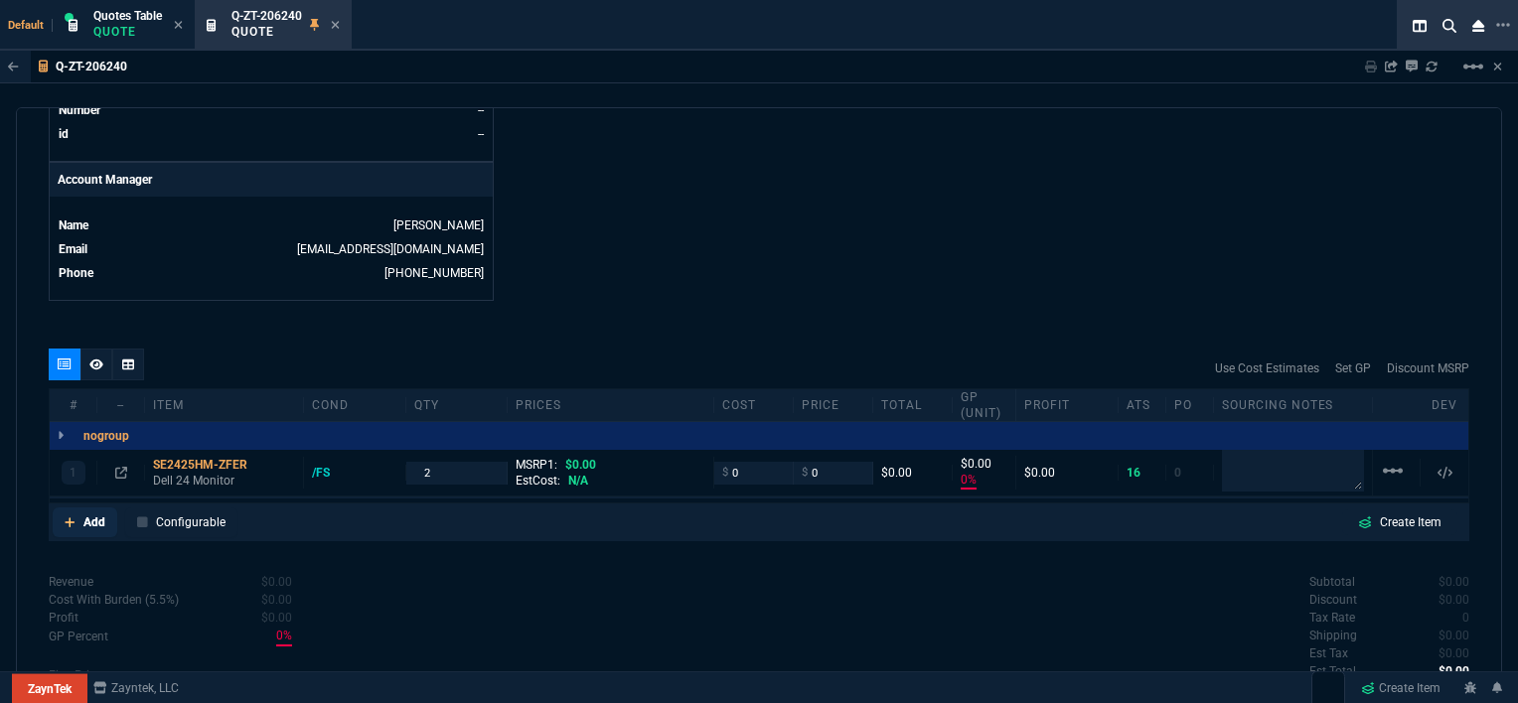
click at [72, 516] on icon at bounding box center [70, 522] width 11 height 12
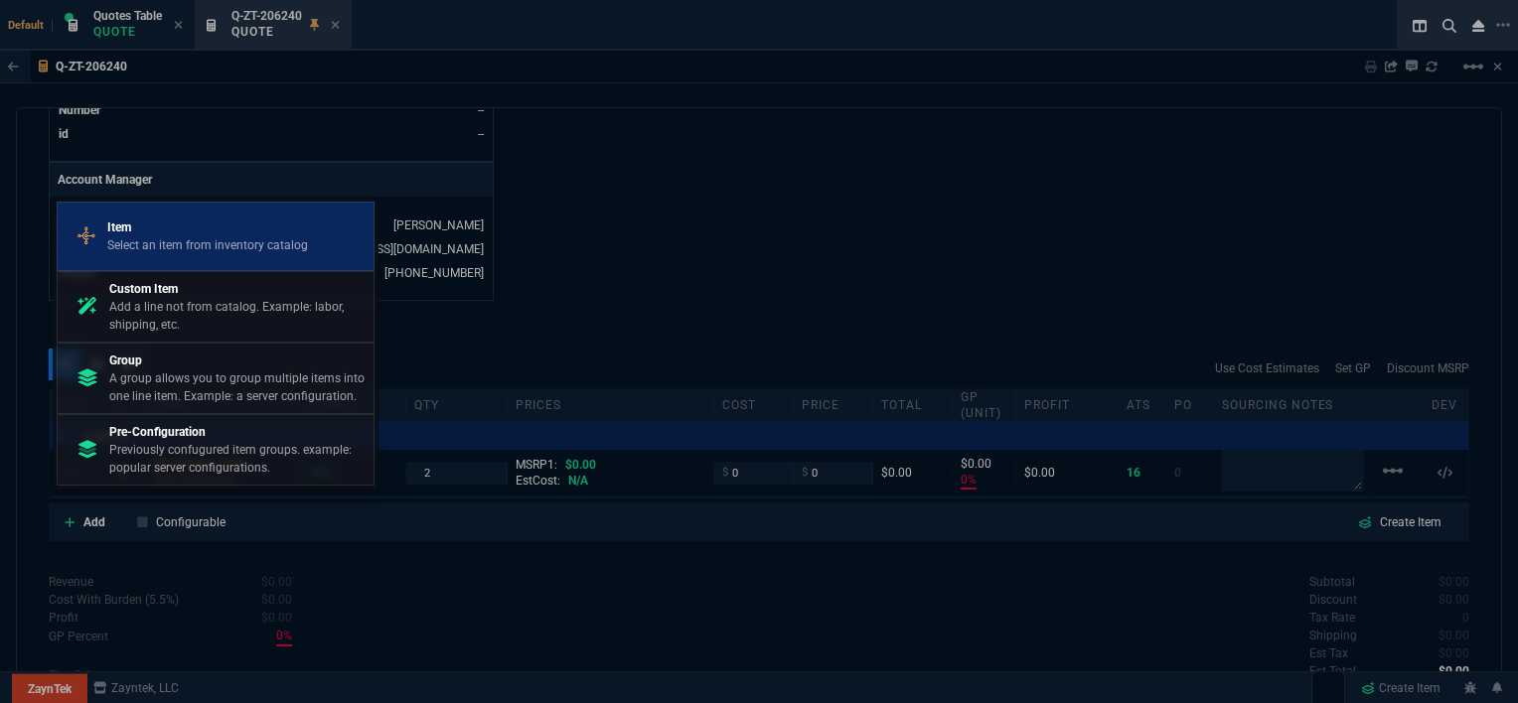
click at [165, 221] on p "Item" at bounding box center [207, 227] width 201 height 18
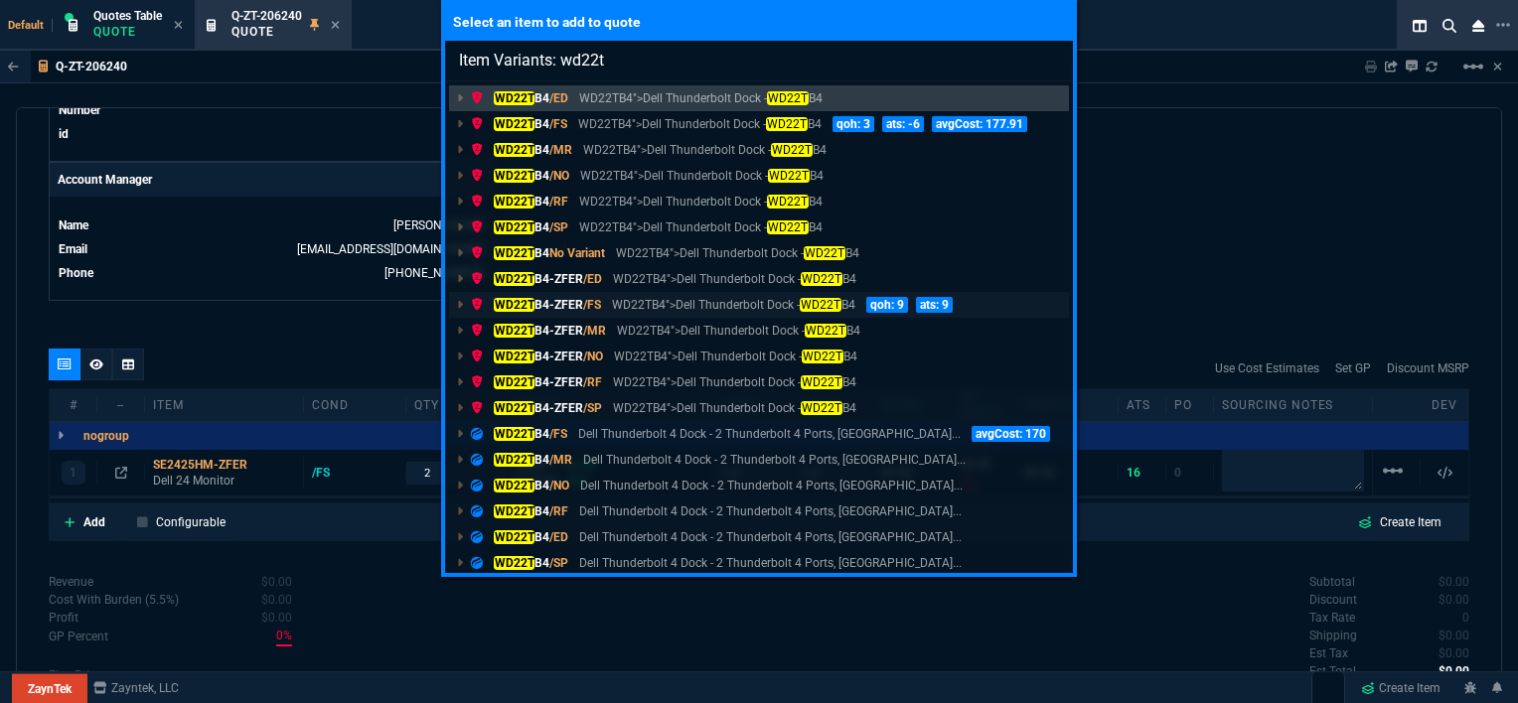
type input "Item Variants: wd22t"
click at [627, 308] on p "WD22TB4">Dell Thunderbolt Dock - WD22T B4" at bounding box center [733, 305] width 242 height 18
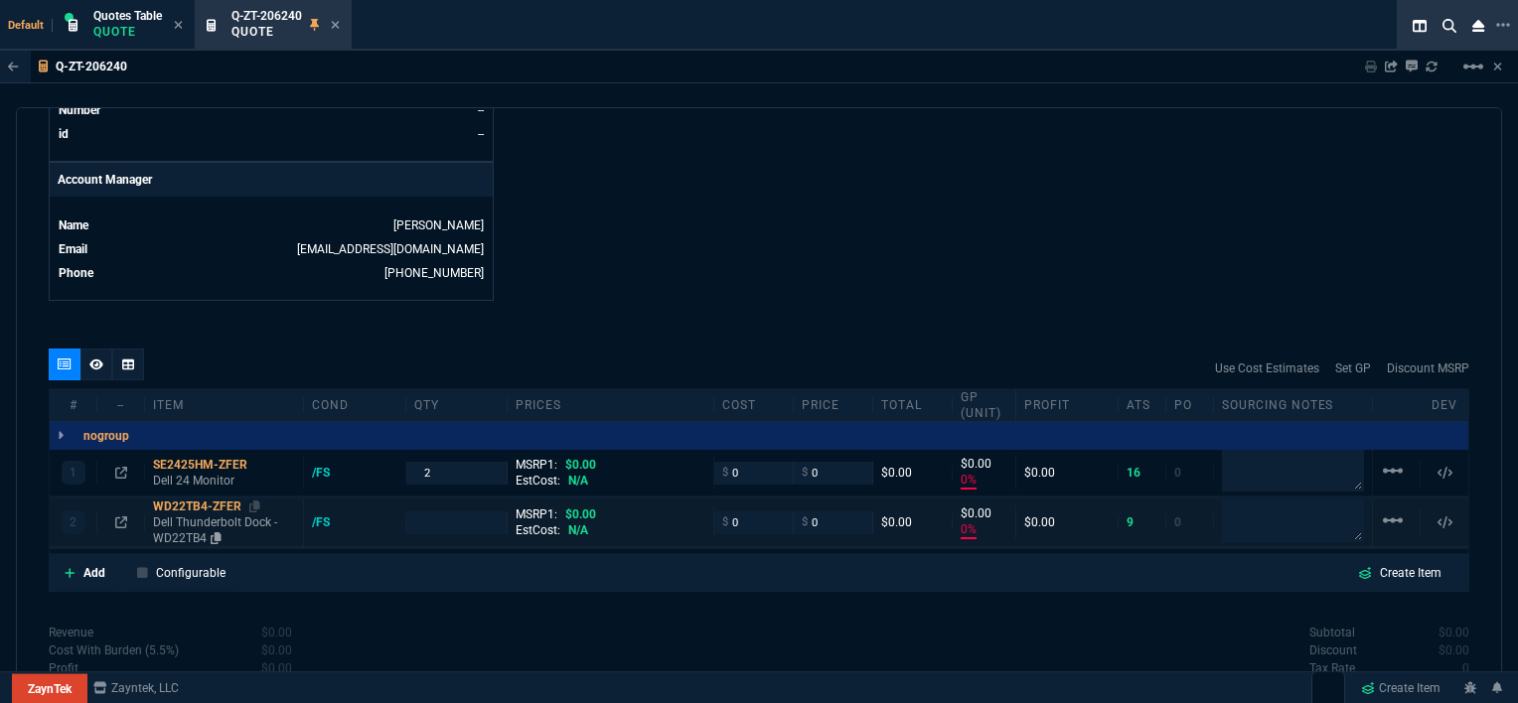
type input "0"
click at [460, 511] on input "number" at bounding box center [456, 522] width 85 height 23
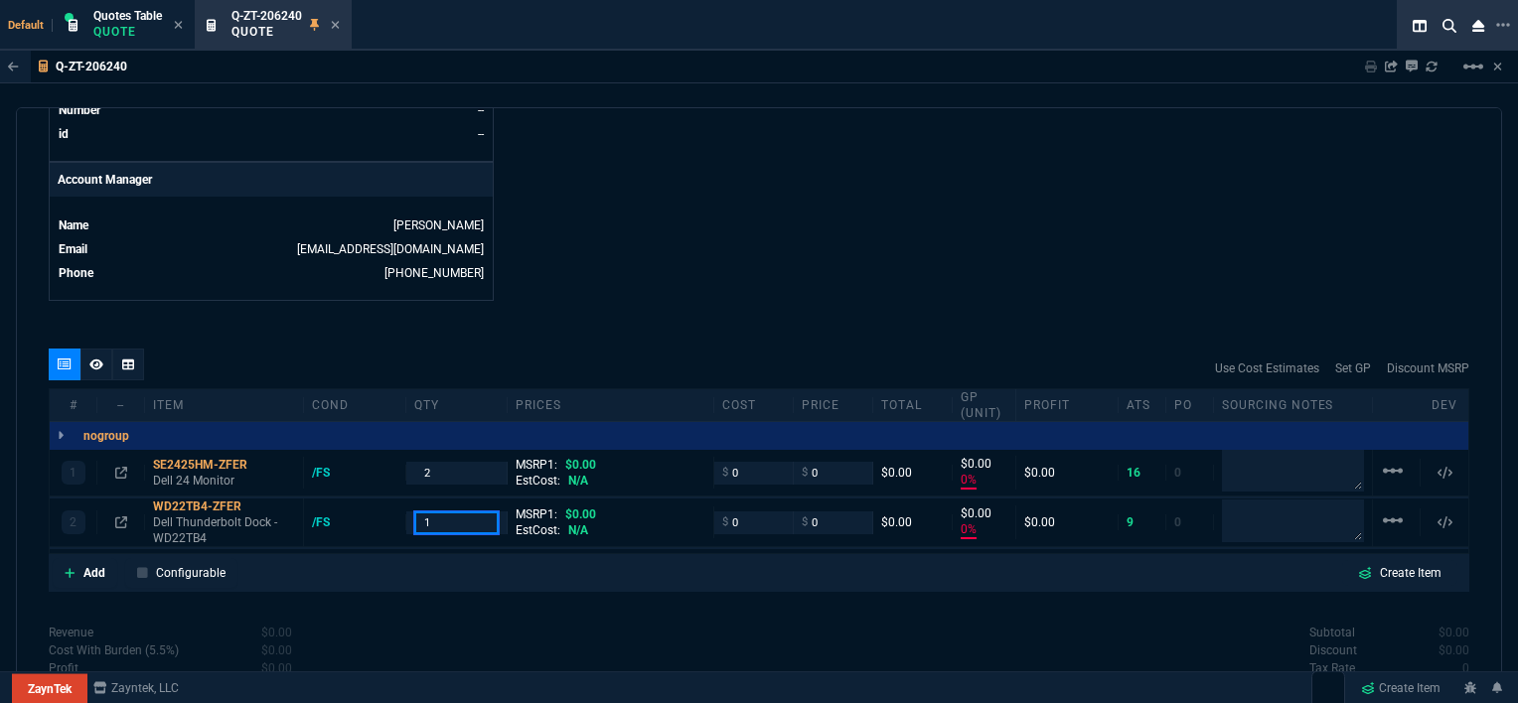
type input "1"
click at [65, 567] on icon at bounding box center [70, 573] width 11 height 12
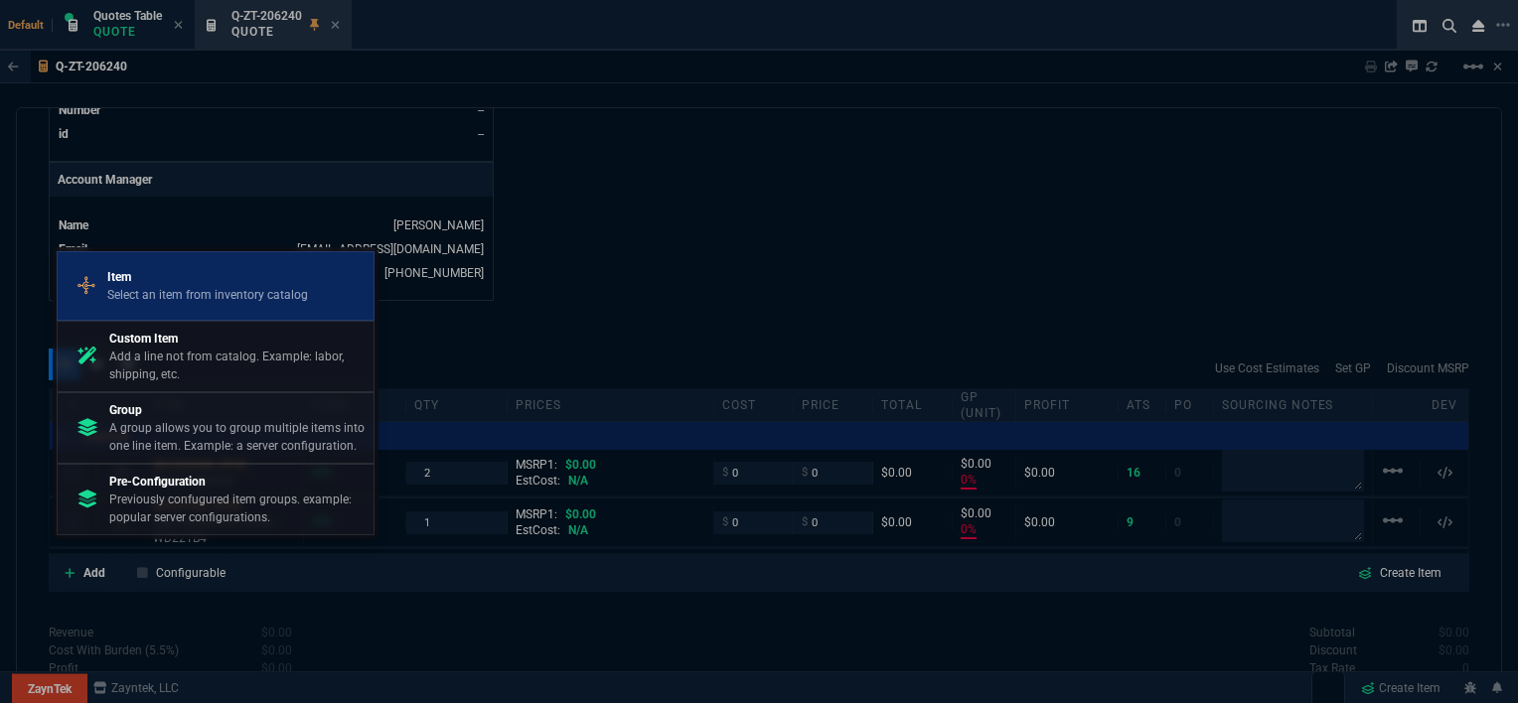
click at [187, 301] on p "Select an item from inventory catalog" at bounding box center [207, 295] width 201 height 18
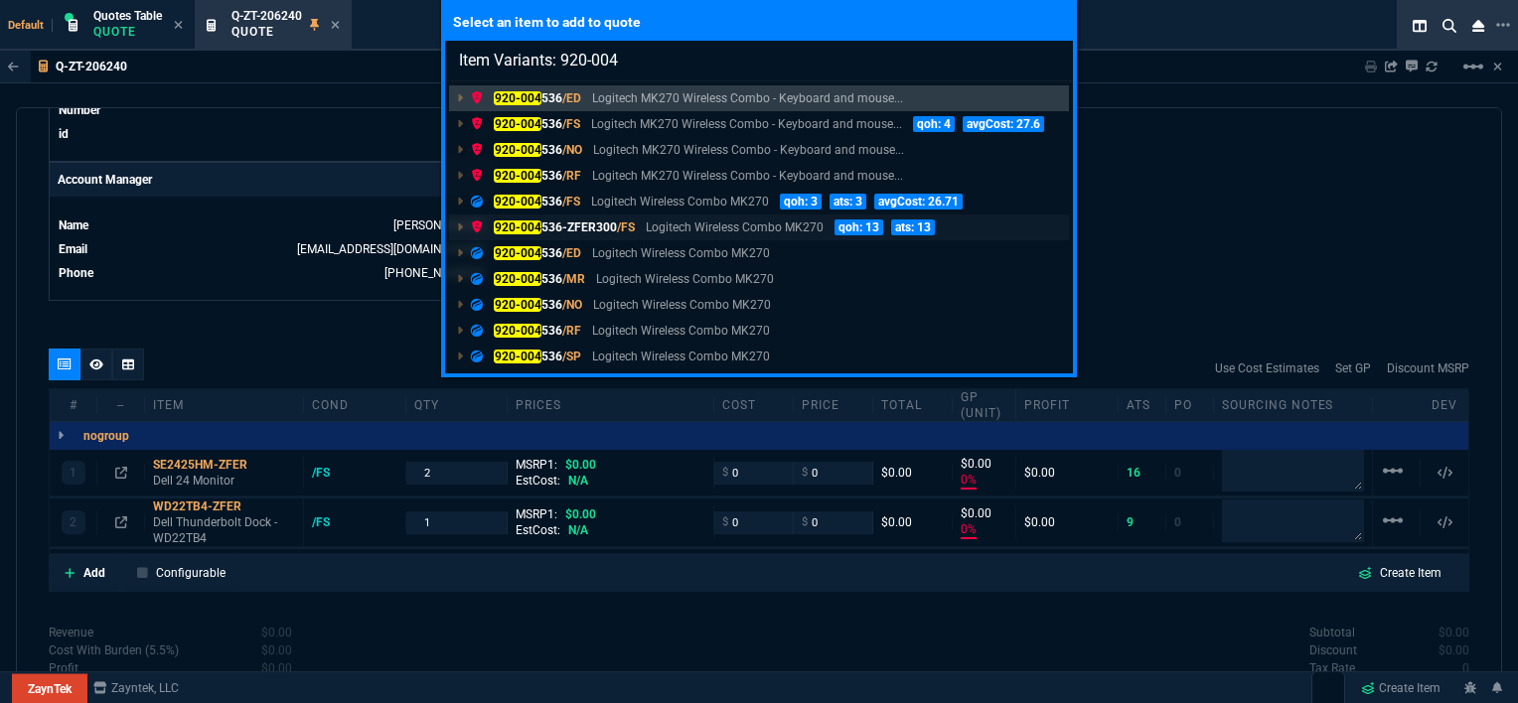
type input "Item Variants: 920-004"
click at [647, 224] on p "Logitech Wireless Combo MK270" at bounding box center [735, 227] width 178 height 18
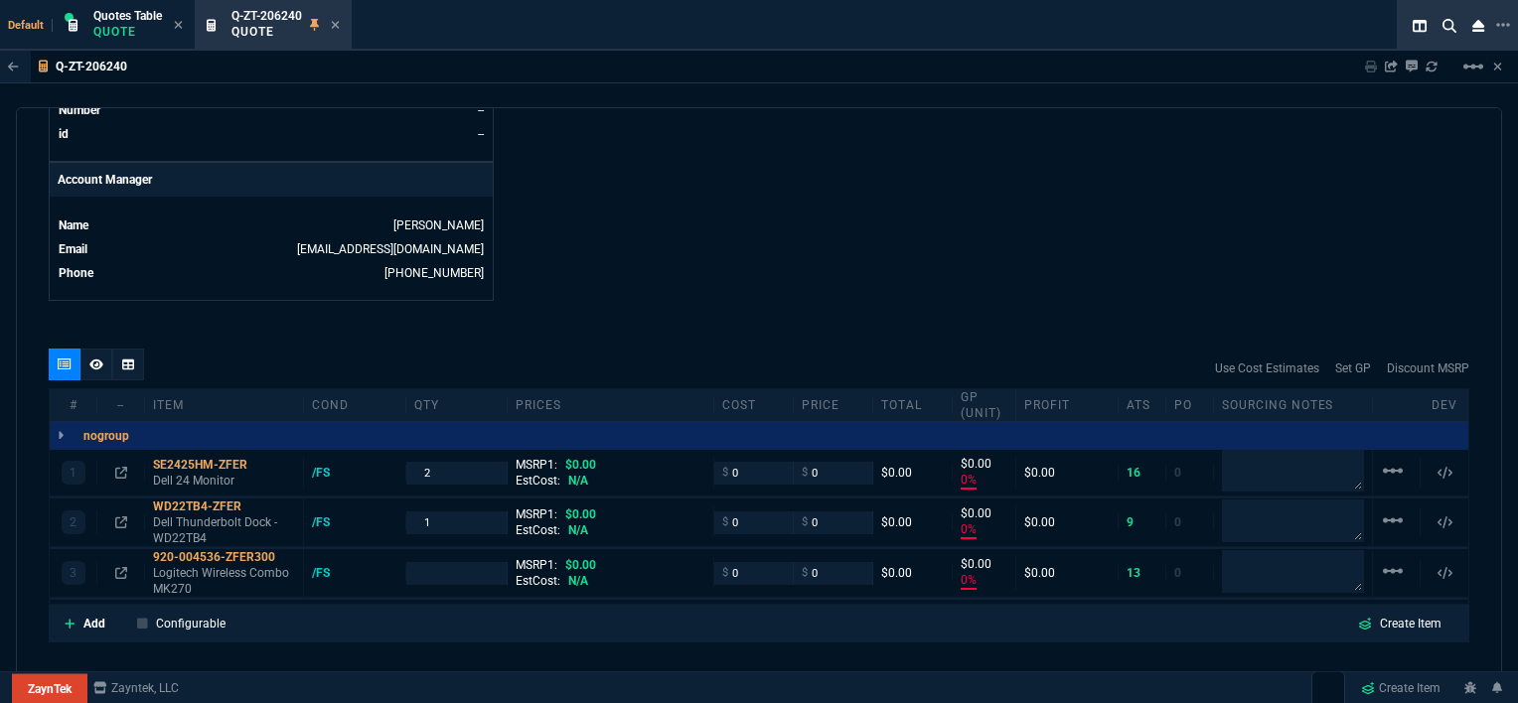
type input "0"
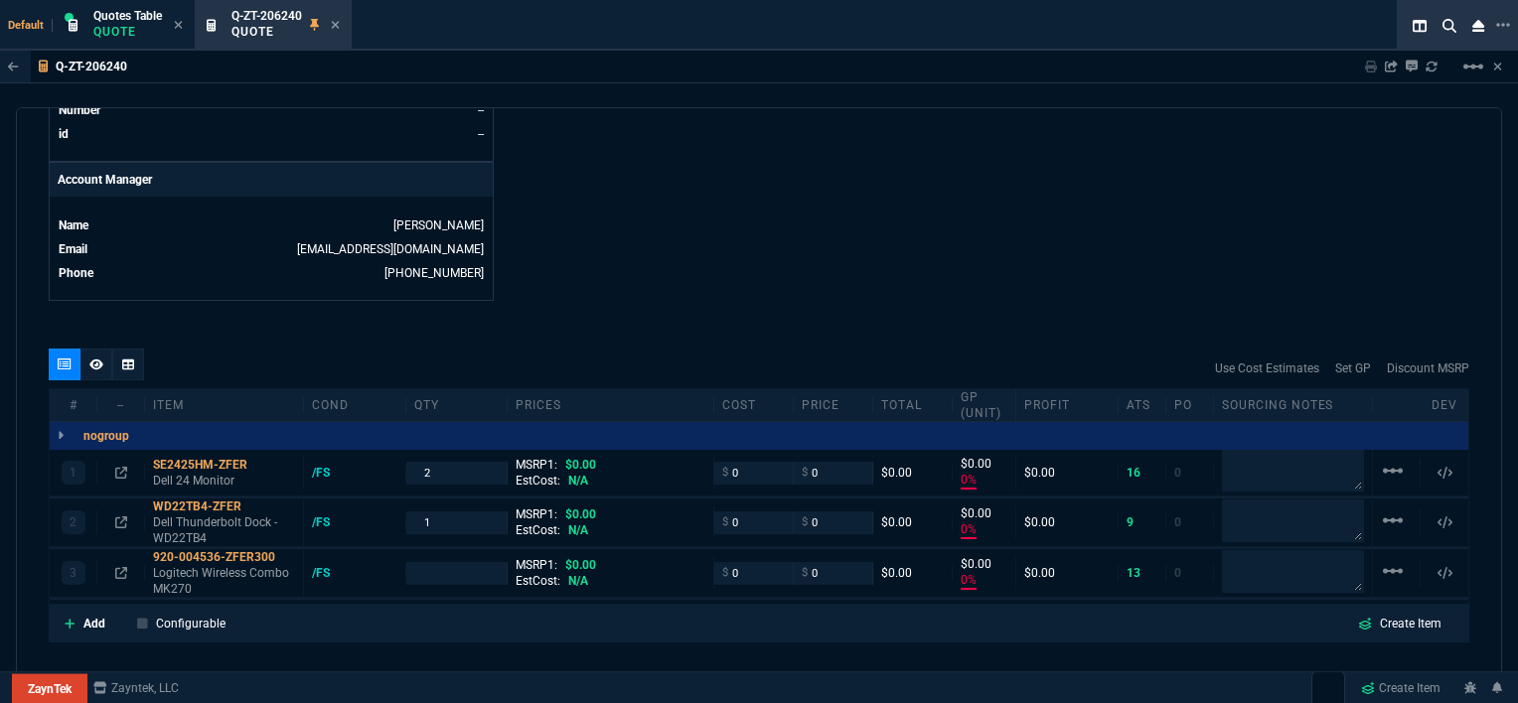
type input "0"
click at [433, 562] on input "number" at bounding box center [456, 573] width 85 height 23
type input "1"
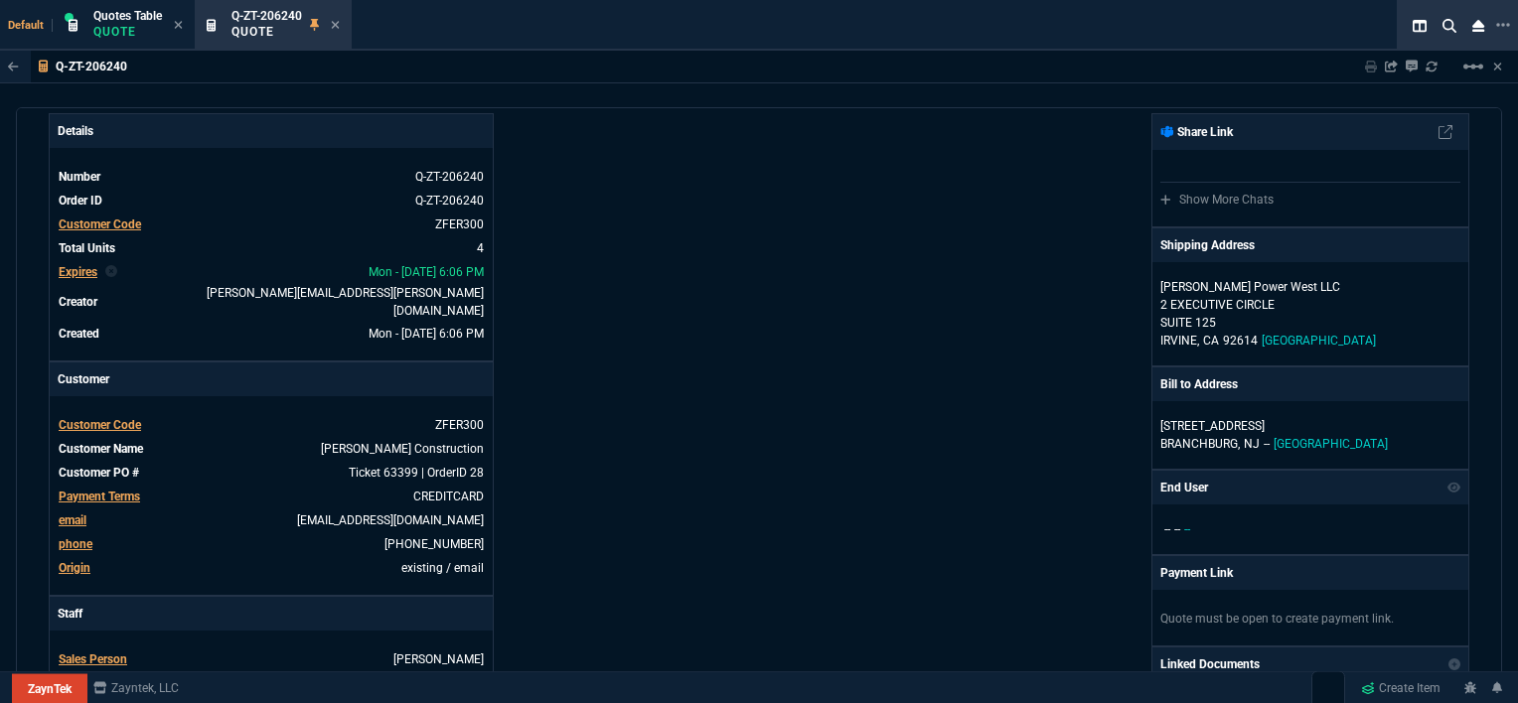
scroll to position [0, 0]
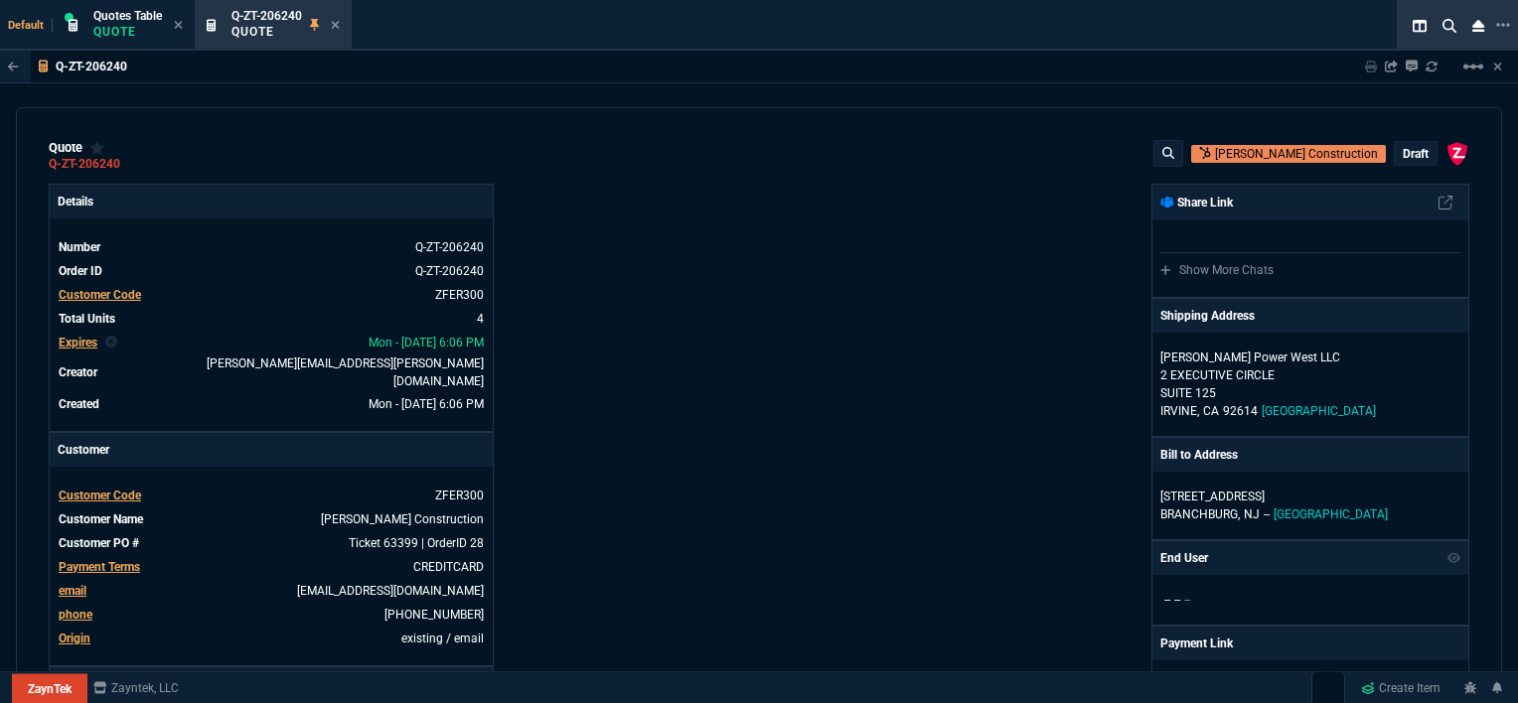
click at [1407, 155] on p "draft" at bounding box center [1415, 154] width 26 height 16
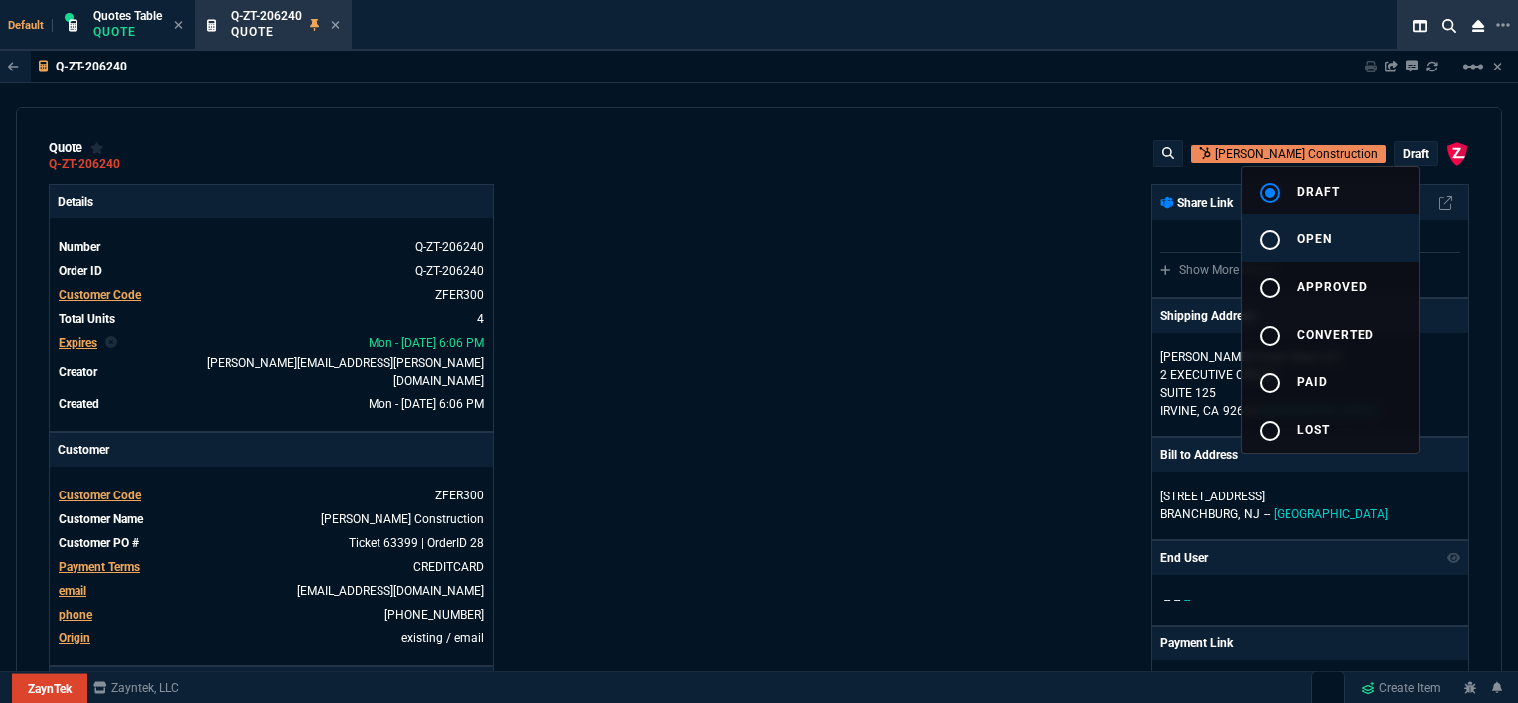
click at [1339, 246] on button "radio_button_unchecked open" at bounding box center [1329, 239] width 177 height 48
click at [1018, 231] on div at bounding box center [759, 351] width 1518 height 703
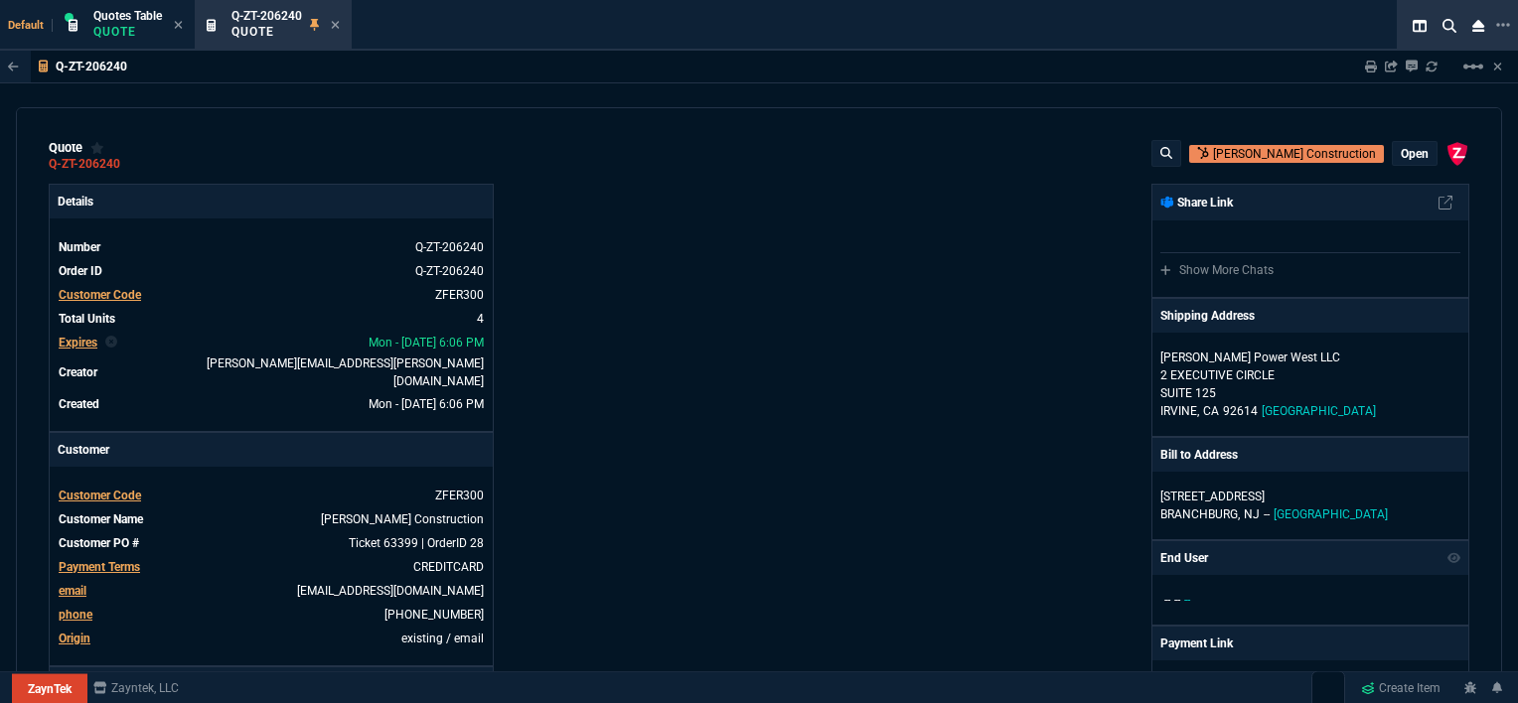
type input "0"
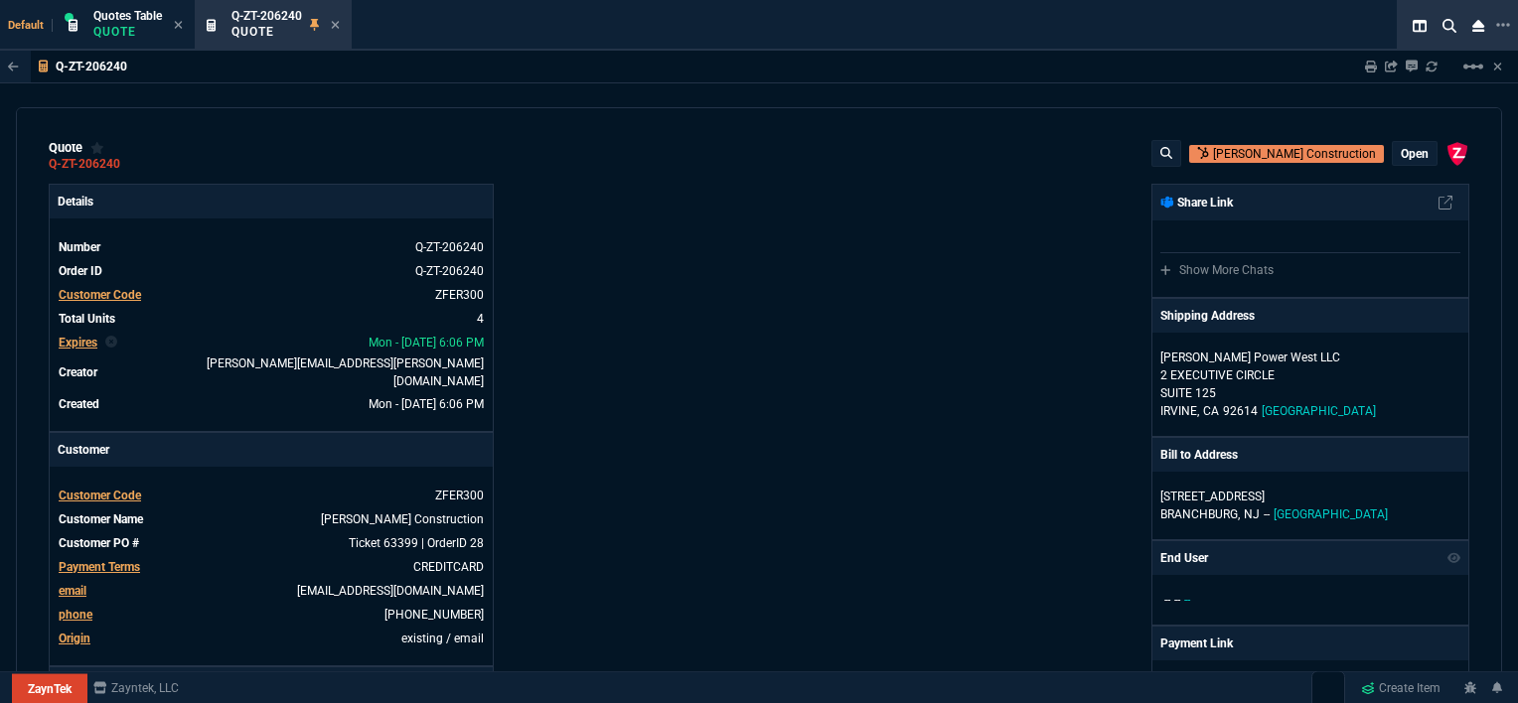
type input "0"
click at [1400, 147] on p "open" at bounding box center [1414, 154] width 28 height 16
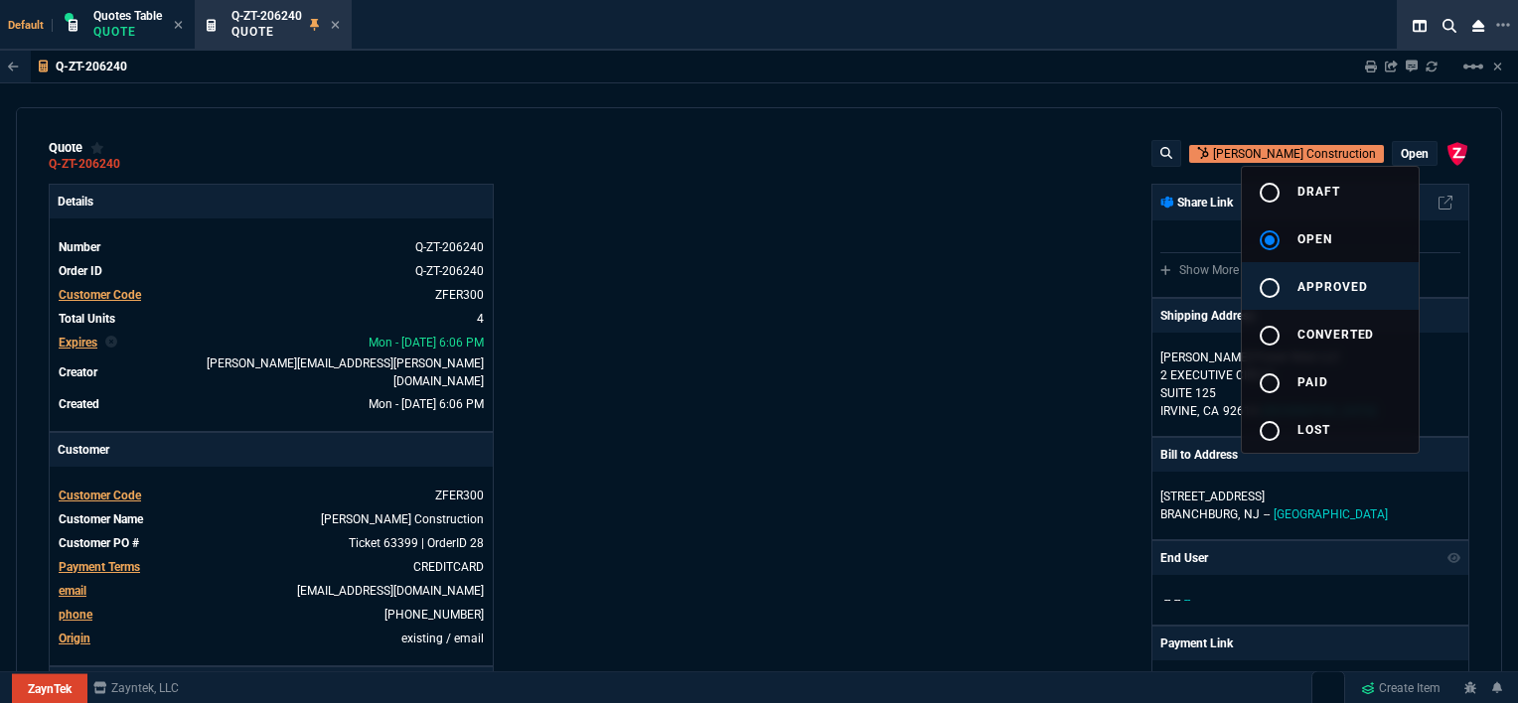
click at [1319, 282] on span "approved" at bounding box center [1332, 287] width 71 height 14
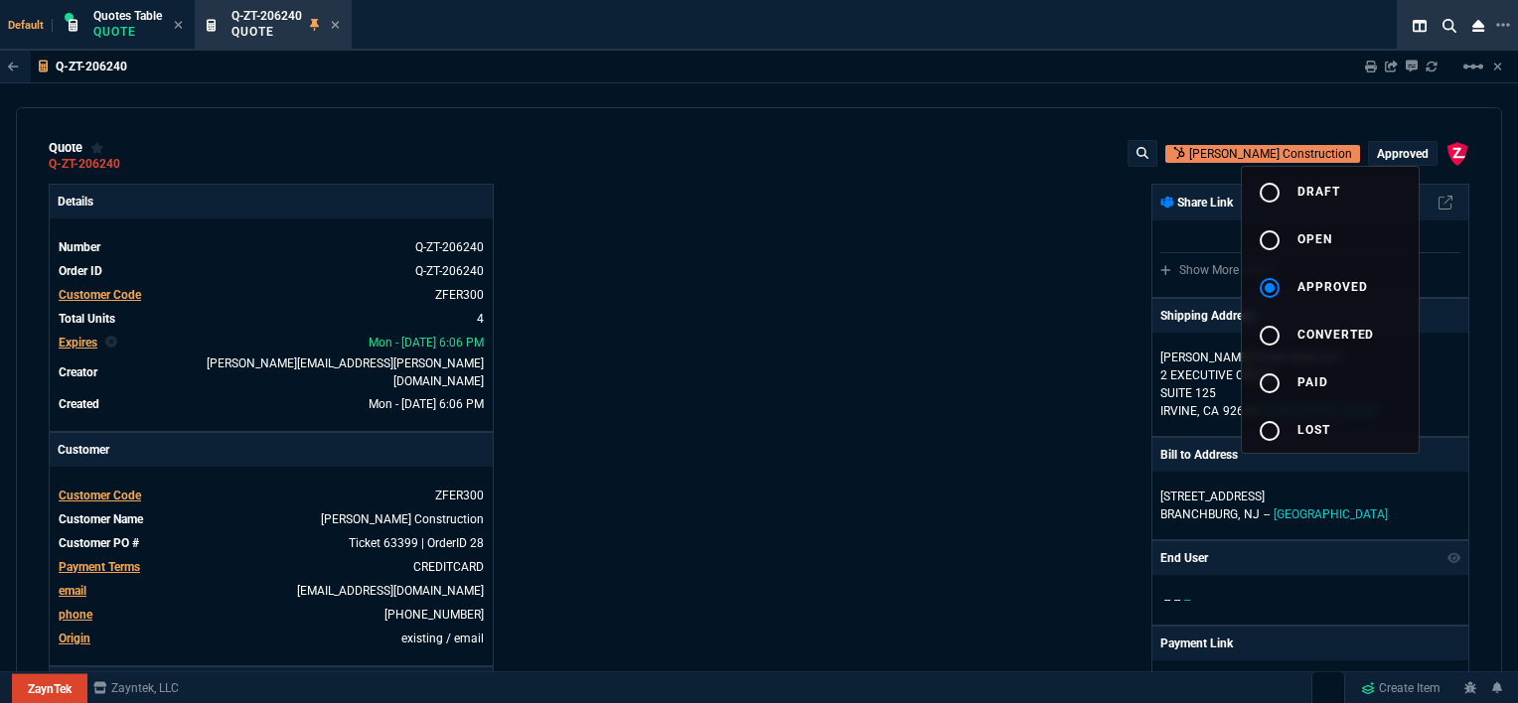
click at [339, 27] on div at bounding box center [759, 351] width 1518 height 703
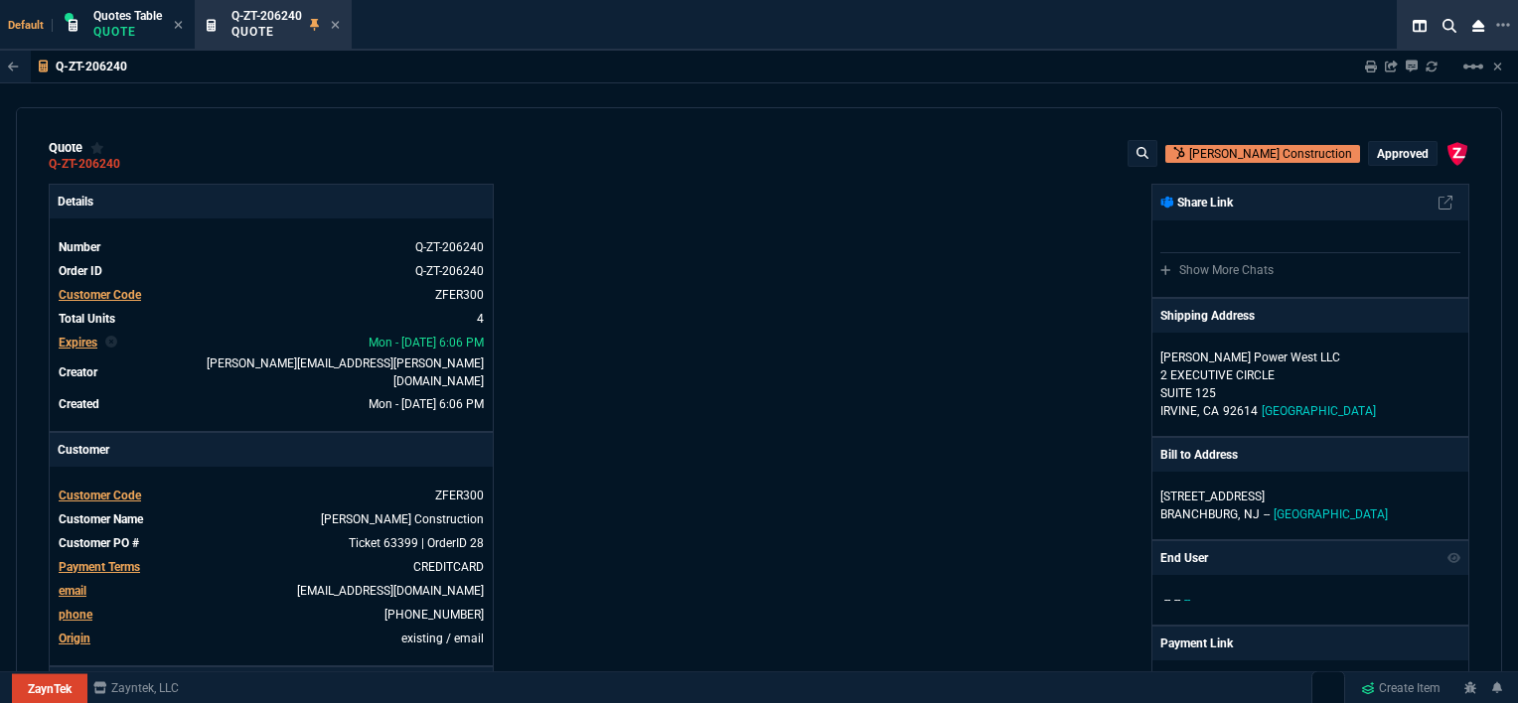
type input "0"
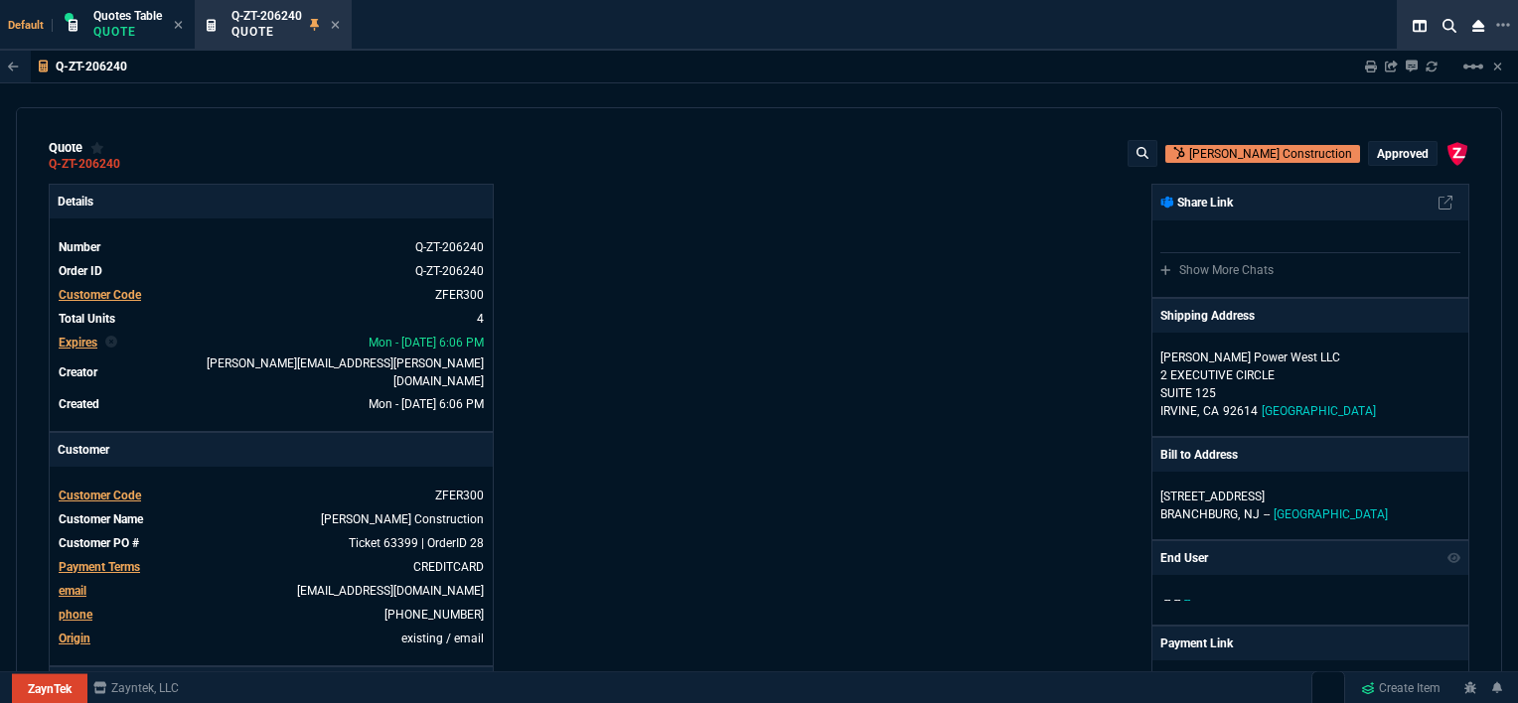
type input "0"
click at [339, 24] on icon at bounding box center [335, 25] width 9 height 12
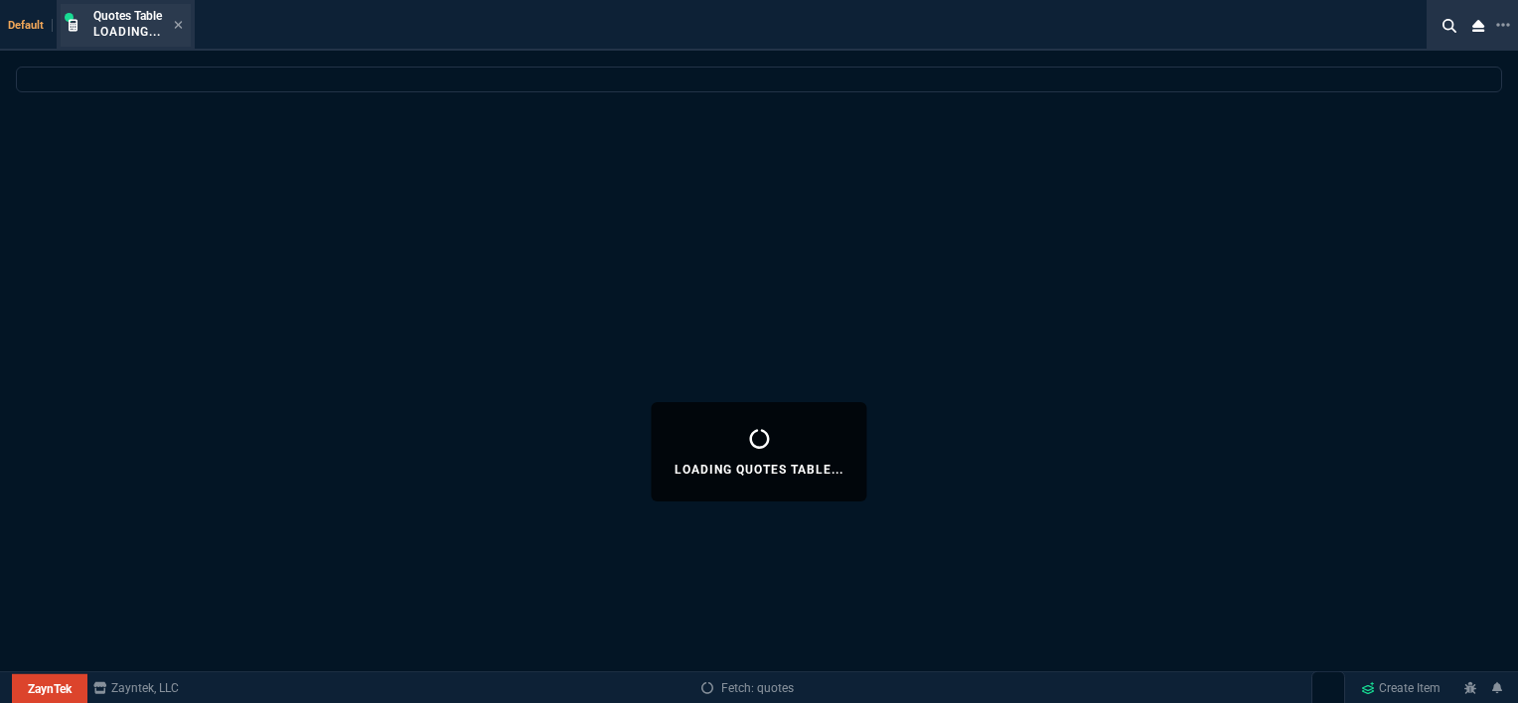
select select
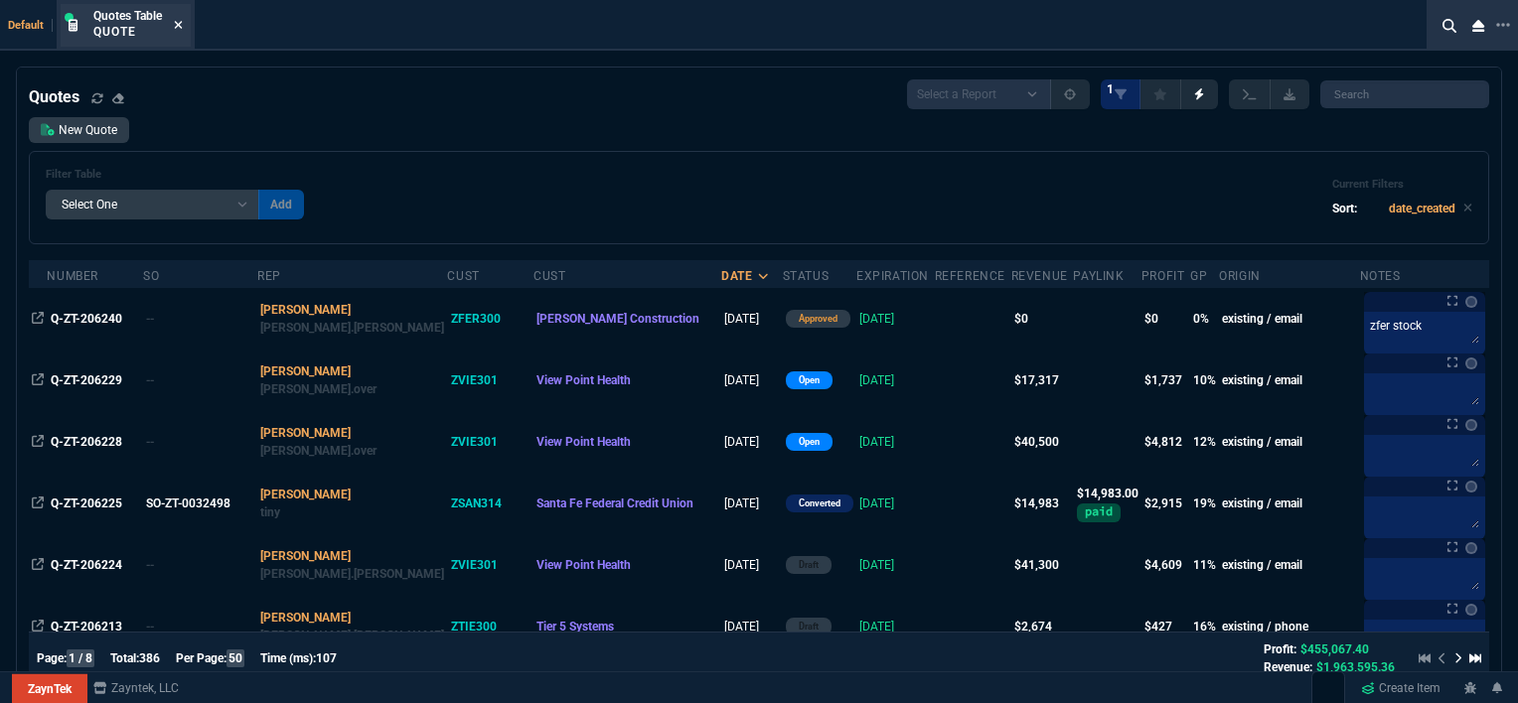
drag, startPoint x: 179, startPoint y: 38, endPoint x: 179, endPoint y: 26, distance: 11.9
click at [179, 26] on icon at bounding box center [178, 25] width 9 height 12
